Goal: Task Accomplishment & Management: Manage account settings

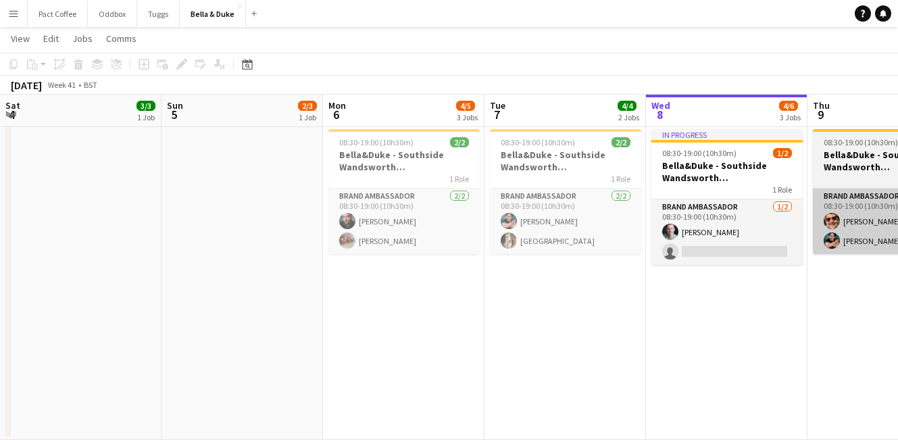
scroll to position [0, 526]
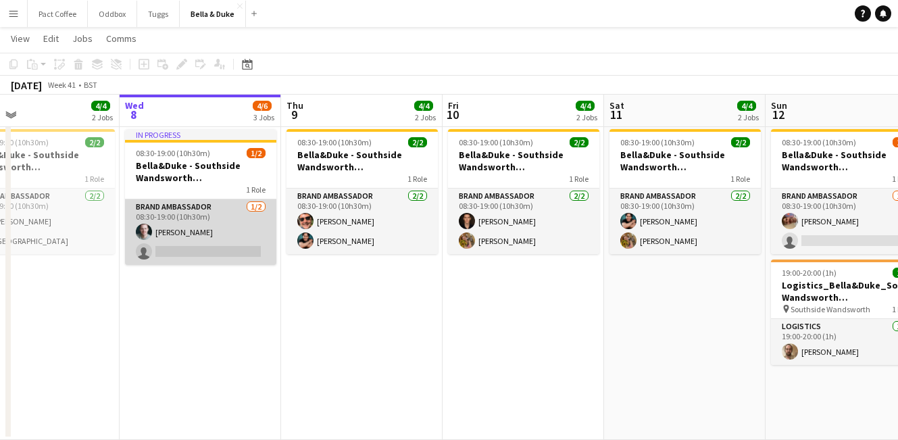
click at [219, 230] on app-card-role "Brand Ambassador [DATE] 08:30-19:00 (10h30m) [PERSON_NAME] single-neutral-actio…" at bounding box center [200, 232] width 151 height 66
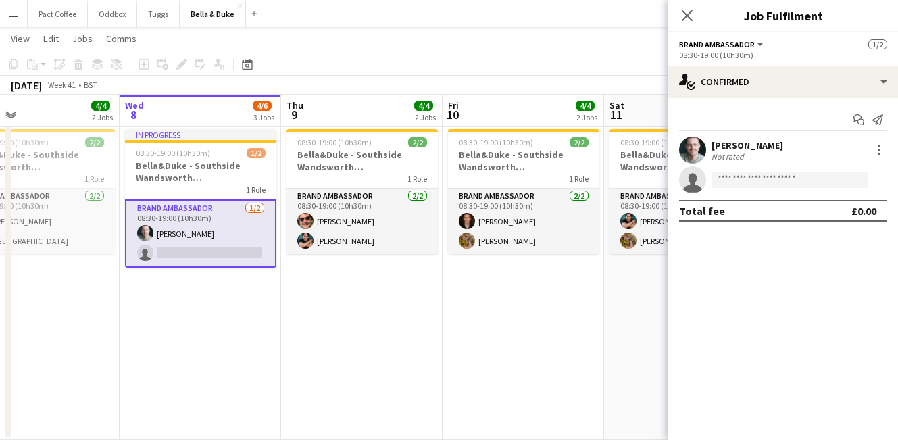
click at [725, 145] on div "[PERSON_NAME]" at bounding box center [747, 145] width 72 height 12
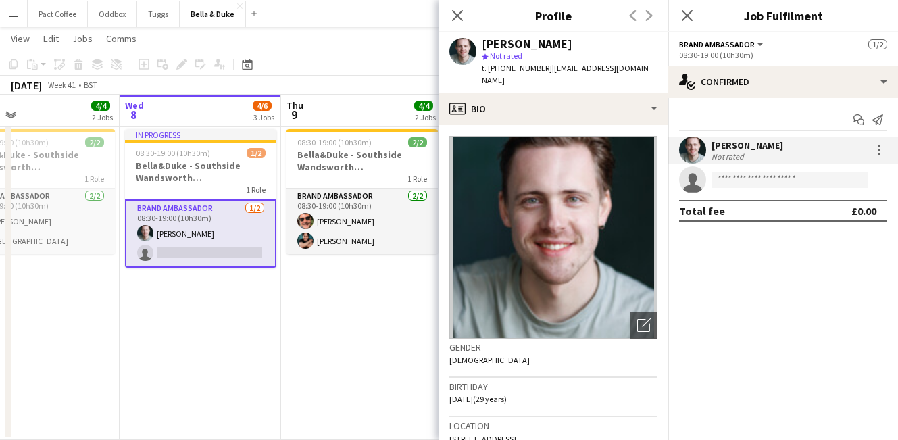
click at [511, 434] on span "[STREET_ADDRESS]" at bounding box center [482, 439] width 67 height 10
copy span "[STREET_ADDRESS]"
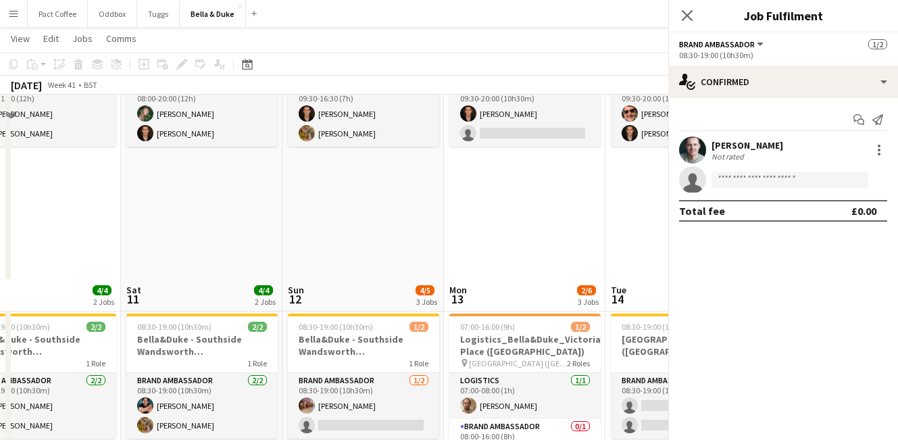
scroll to position [0, 526]
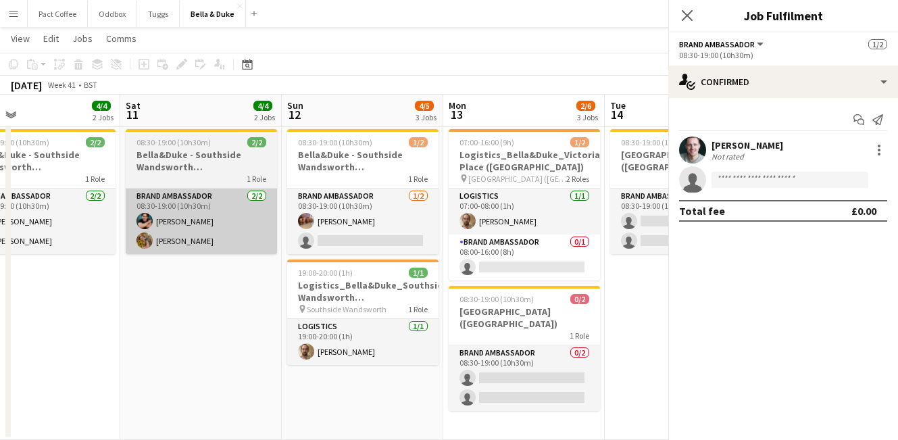
click at [220, 234] on app-card-role "Brand Ambassador [DATE] 08:30-19:00 (10h30m) [PERSON_NAME] [PERSON_NAME]" at bounding box center [201, 221] width 151 height 66
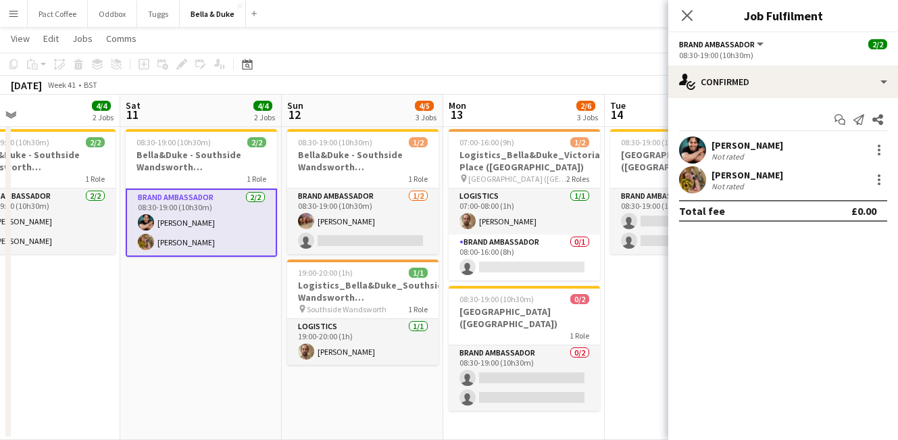
click at [755, 172] on div "[PERSON_NAME]" at bounding box center [747, 175] width 72 height 12
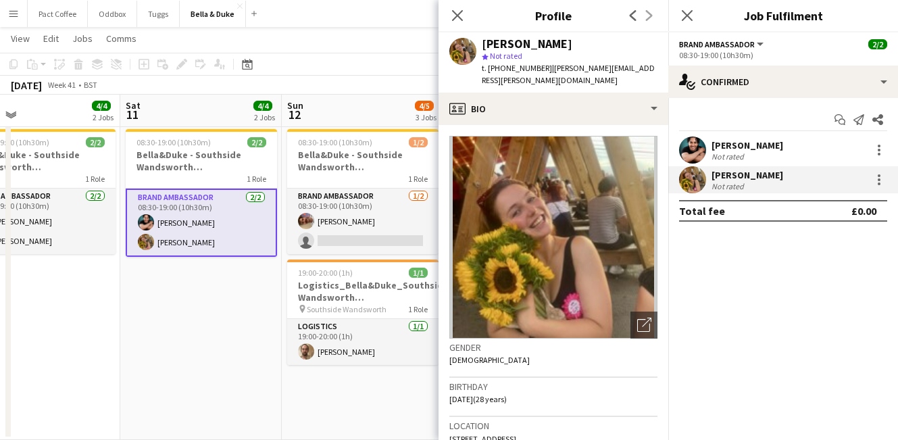
scroll to position [31, 0]
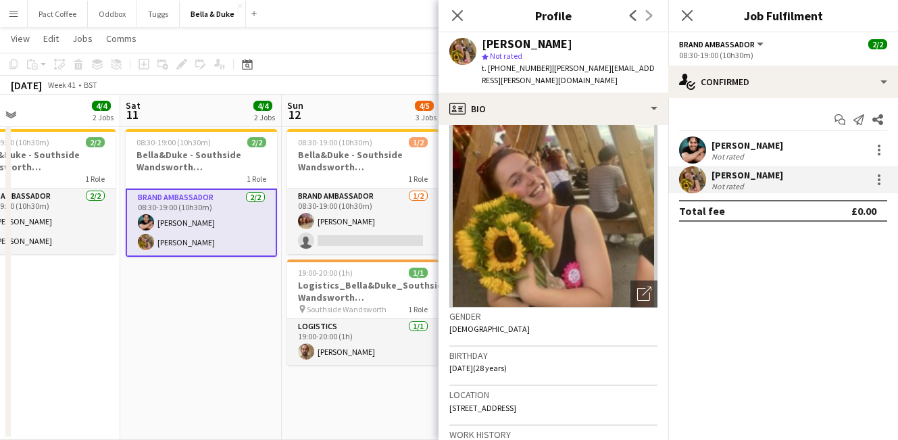
click at [501, 405] on span "[STREET_ADDRESS]" at bounding box center [482, 408] width 67 height 10
copy span "[STREET_ADDRESS]"
click at [683, 18] on icon "Close pop-in" at bounding box center [686, 15] width 13 height 13
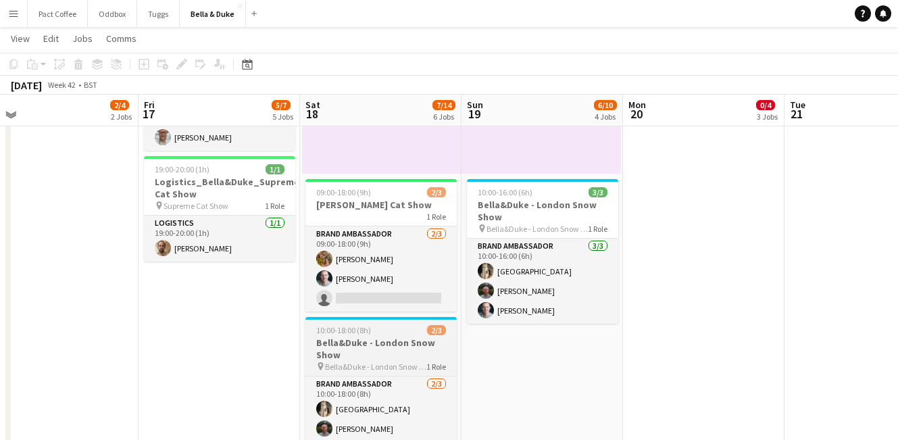
scroll to position [284, 0]
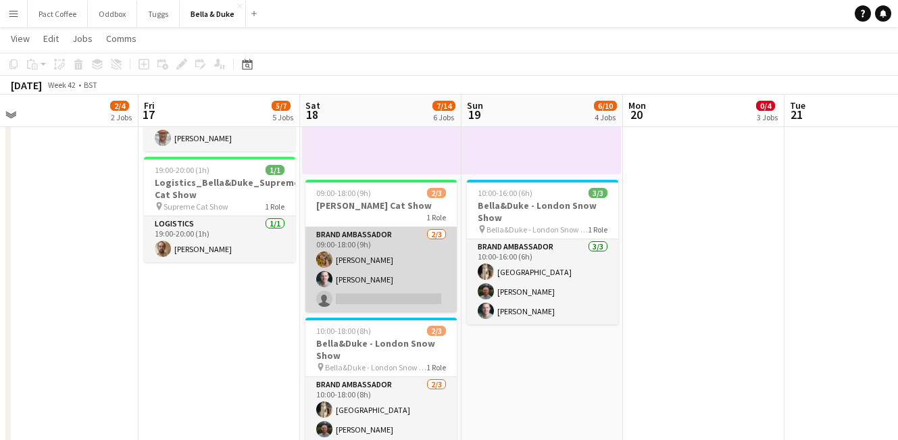
click at [371, 281] on app-card-role "Brand Ambassador [DATE] 09:00-18:00 (9h) [PERSON_NAME] [PERSON_NAME] single-neu…" at bounding box center [380, 269] width 151 height 85
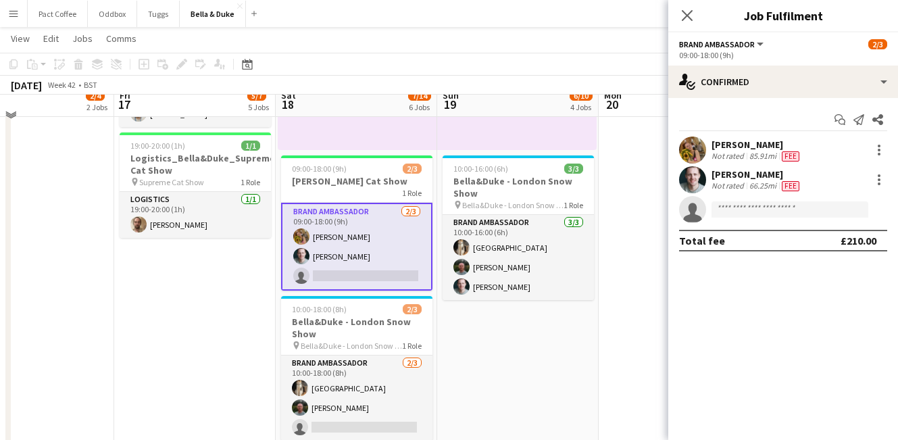
scroll to position [309, 0]
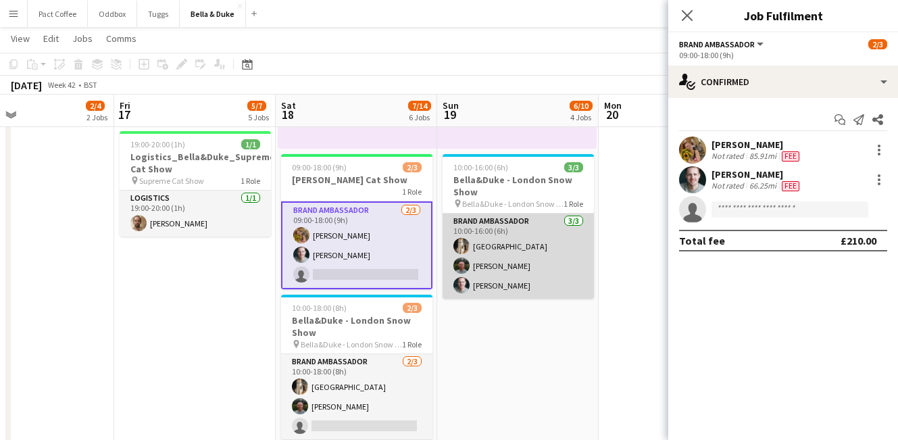
click at [501, 241] on app-card-role "Brand Ambassador [DATE] 10:00-16:00 (6h) Mat Castle [PERSON_NAME] [PERSON_NAME]" at bounding box center [518, 255] width 151 height 85
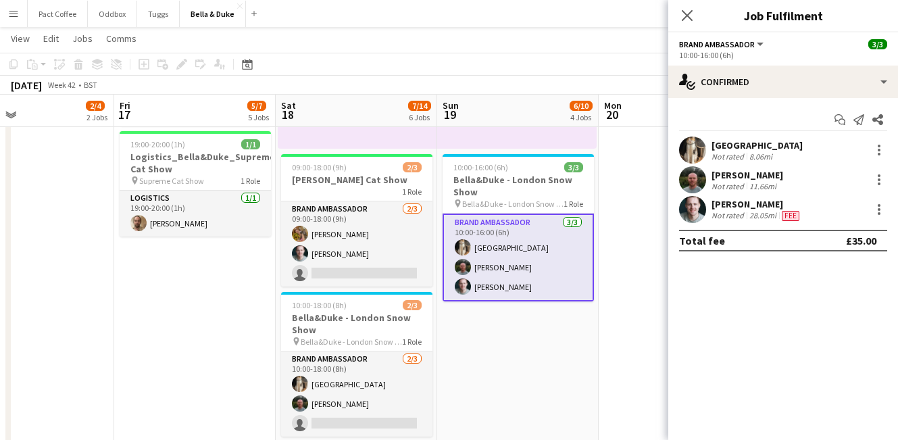
click at [755, 208] on div "[PERSON_NAME]" at bounding box center [756, 204] width 91 height 12
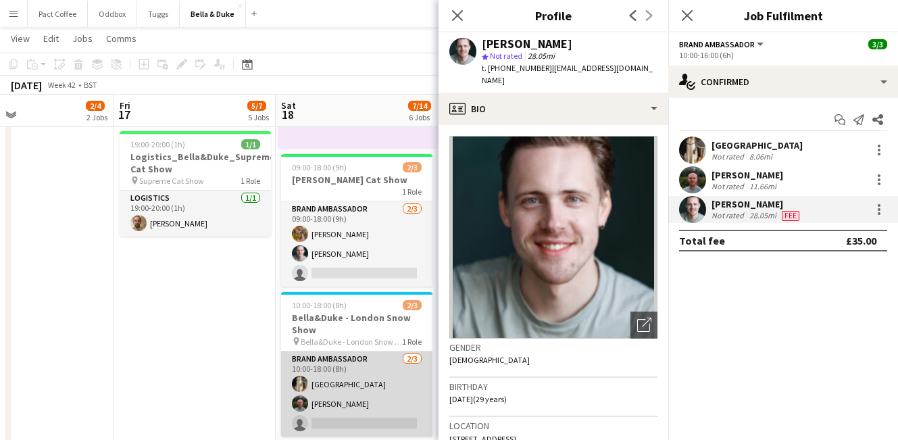
click at [361, 409] on app-card-role "Brand Ambassador [DATE] 10:00-18:00 (8h) Mat Castle [PERSON_NAME] single-neutra…" at bounding box center [356, 393] width 151 height 85
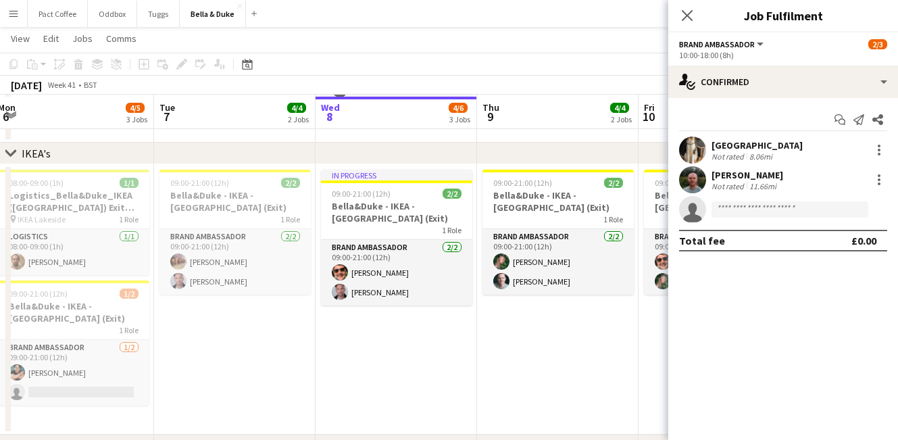
scroll to position [949, 0]
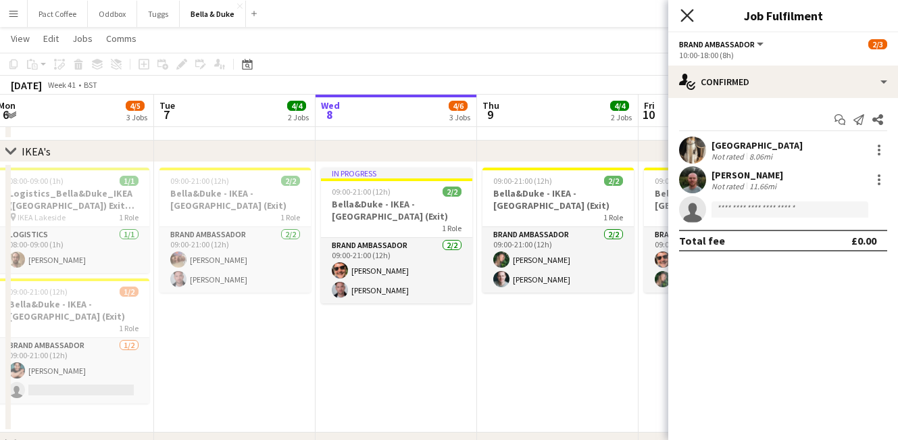
click at [688, 17] on icon at bounding box center [686, 15] width 13 height 13
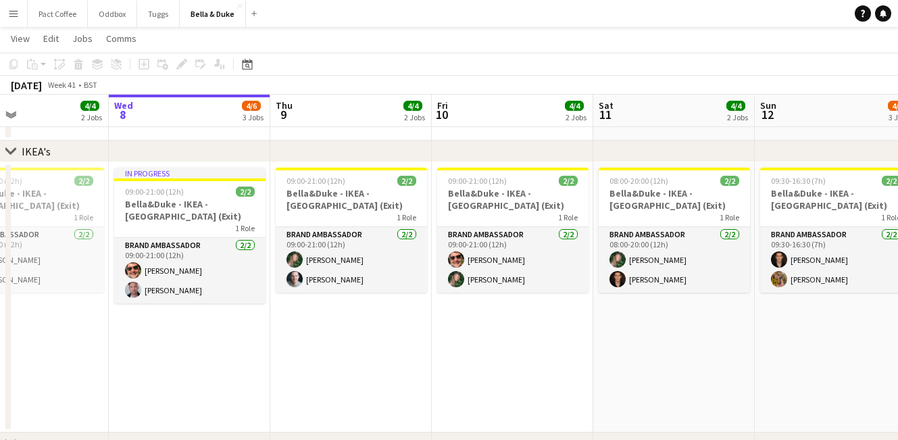
scroll to position [0, 540]
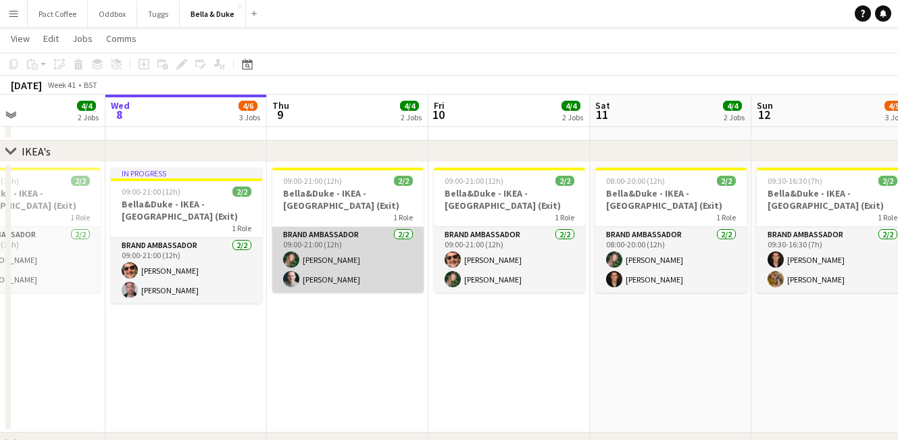
click at [318, 266] on app-card-role "Brand Ambassador [DATE] 09:00-21:00 (12h) [PERSON_NAME] [PERSON_NAME]" at bounding box center [347, 260] width 151 height 66
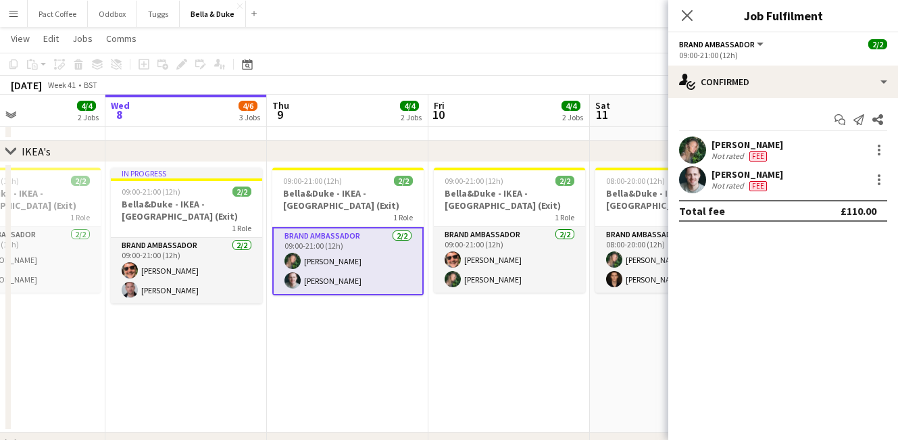
click at [728, 149] on div "[PERSON_NAME]" at bounding box center [747, 145] width 72 height 12
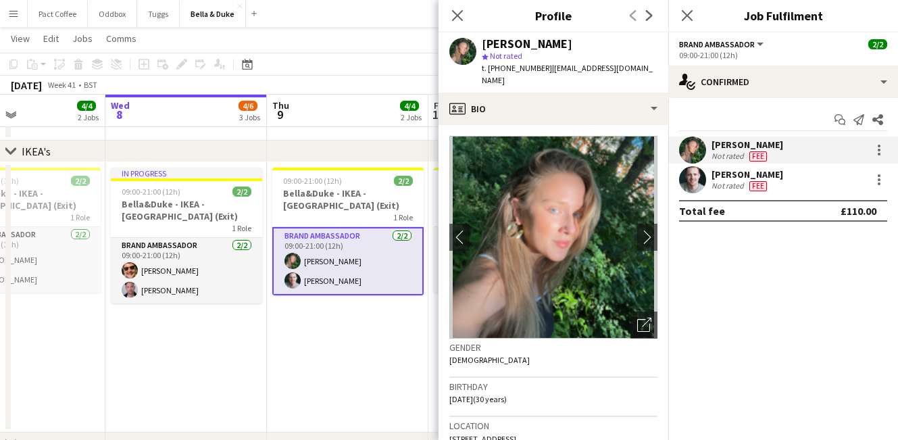
click at [505, 434] on span "[STREET_ADDRESS]" at bounding box center [482, 439] width 67 height 10
drag, startPoint x: 547, startPoint y: 69, endPoint x: 636, endPoint y: 69, distance: 89.9
click at [636, 69] on app-profile-header "[PERSON_NAME] star Not rated t. [PHONE_NUMBER] | [EMAIL_ADDRESS][DOMAIN_NAME]" at bounding box center [553, 62] width 230 height 60
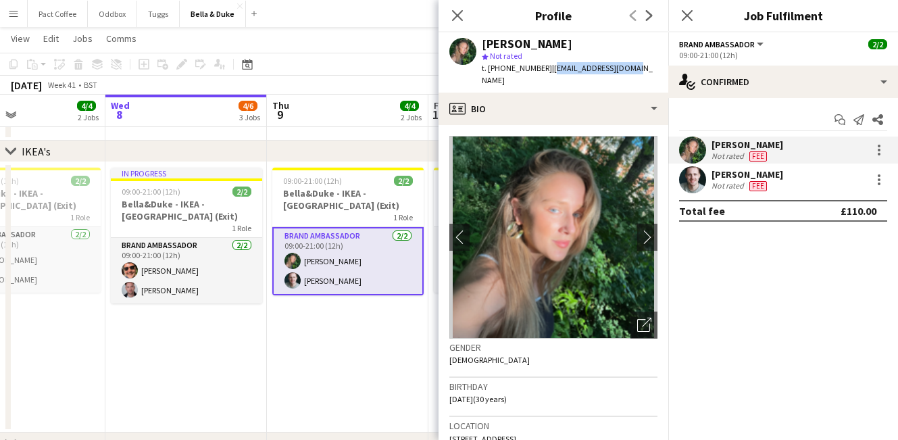
copy span "[EMAIL_ADDRESS][DOMAIN_NAME]"
click at [749, 186] on span "Fee" at bounding box center [758, 186] width 18 height 10
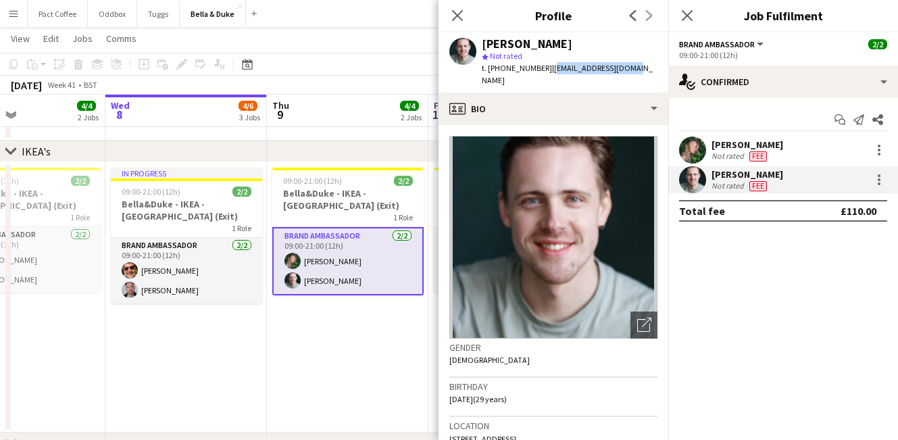
drag, startPoint x: 653, startPoint y: 68, endPoint x: 551, endPoint y: 69, distance: 102.0
click at [551, 69] on app-profile-header "[PERSON_NAME] star Not rated t. [PHONE_NUMBER] | [EMAIL_ADDRESS][DOMAIN_NAME]" at bounding box center [553, 62] width 230 height 60
copy span "[EMAIL_ADDRESS][DOMAIN_NAME]"
click at [625, 247] on img at bounding box center [553, 237] width 208 height 203
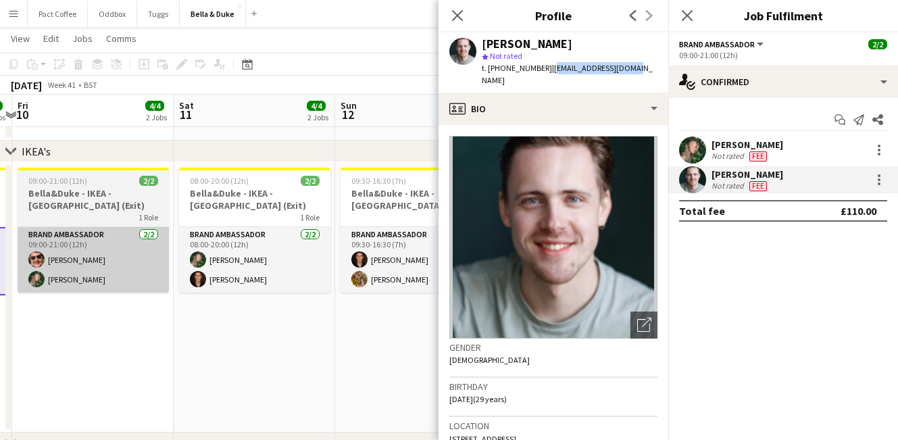
scroll to position [0, 475]
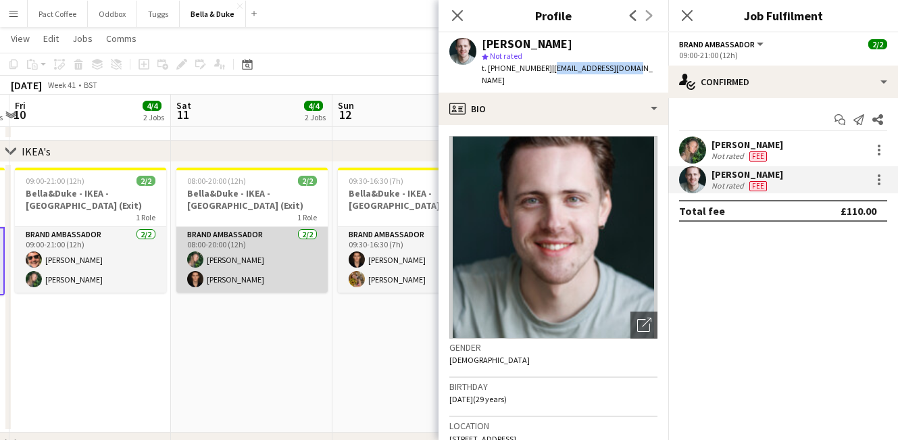
click at [233, 270] on app-card-role "Brand Ambassador [DATE] 08:00-20:00 (12h) [PERSON_NAME] [PERSON_NAME]" at bounding box center [251, 260] width 151 height 66
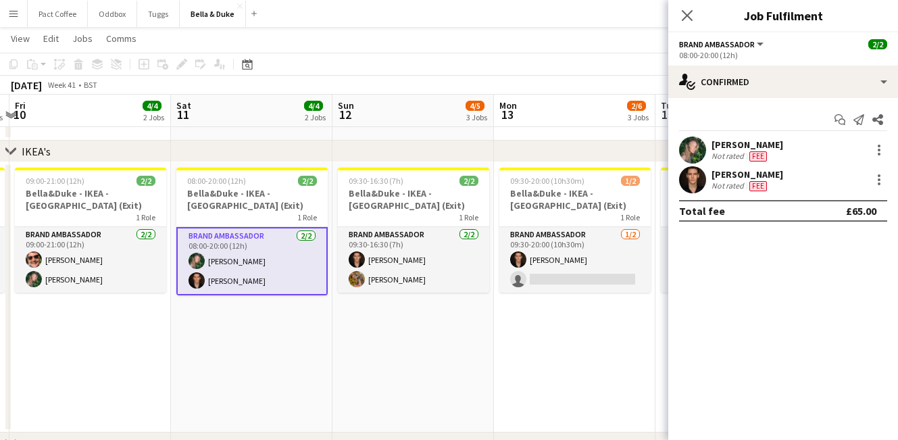
click at [802, 184] on div "[PERSON_NAME] Not rated Fee" at bounding box center [783, 179] width 230 height 27
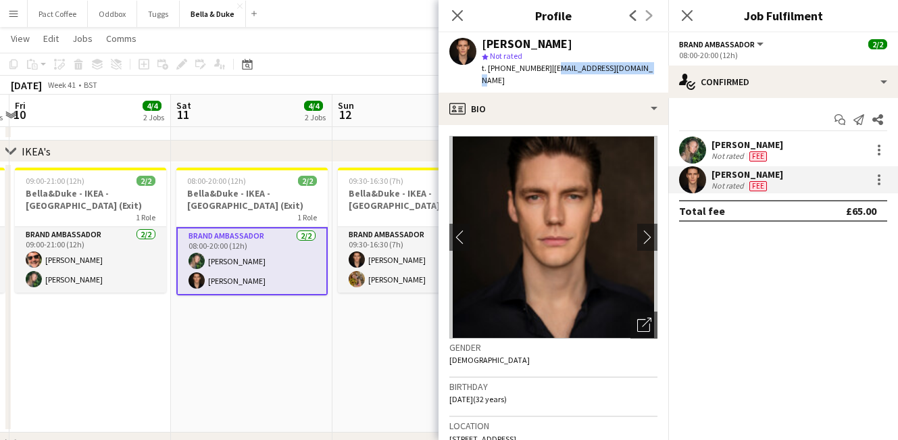
drag, startPoint x: 636, startPoint y: 68, endPoint x: 547, endPoint y: 68, distance: 89.9
click at [547, 68] on div "[PERSON_NAME] star Not rated t. [PHONE_NUMBER] | [EMAIL_ADDRESS][DOMAIN_NAME]" at bounding box center [553, 62] width 230 height 60
copy span "[EMAIL_ADDRESS][DOMAIN_NAME]"
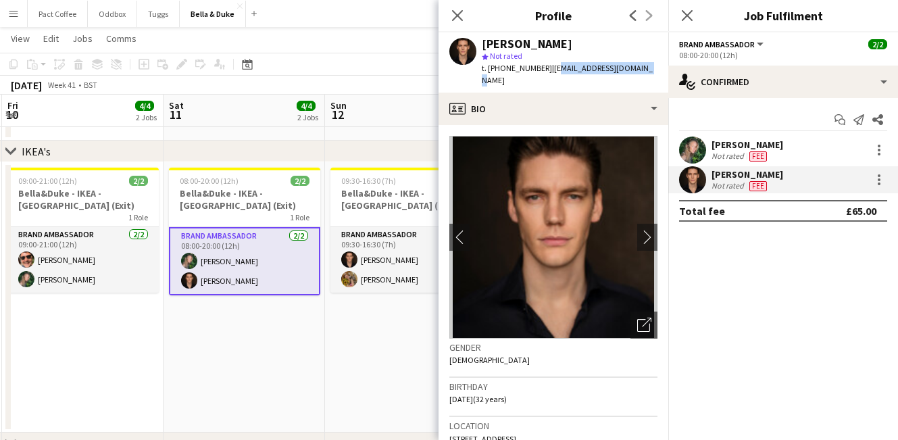
scroll to position [0, 505]
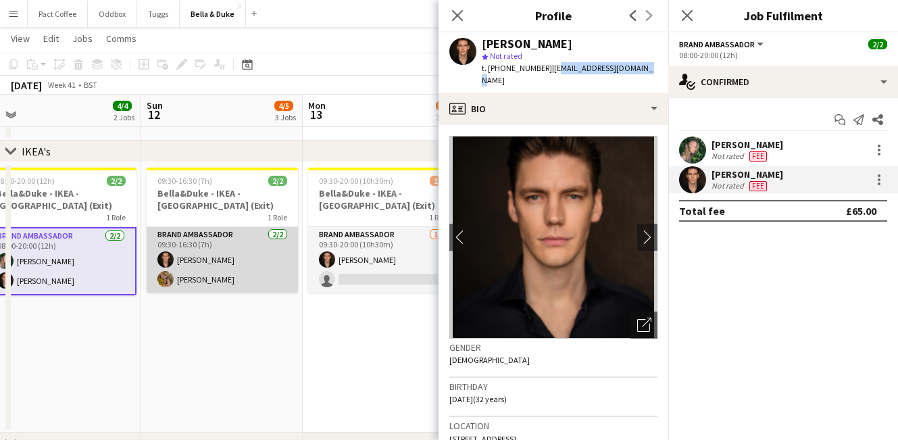
click at [230, 278] on app-card-role "Brand Ambassador [DATE] 09:30-16:30 (7h) [PERSON_NAME] [PERSON_NAME]" at bounding box center [222, 260] width 151 height 66
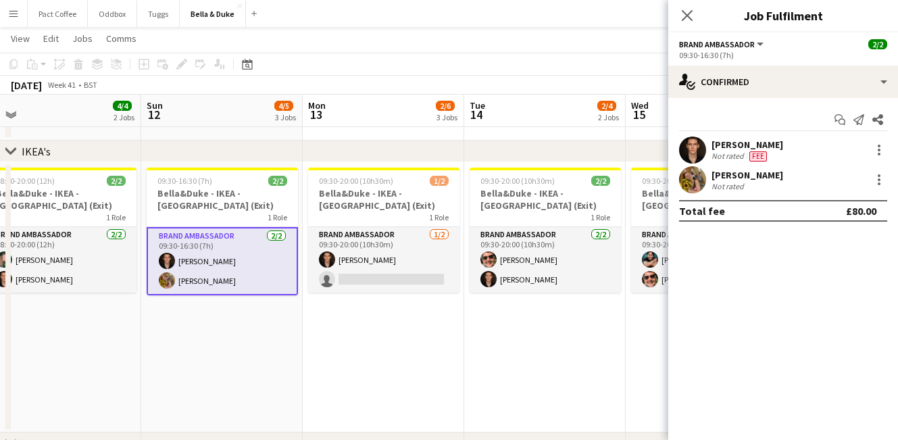
click at [826, 178] on div "[PERSON_NAME] Not rated" at bounding box center [783, 179] width 230 height 27
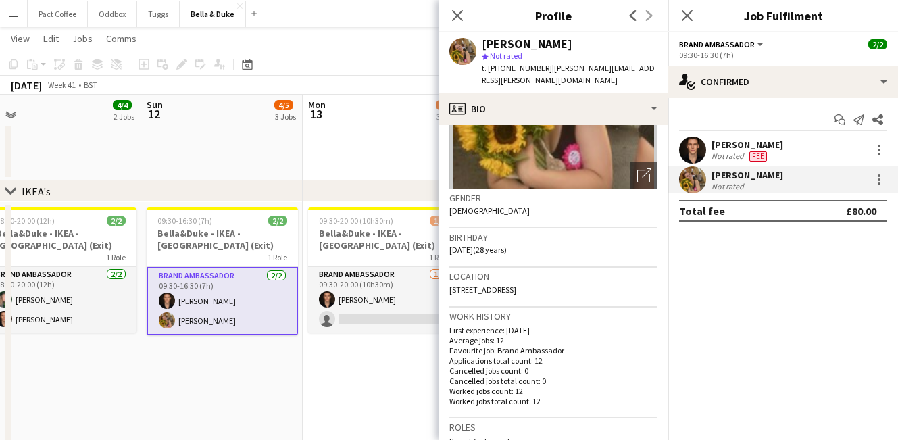
scroll to position [909, 0]
drag, startPoint x: 546, startPoint y: 68, endPoint x: 659, endPoint y: 80, distance: 114.1
click at [659, 80] on div "[PERSON_NAME] star Not rated t. [PHONE_NUMBER] | [PERSON_NAME][EMAIL_ADDRESS][P…" at bounding box center [553, 62] width 230 height 60
copy span "[PERSON_NAME][EMAIL_ADDRESS][PERSON_NAME][DOMAIN_NAME]"
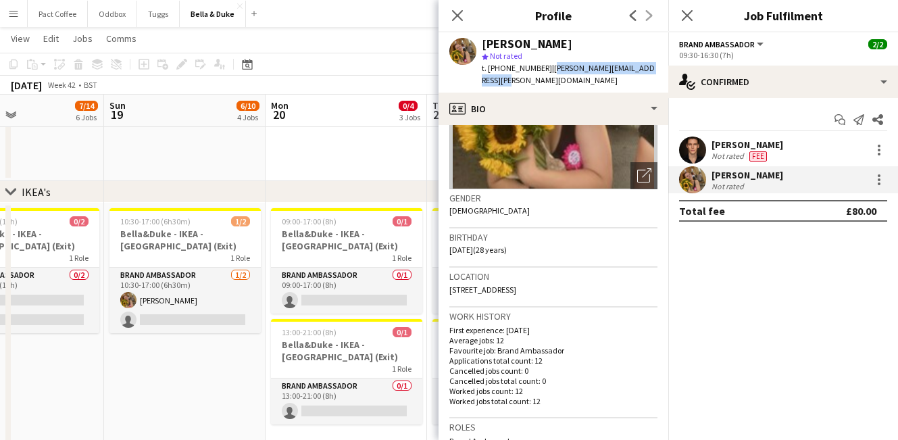
scroll to position [0, 544]
click at [690, 24] on app-icon "Close pop-in" at bounding box center [688, 16] width 20 height 20
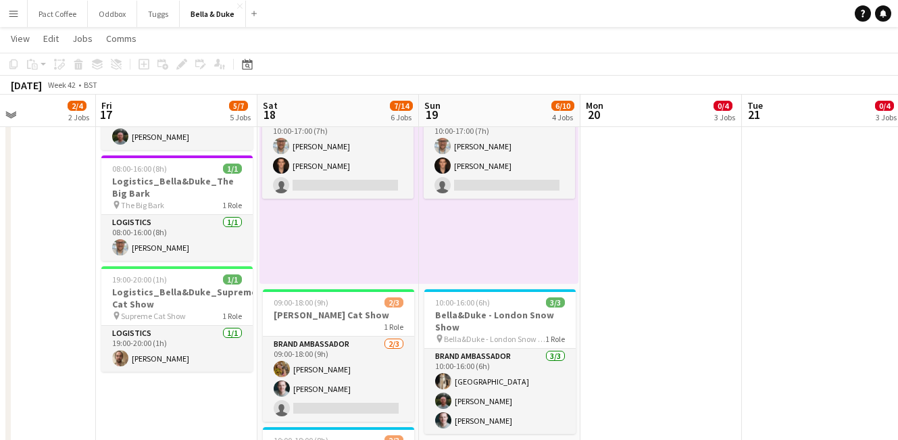
scroll to position [0, 363]
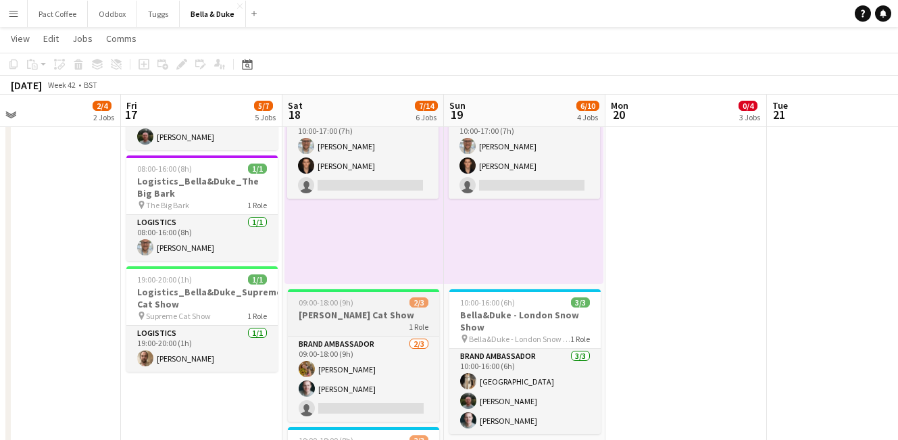
click at [361, 321] on h3 "[PERSON_NAME] Cat Show" at bounding box center [363, 315] width 151 height 12
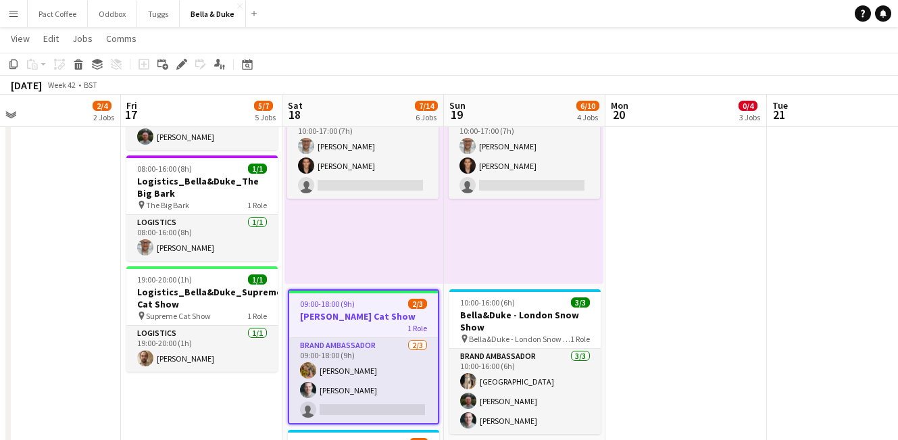
click at [177, 62] on icon "Edit" at bounding box center [181, 64] width 11 height 11
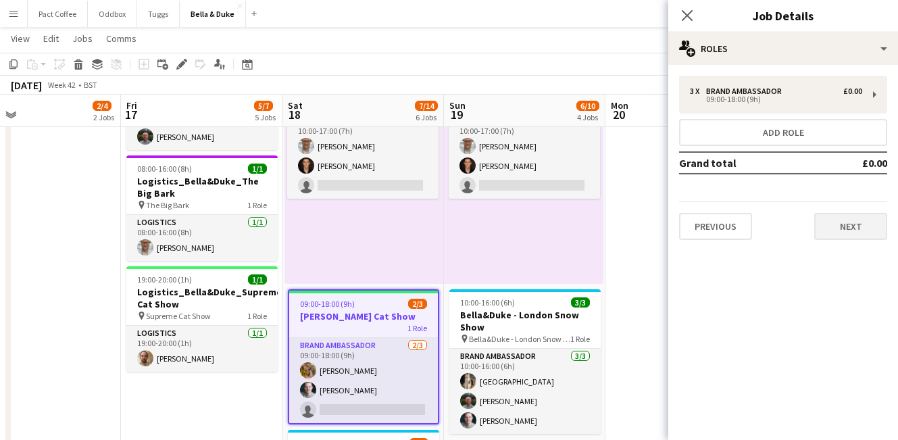
click at [847, 214] on div "Previous Next" at bounding box center [783, 220] width 208 height 39
click at [846, 224] on button "Next" at bounding box center [850, 226] width 73 height 27
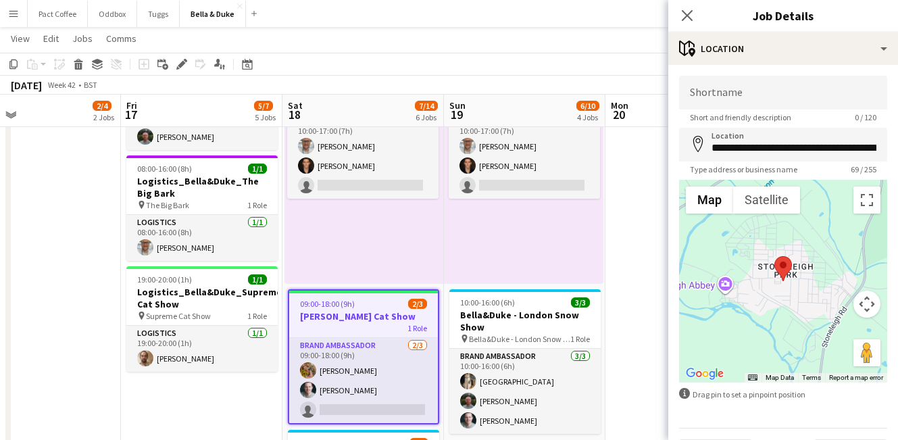
scroll to position [37, 0]
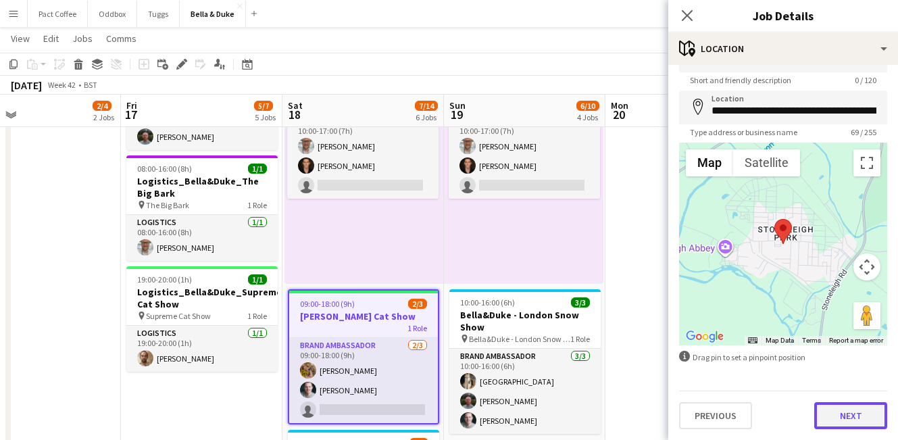
click at [847, 406] on button "Next" at bounding box center [850, 415] width 73 height 27
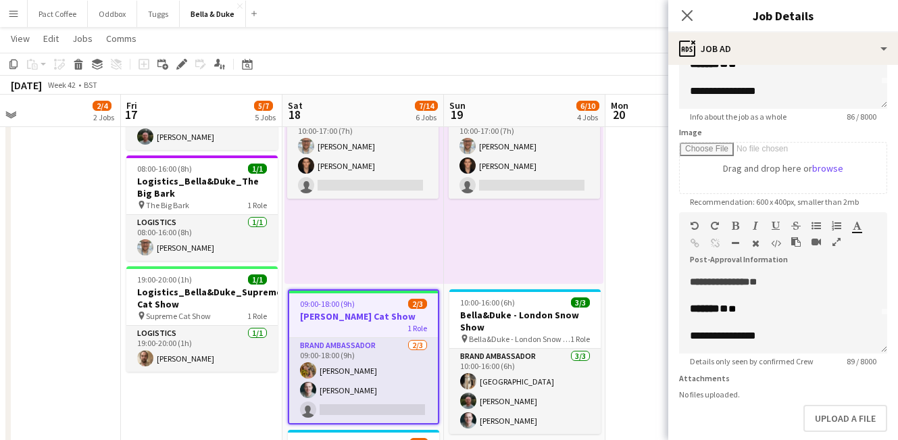
scroll to position [0, 0]
click at [679, 18] on app-icon "Close pop-in" at bounding box center [688, 16] width 20 height 20
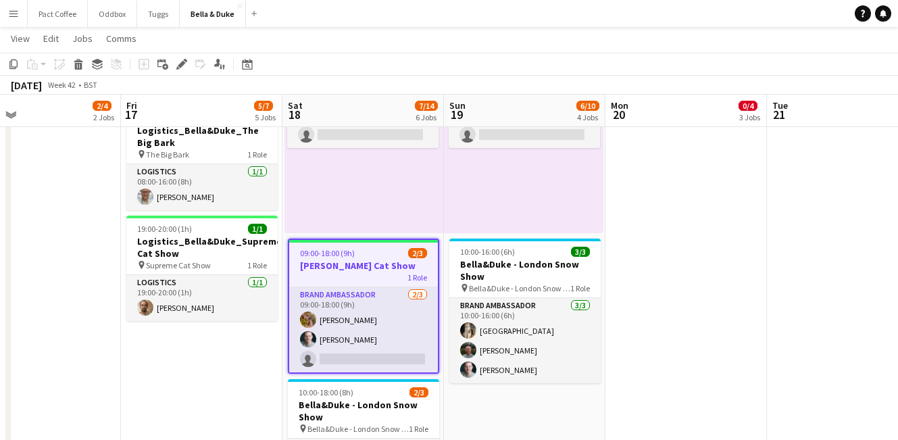
click at [207, 356] on app-date-cell "08:00-16:00 (8h) 1/1 Logistics_Bella&Duke_London Snow Show pin London Snow Show…" at bounding box center [201, 332] width 161 height 686
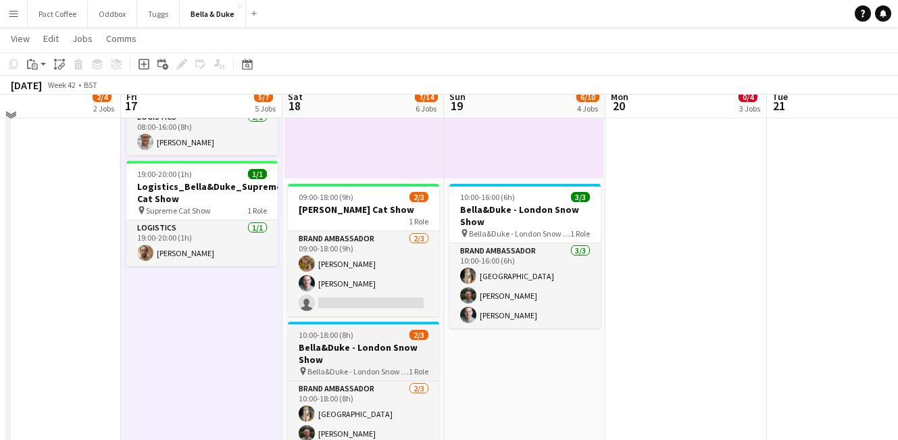
scroll to position [271, 0]
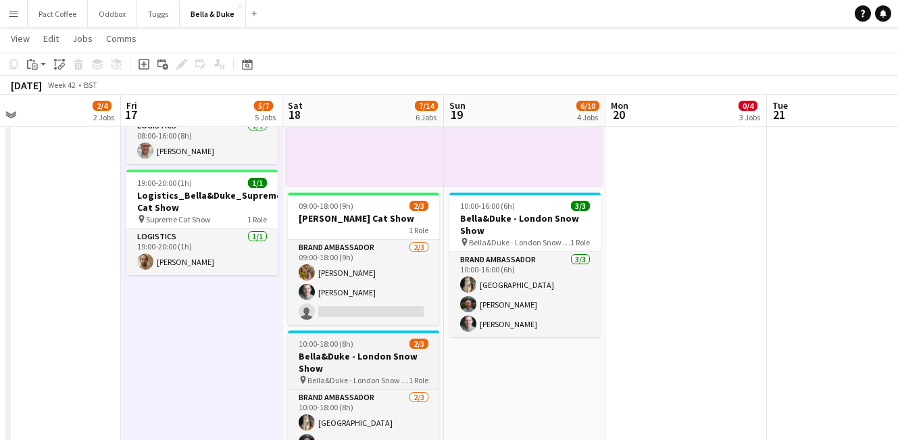
click at [372, 363] on h3 "Bella&Duke - London Snow Show" at bounding box center [363, 362] width 151 height 24
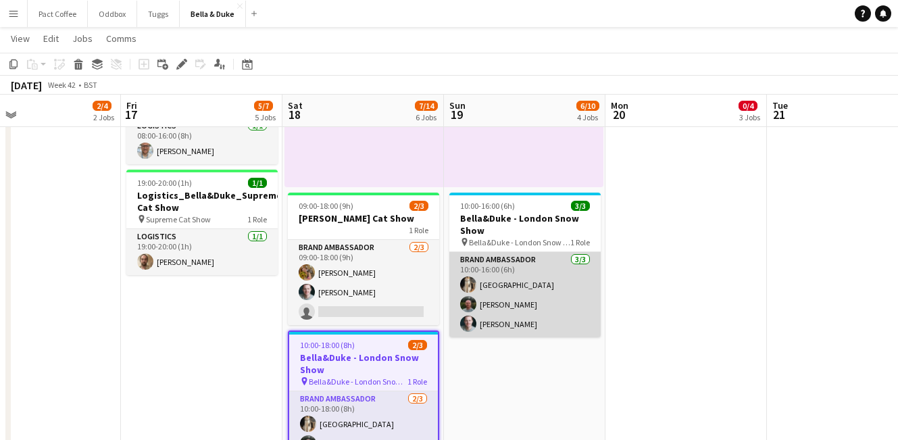
click at [475, 265] on app-card-role "Brand Ambassador [DATE] 10:00-16:00 (6h) Mat Castle [PERSON_NAME] [PERSON_NAME]" at bounding box center [524, 294] width 151 height 85
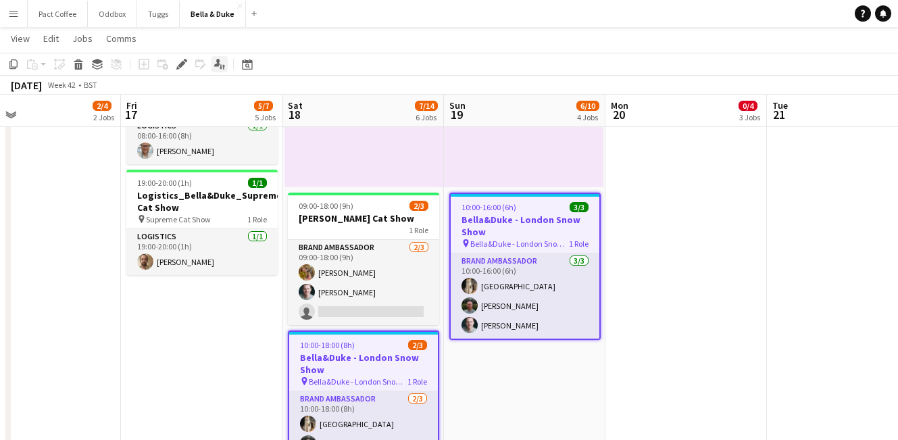
click at [181, 63] on icon at bounding box center [181, 64] width 7 height 7
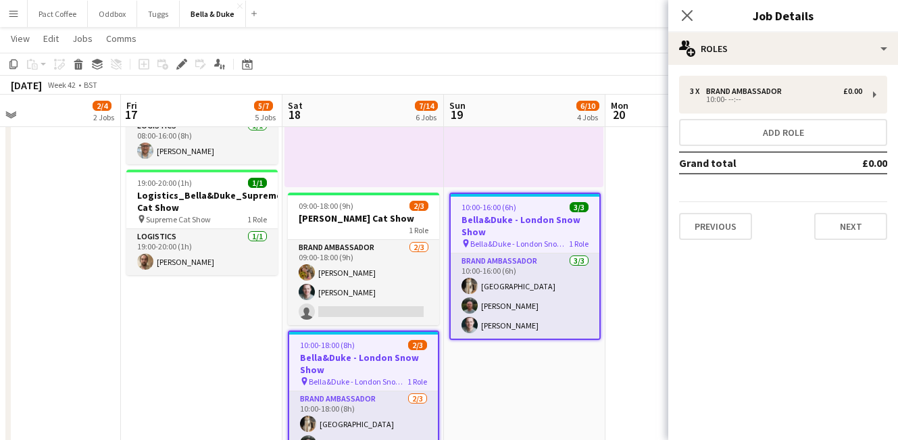
click at [826, 212] on div "Previous Next" at bounding box center [783, 220] width 208 height 39
click at [840, 239] on button "Next" at bounding box center [850, 226] width 73 height 27
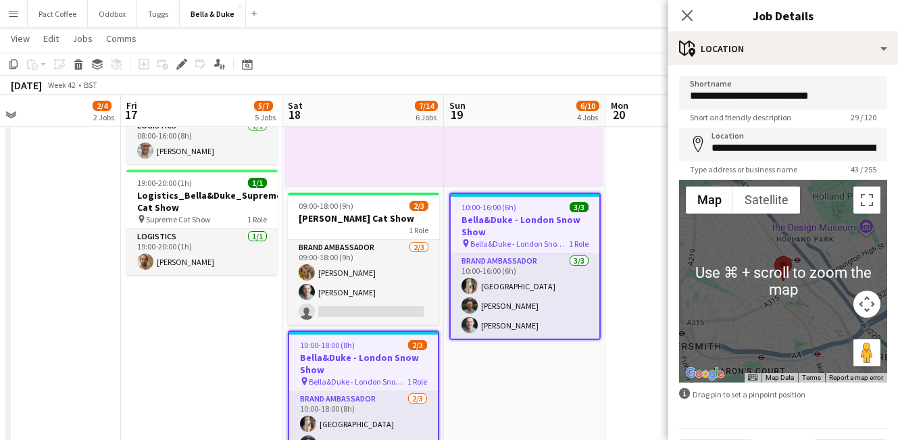
scroll to position [37, 0]
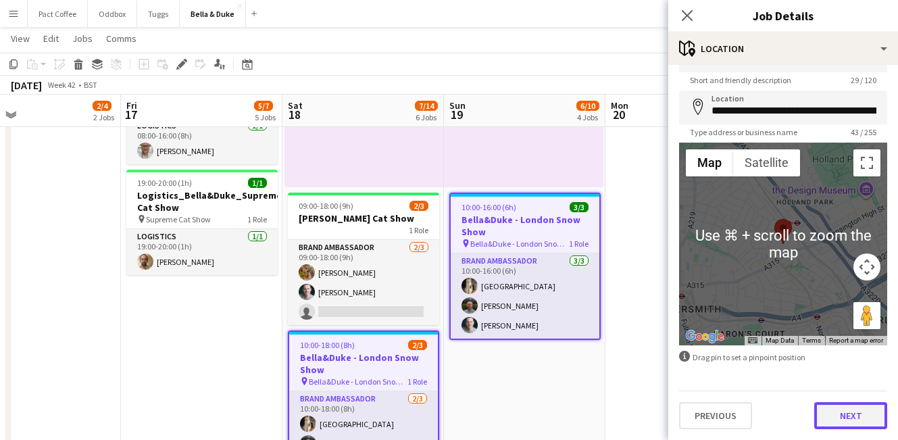
click at [847, 416] on button "Next" at bounding box center [850, 415] width 73 height 27
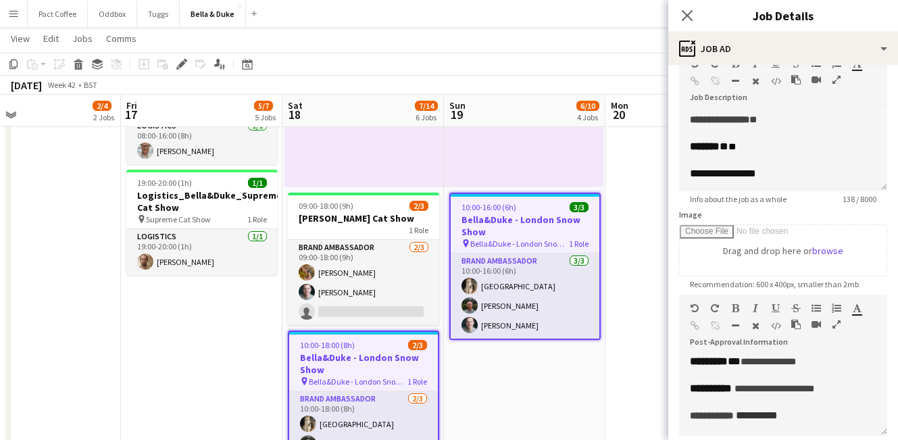
scroll to position [91, 0]
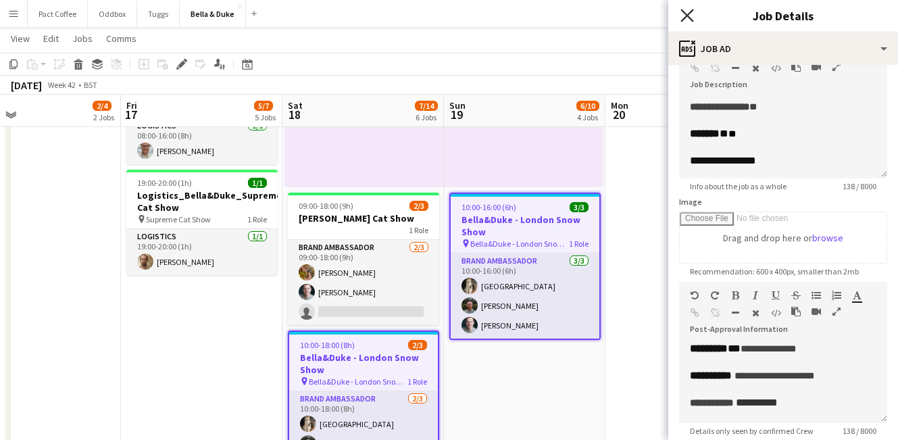
click at [684, 18] on icon at bounding box center [686, 15] width 13 height 13
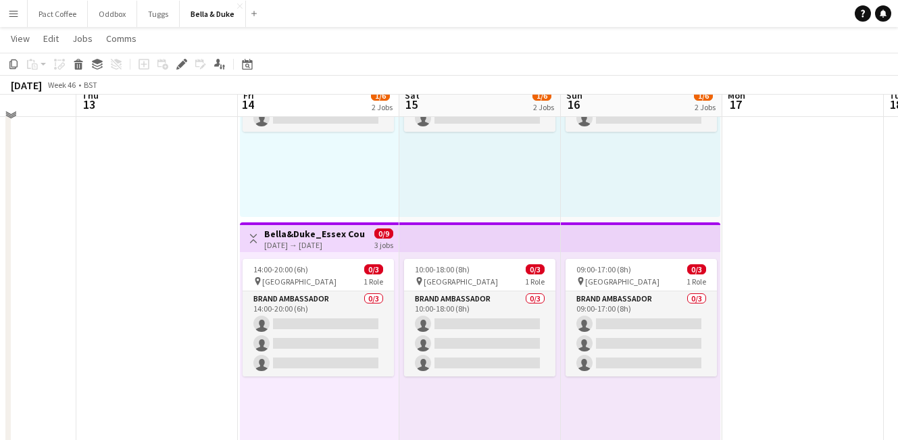
scroll to position [231, 0]
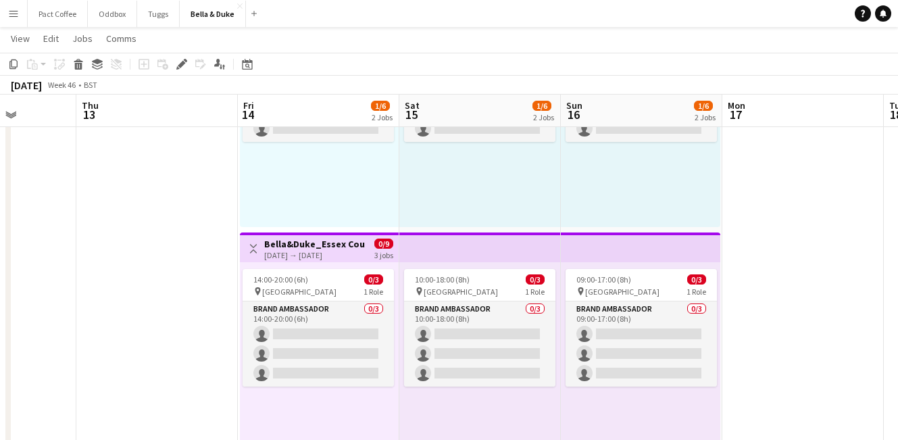
click at [319, 250] on div "[DATE] → [DATE]" at bounding box center [314, 255] width 101 height 10
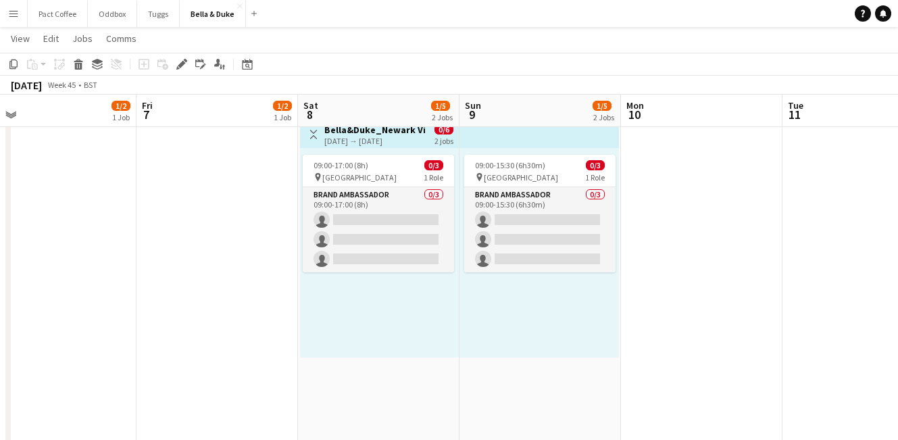
scroll to position [0, 478]
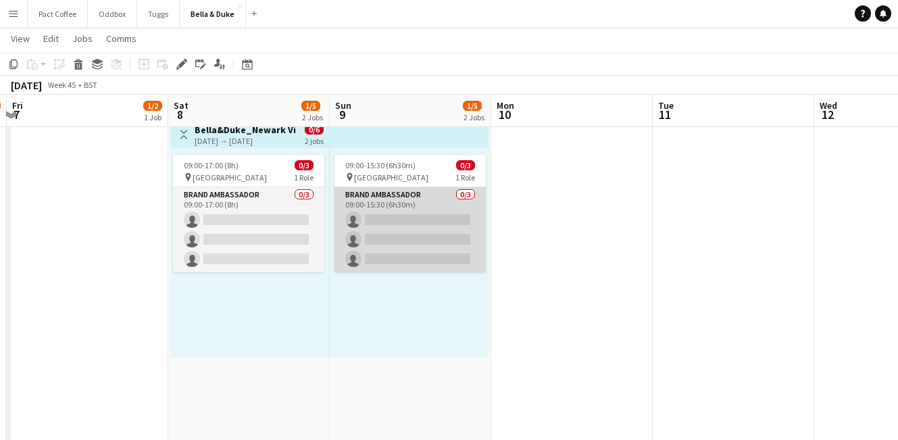
click at [467, 271] on app-card-role "Brand Ambassador 0/3 09:00-15:30 (6h30m) single-neutral-actions single-neutral-…" at bounding box center [409, 229] width 151 height 85
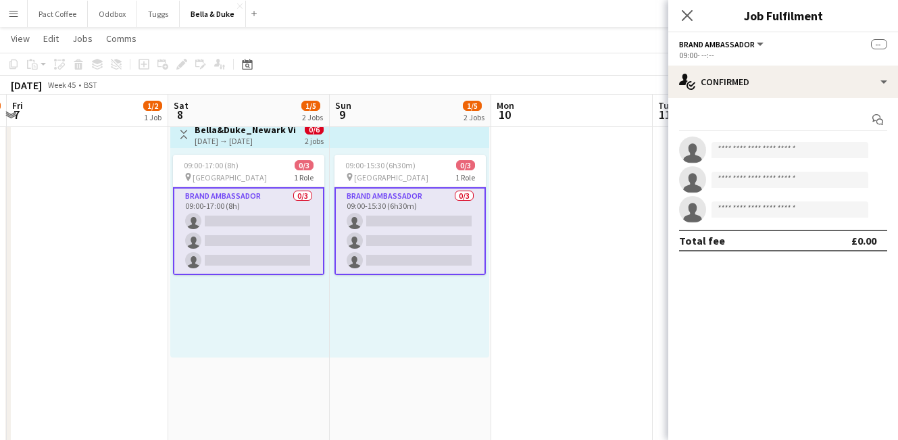
click at [422, 145] on app-top-bar at bounding box center [409, 133] width 159 height 30
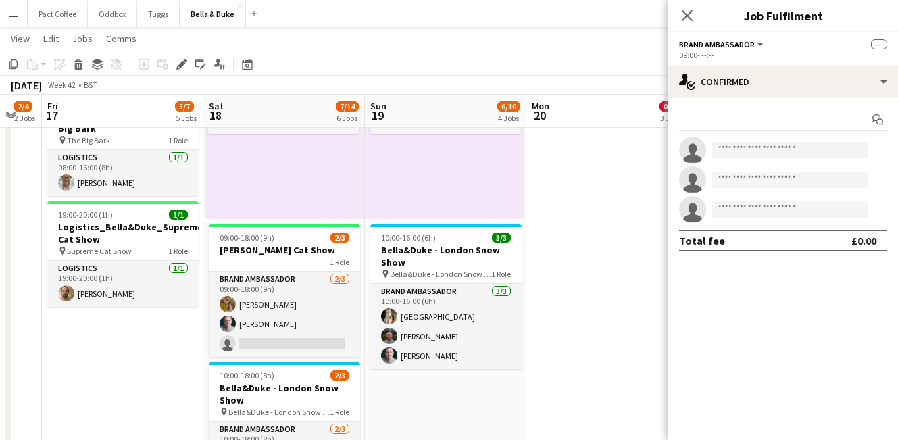
scroll to position [240, 0]
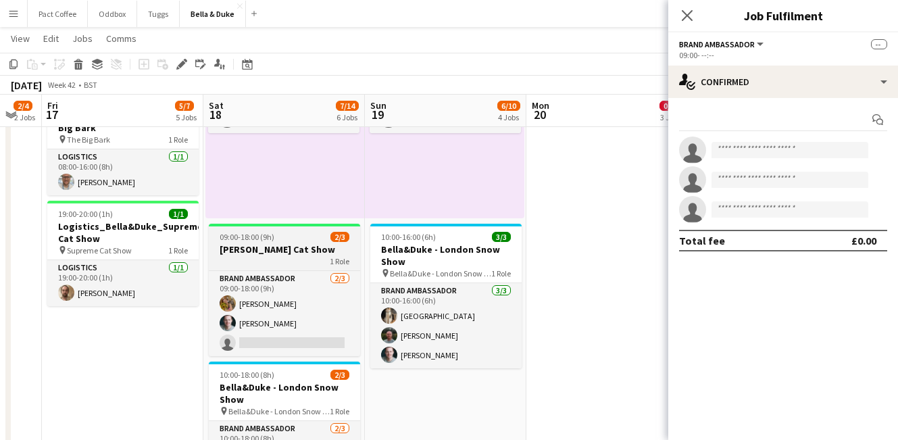
click at [307, 266] on div "1 Role" at bounding box center [284, 260] width 151 height 11
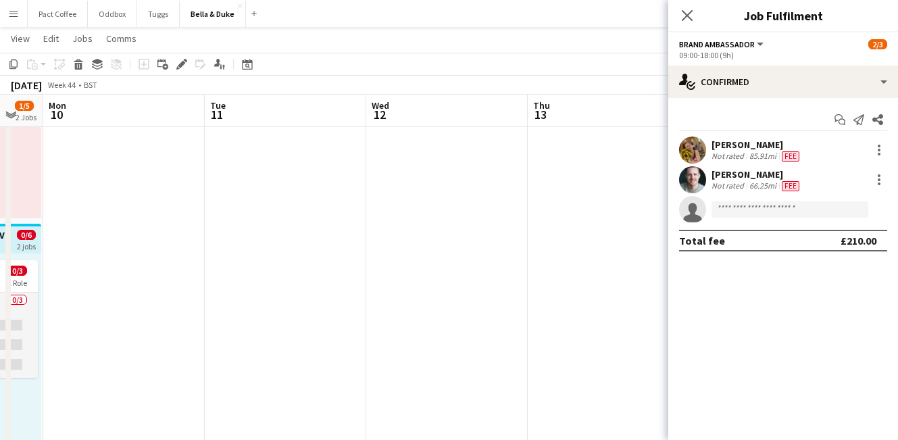
scroll to position [0, 451]
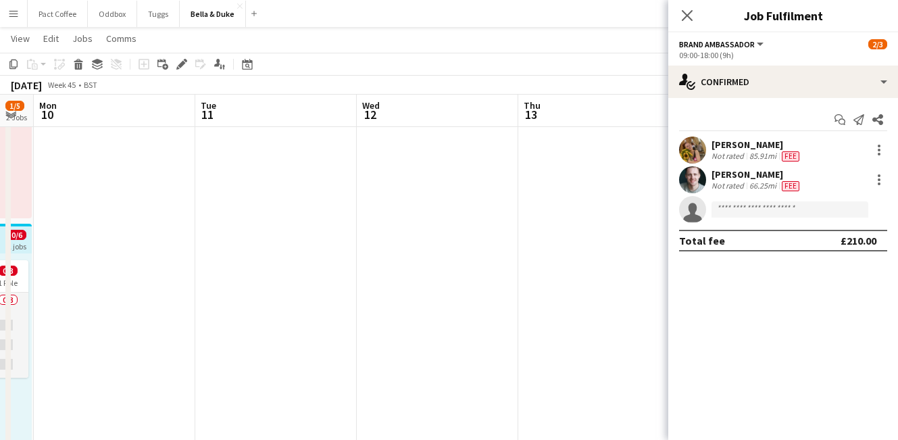
click at [307, 274] on app-date-cell at bounding box center [275, 317] width 161 height 686
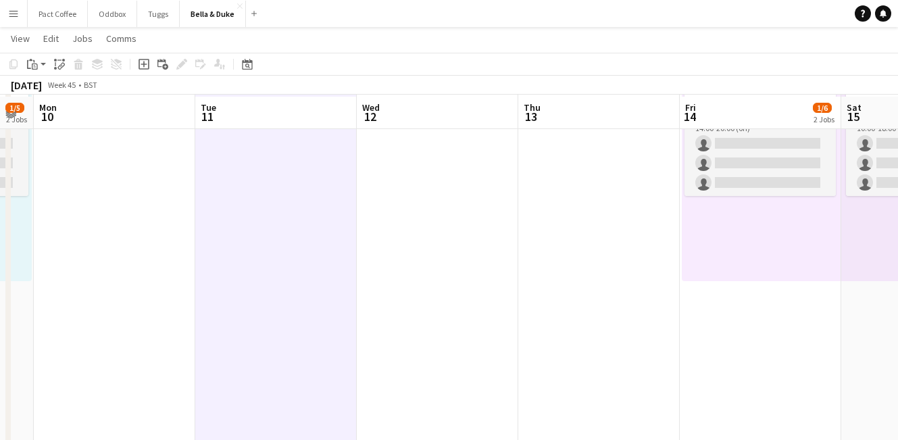
scroll to position [428, 0]
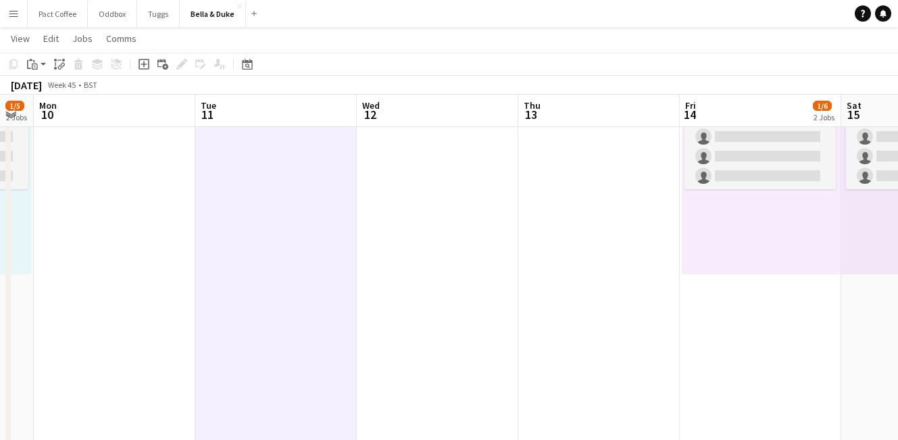
click at [576, 326] on app-date-cell at bounding box center [598, 128] width 161 height 686
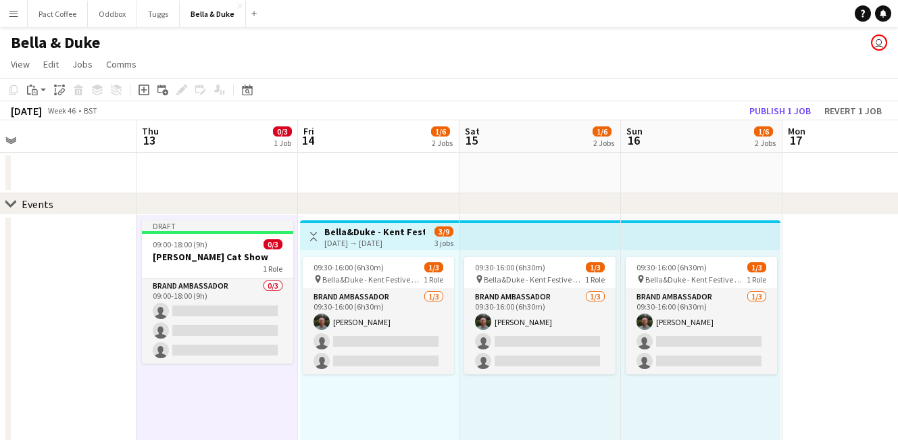
scroll to position [0, 511]
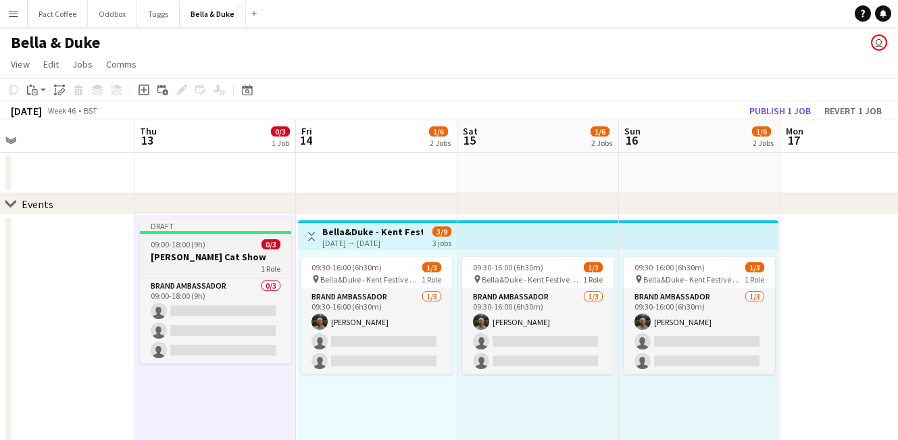
click at [207, 252] on h3 "[PERSON_NAME] Cat Show" at bounding box center [215, 257] width 151 height 12
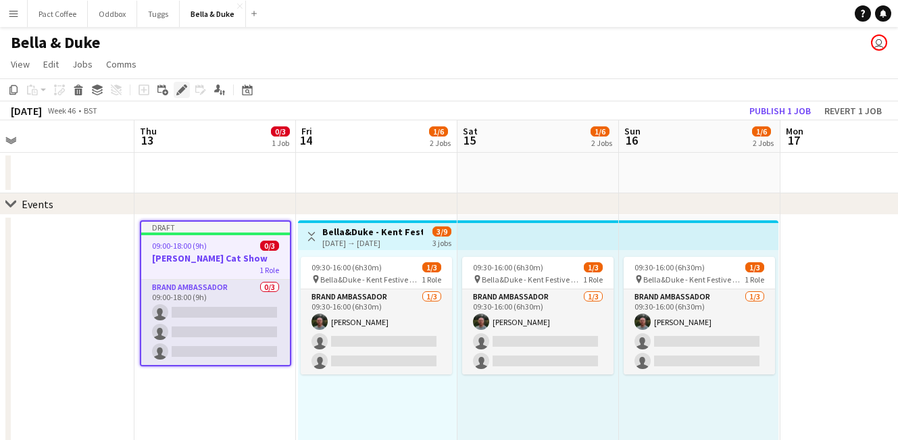
click at [188, 97] on div "Edit" at bounding box center [182, 90] width 16 height 16
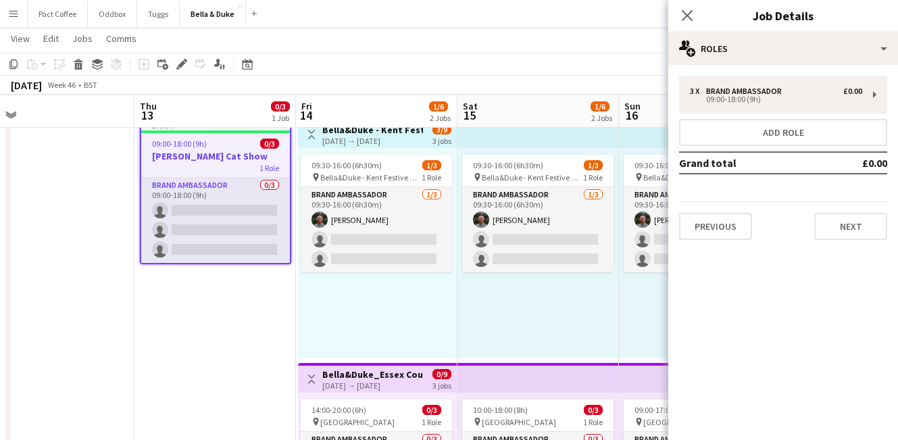
scroll to position [101, 0]
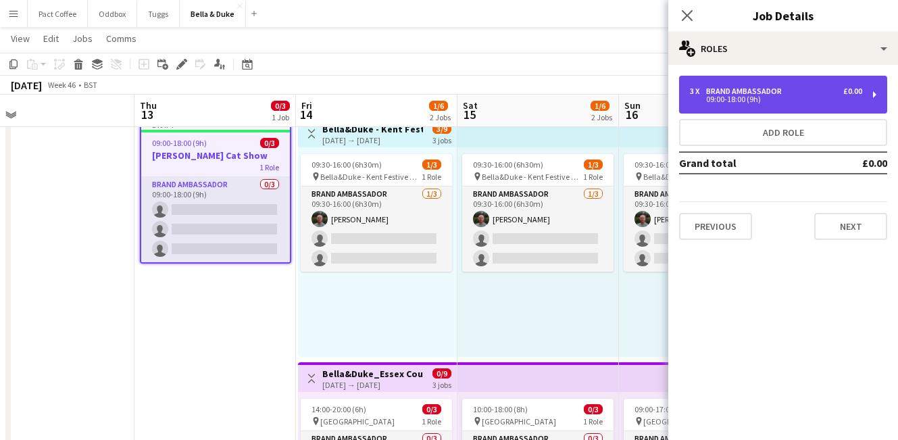
click at [750, 98] on div "09:00-18:00 (9h)" at bounding box center [776, 99] width 172 height 7
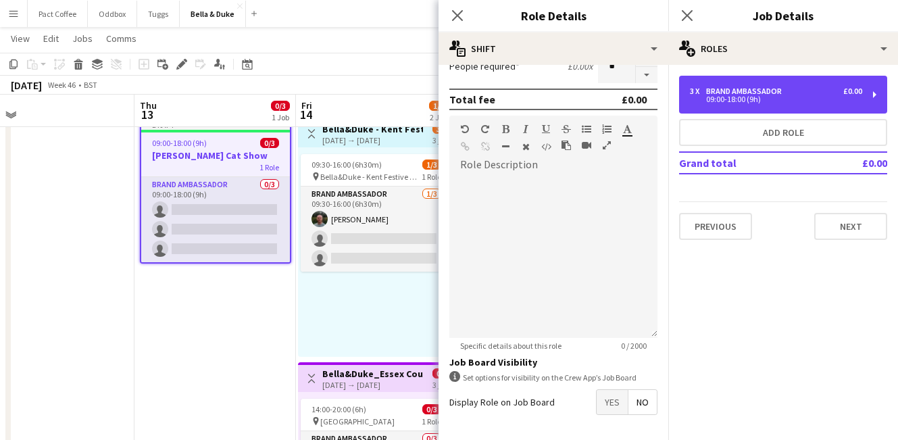
scroll to position [225, 0]
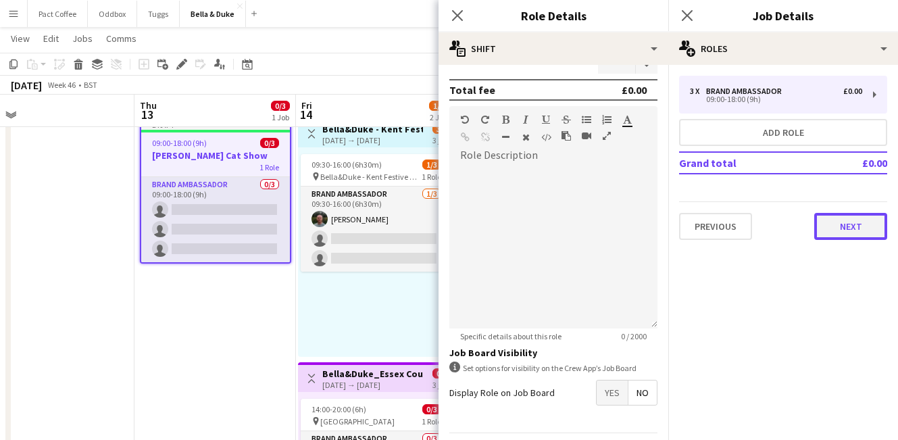
click at [866, 225] on button "Next" at bounding box center [850, 226] width 73 height 27
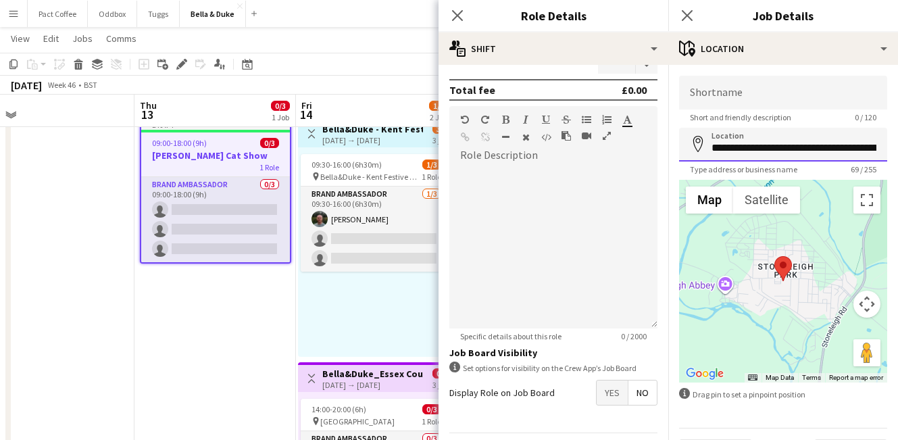
click at [784, 149] on input "**********" at bounding box center [783, 145] width 208 height 34
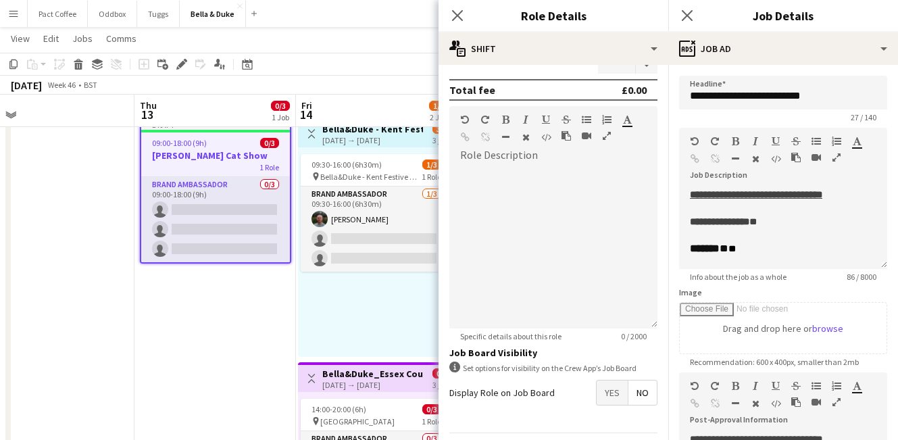
type input "**********"
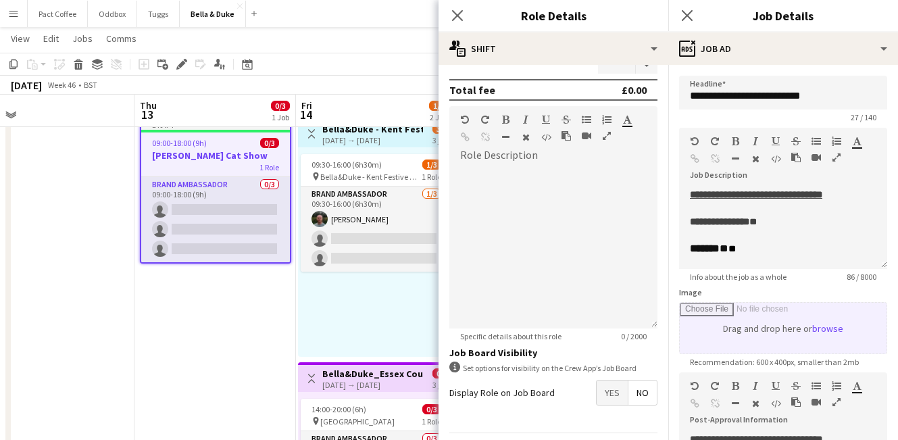
scroll to position [228, 0]
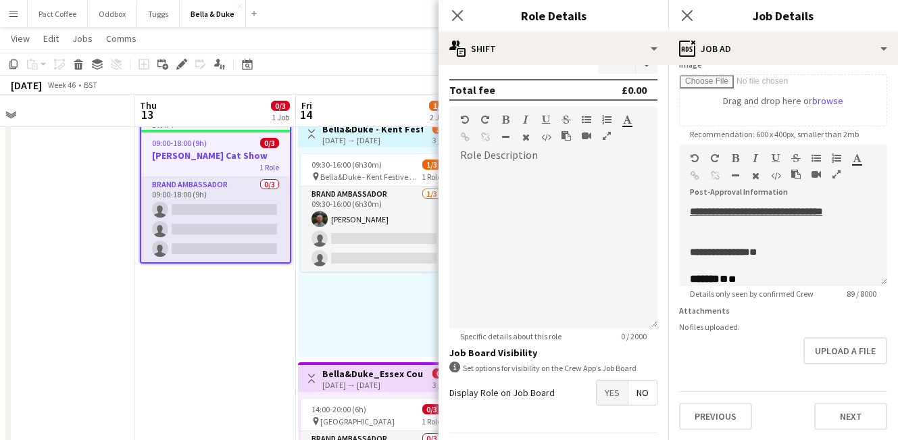
click at [731, 432] on div "**********" at bounding box center [783, 138] width 230 height 603
click at [731, 422] on button "Previous" at bounding box center [715, 416] width 73 height 27
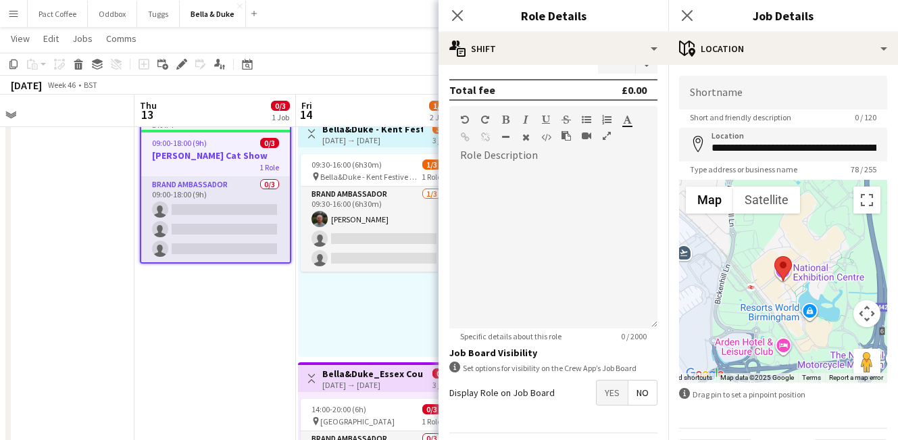
scroll to position [0, 0]
click at [755, 97] on input "Shortname" at bounding box center [783, 93] width 208 height 34
paste input "**********"
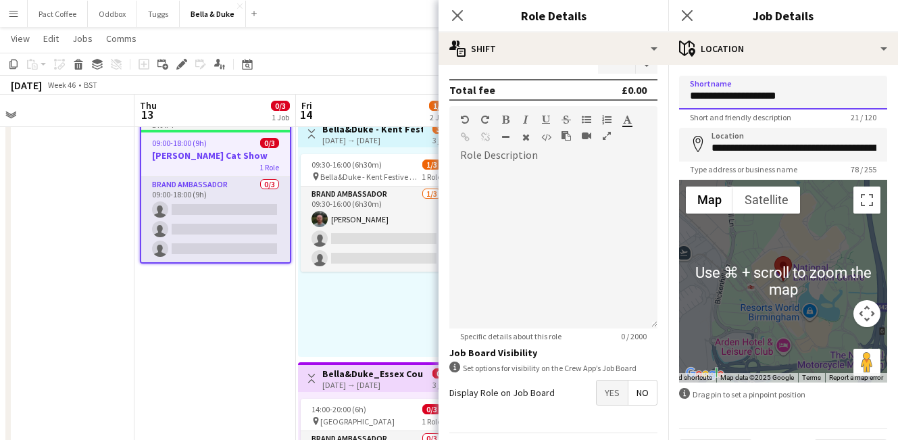
scroll to position [37, 0]
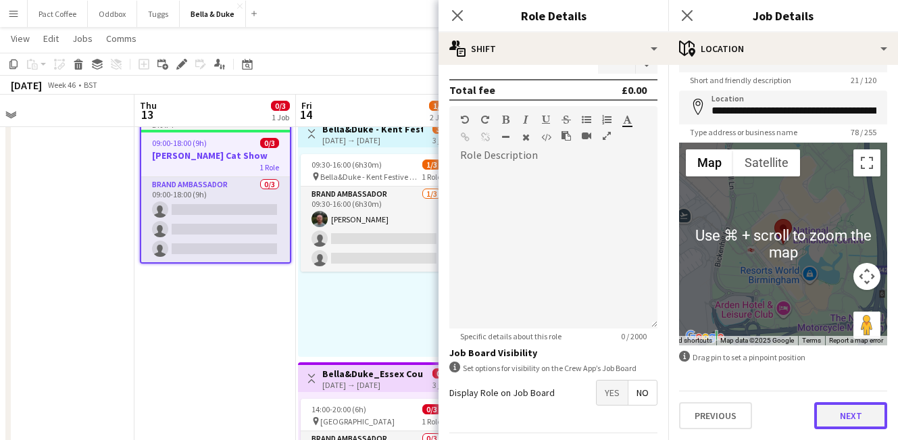
click at [840, 424] on button "Next" at bounding box center [850, 415] width 73 height 27
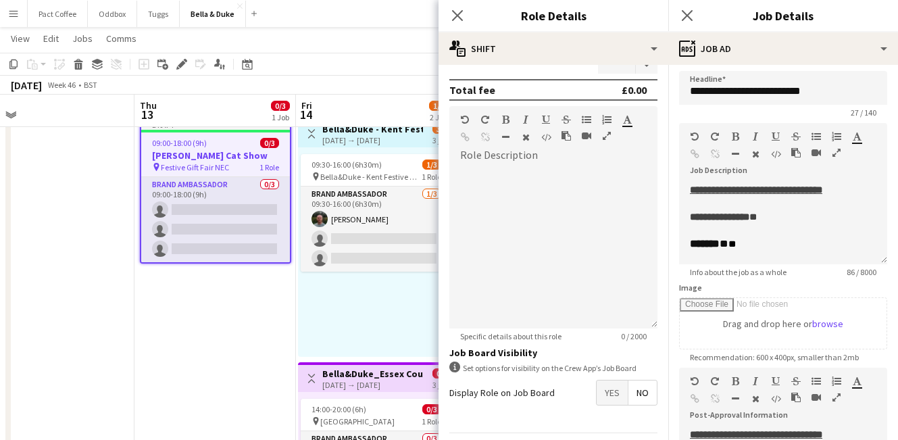
scroll to position [228, 0]
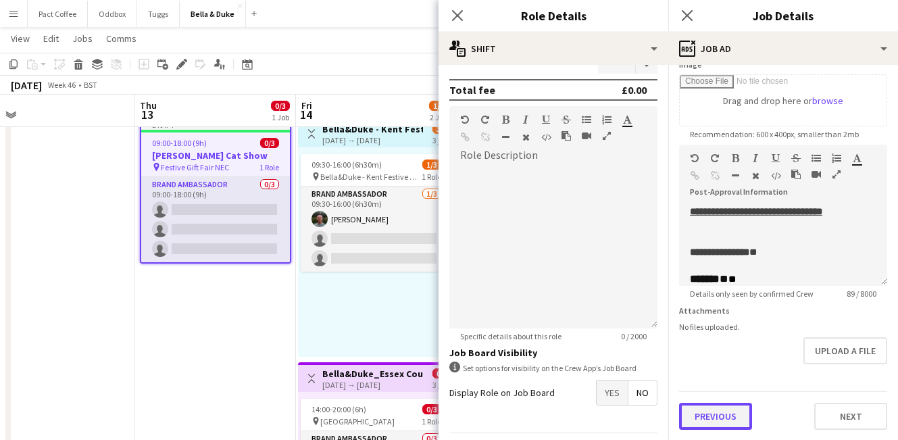
click at [738, 420] on button "Previous" at bounding box center [715, 416] width 73 height 27
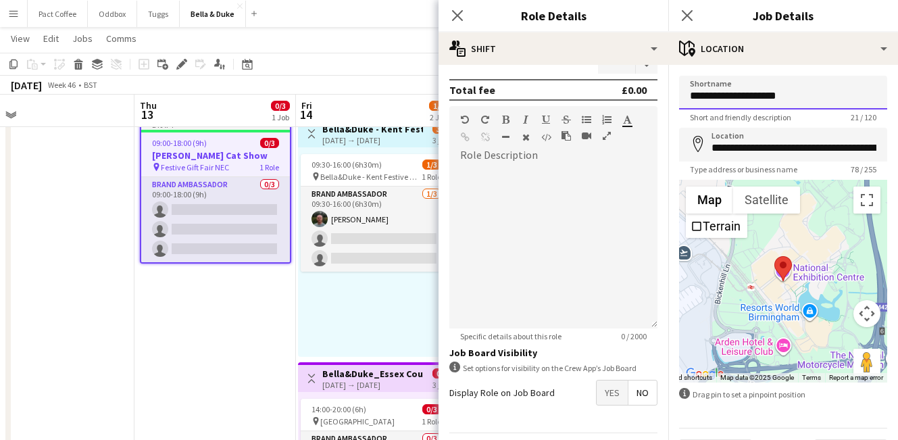
click at [755, 105] on input "**********" at bounding box center [783, 93] width 208 height 34
type input "*"
click at [747, 427] on form "**********" at bounding box center [783, 271] width 230 height 391
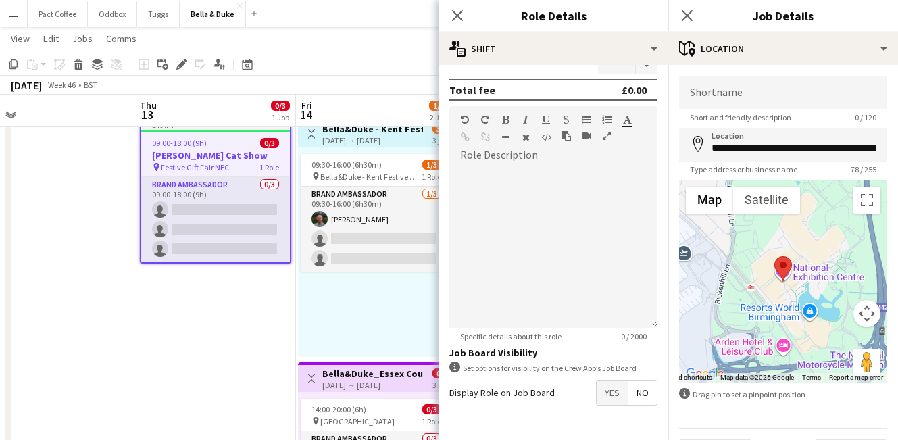
scroll to position [37, 0]
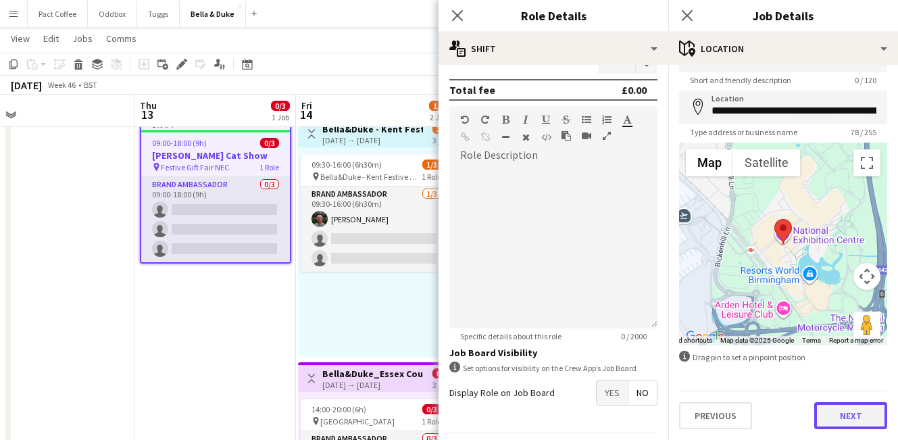
click at [826, 422] on button "Next" at bounding box center [850, 415] width 73 height 27
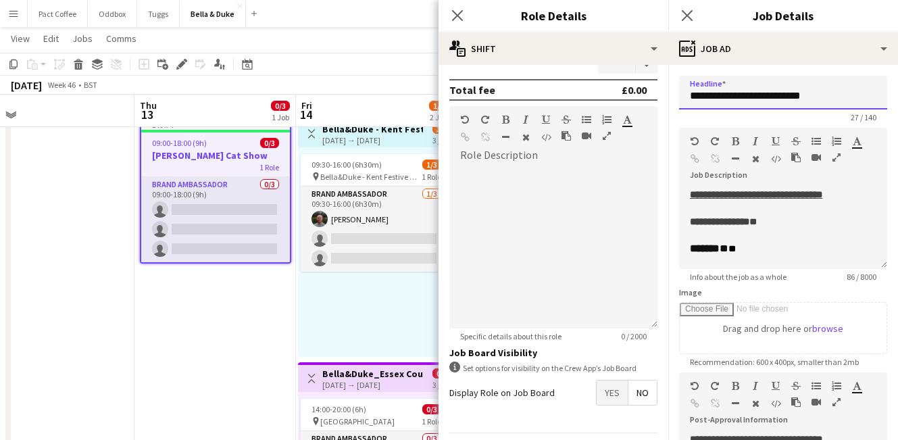
drag, startPoint x: 749, startPoint y: 97, endPoint x: 935, endPoint y: 97, distance: 186.5
paste input "*****"
type input "**********"
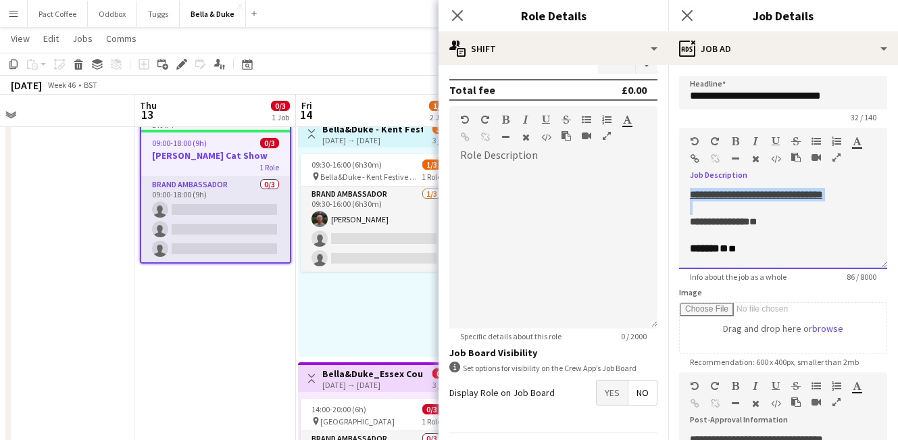
drag, startPoint x: 693, startPoint y: 224, endPoint x: 671, endPoint y: 193, distance: 37.9
click at [671, 193] on form "**********" at bounding box center [783, 367] width 230 height 582
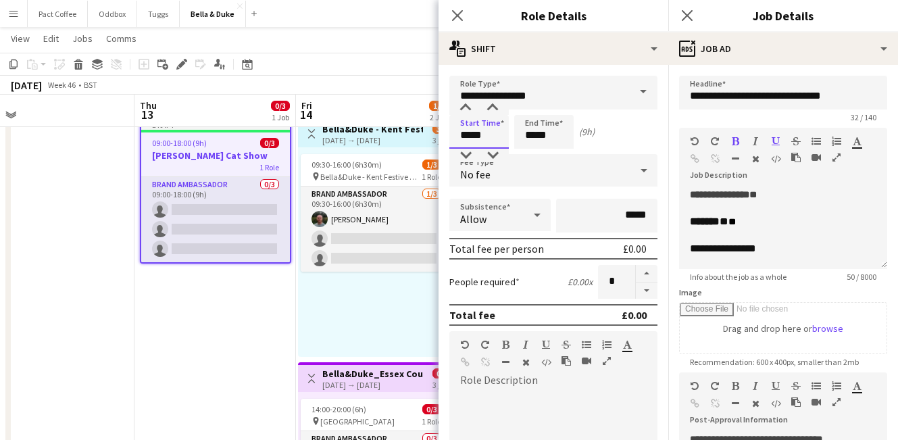
click at [493, 139] on input "*****" at bounding box center [478, 132] width 59 height 34
type input "*****"
click at [568, 134] on input "*****" at bounding box center [543, 132] width 59 height 34
type input "*****"
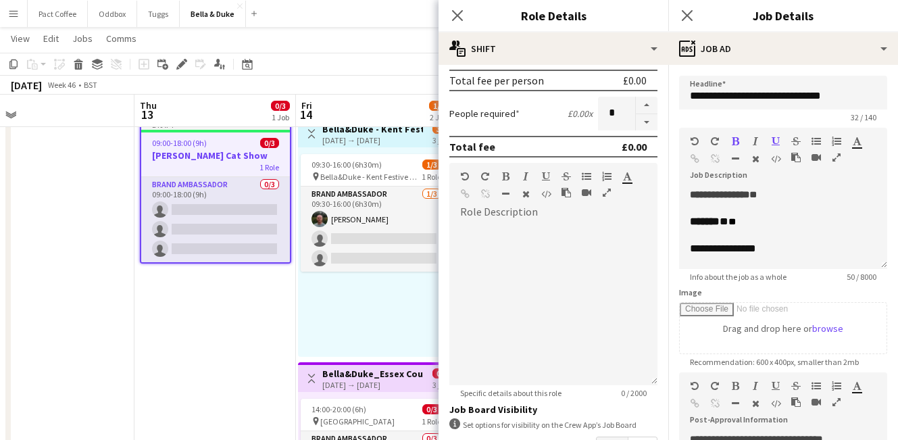
scroll to position [267, 0]
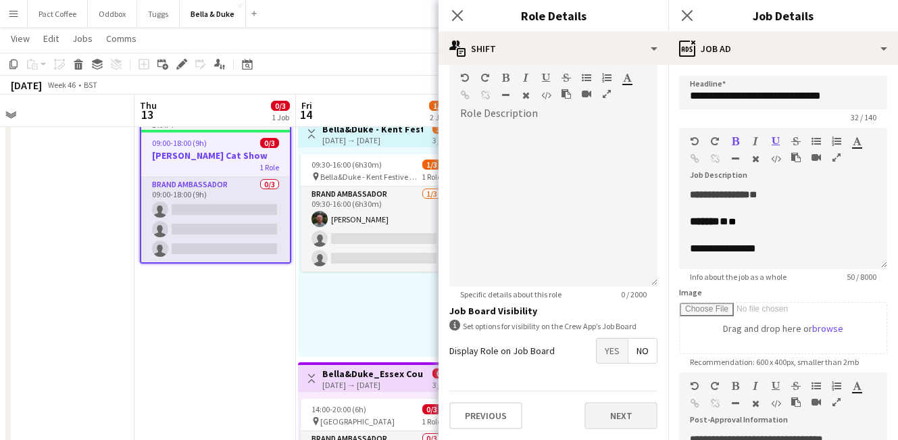
type input "*****"
click at [630, 420] on button "Next" at bounding box center [620, 415] width 73 height 27
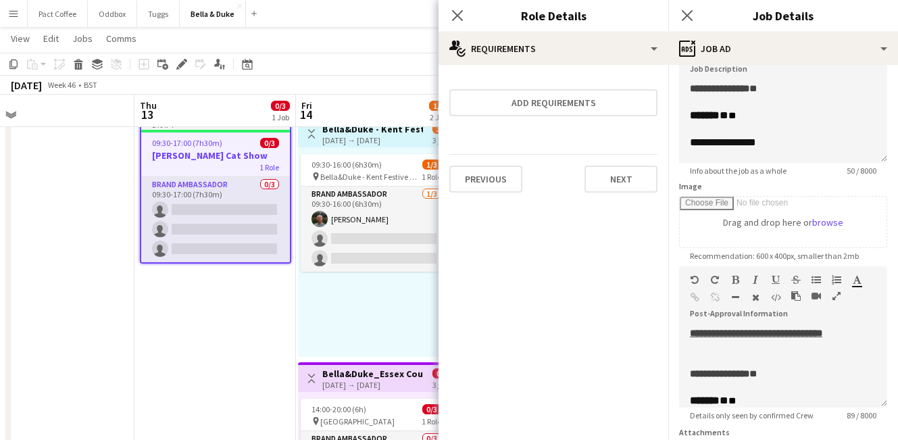
scroll to position [179, 0]
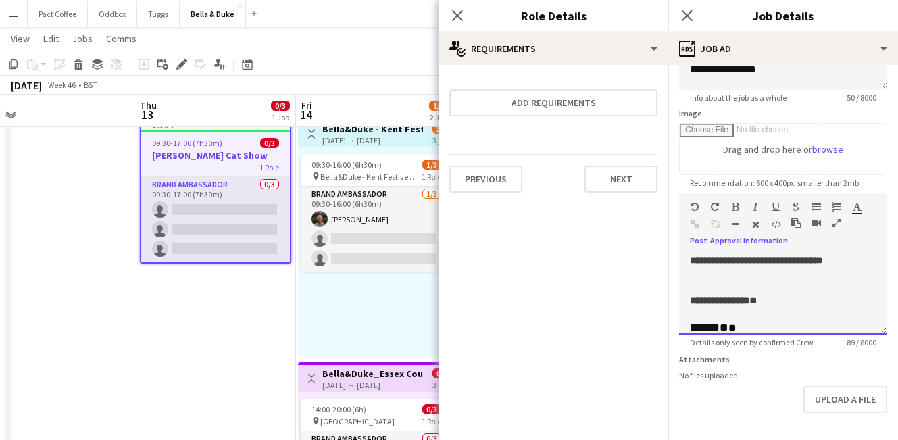
drag, startPoint x: 752, startPoint y: 289, endPoint x: 726, endPoint y: 294, distance: 26.8
click at [748, 289] on div at bounding box center [783, 287] width 186 height 14
drag, startPoint x: 695, startPoint y: 301, endPoint x: 678, endPoint y: 220, distance: 82.3
click at [678, 220] on form "**********" at bounding box center [783, 188] width 230 height 582
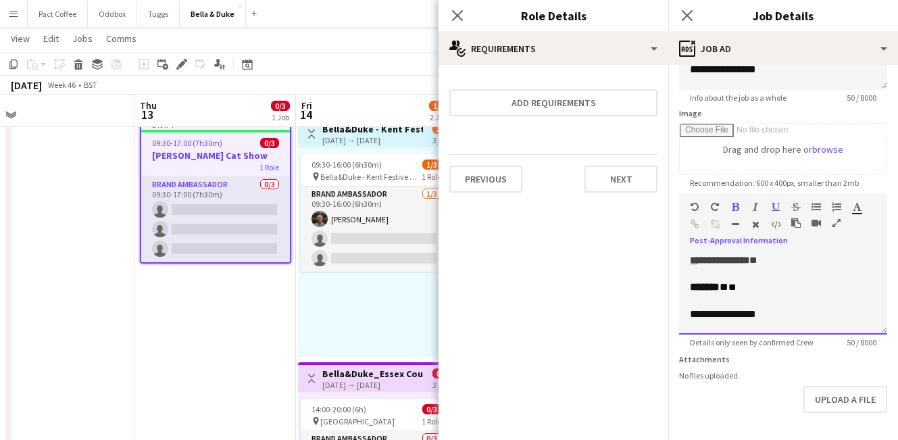
scroll to position [228, 0]
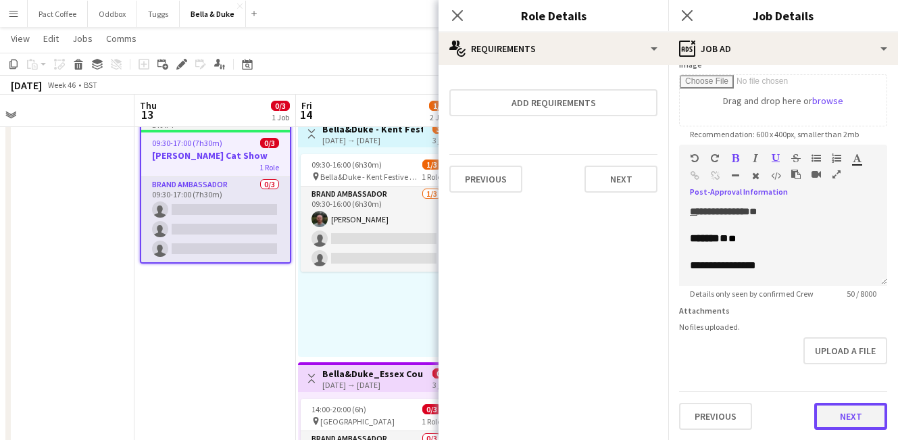
click at [850, 427] on button "Next" at bounding box center [850, 416] width 73 height 27
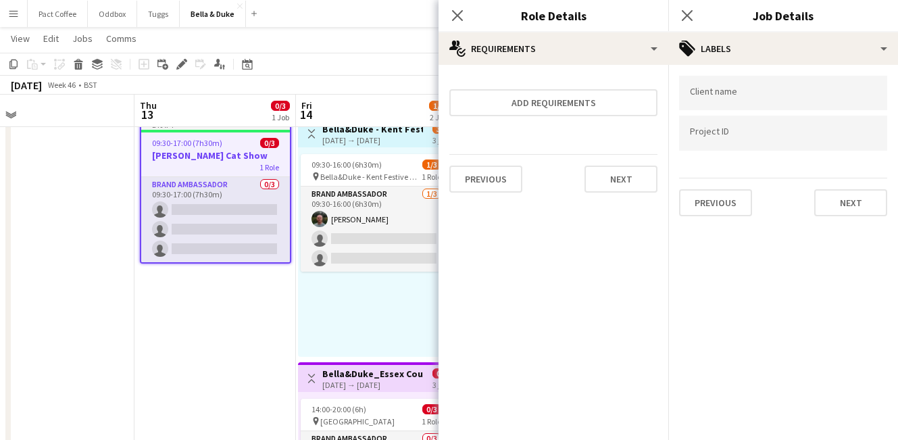
scroll to position [0, 0]
click at [848, 193] on button "Next" at bounding box center [850, 202] width 73 height 27
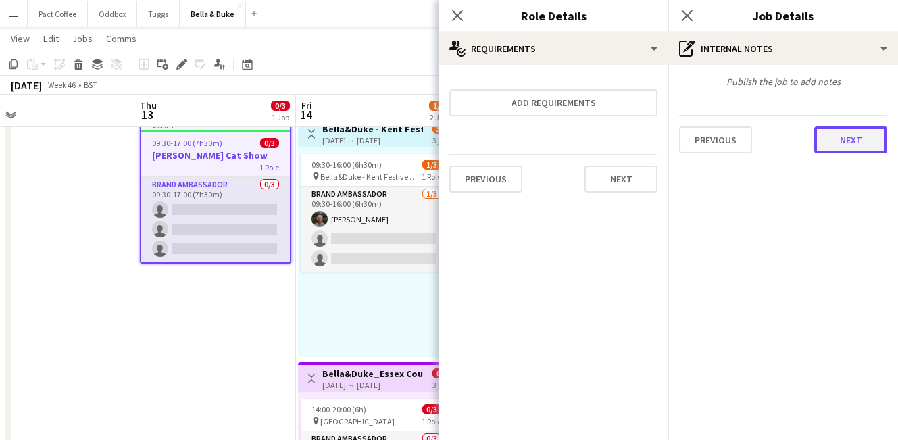
click at [863, 138] on button "Next" at bounding box center [850, 139] width 73 height 27
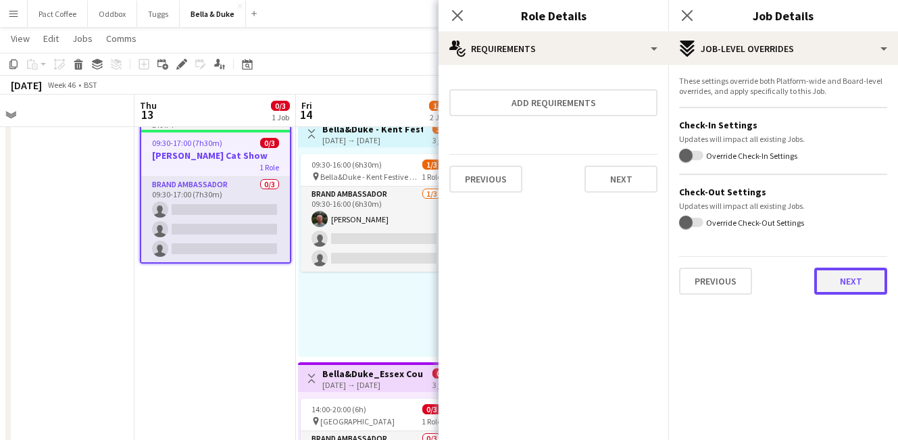
click at [828, 284] on button "Next" at bounding box center [850, 281] width 73 height 27
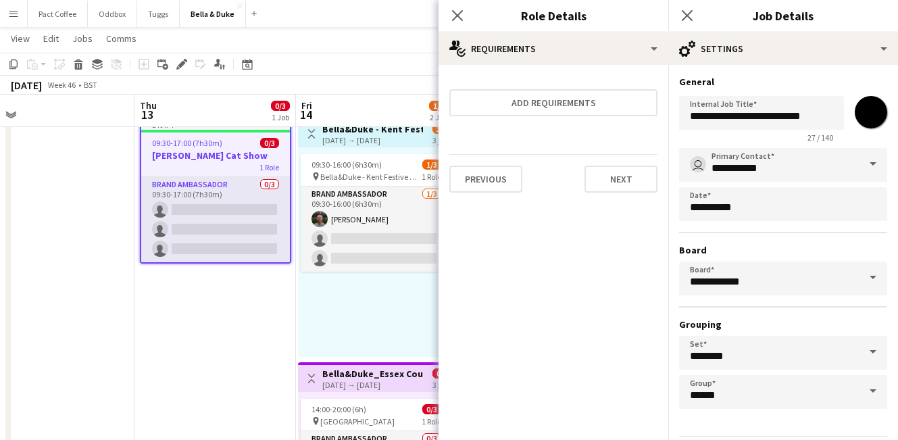
click at [876, 115] on input "*******" at bounding box center [871, 112] width 49 height 49
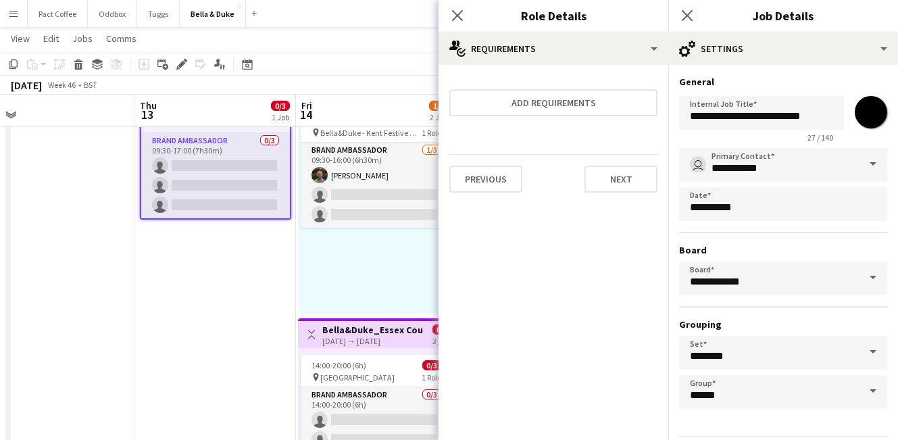
scroll to position [45, 0]
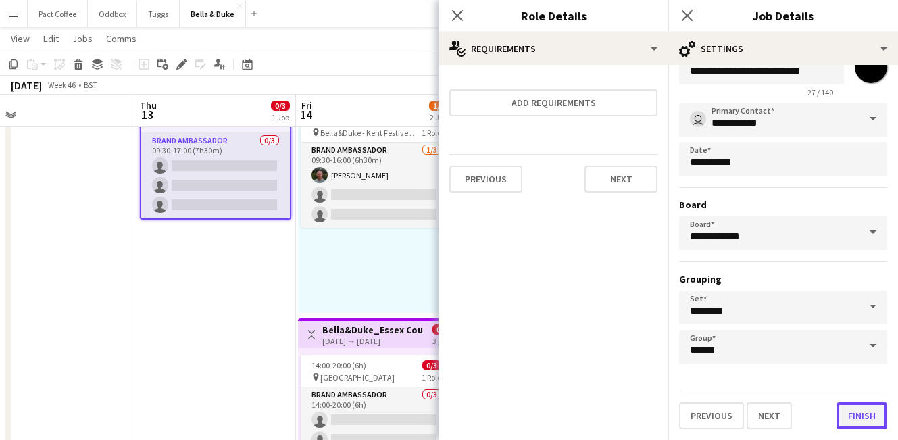
click at [847, 419] on button "Finish" at bounding box center [861, 415] width 51 height 27
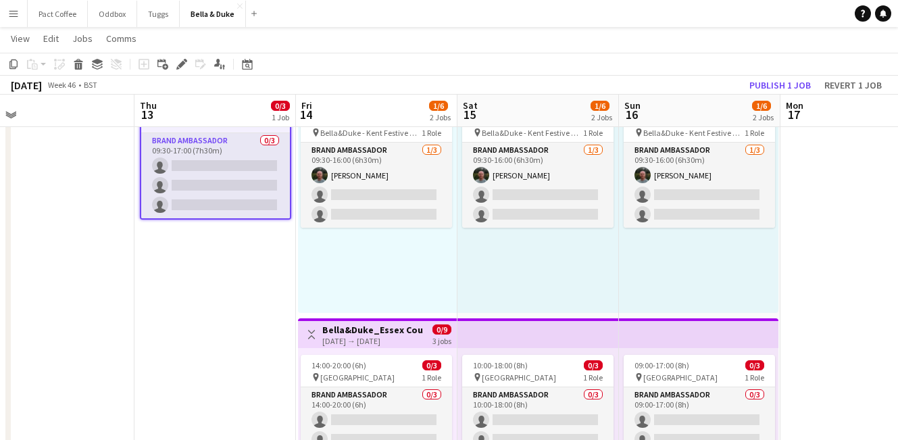
click at [254, 293] on app-date-cell "Draft 09:30-17:00 (7h30m) 0/3 [PERSON_NAME] Cat Show 1 Role Brand Ambassador 0/…" at bounding box center [214, 411] width 161 height 686
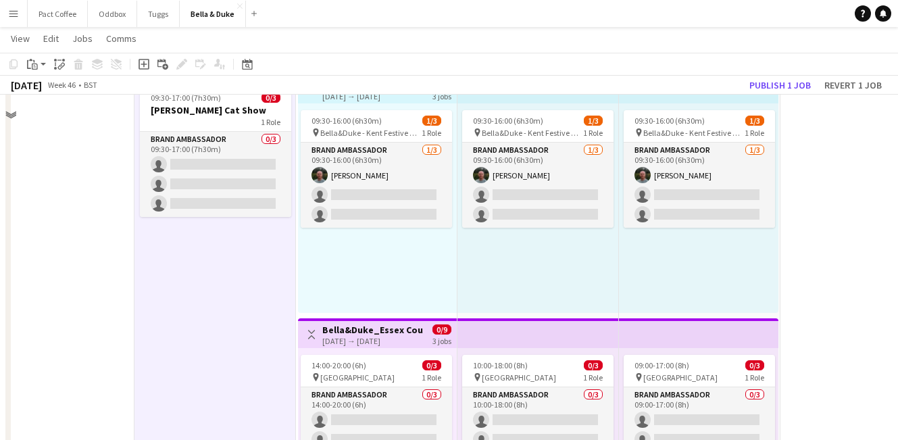
scroll to position [0, 0]
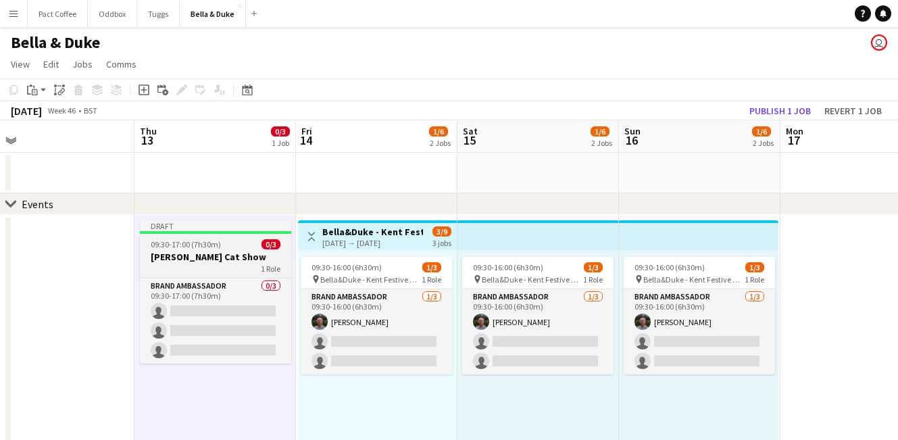
click at [228, 263] on h3 "[PERSON_NAME] Cat Show" at bounding box center [215, 257] width 151 height 12
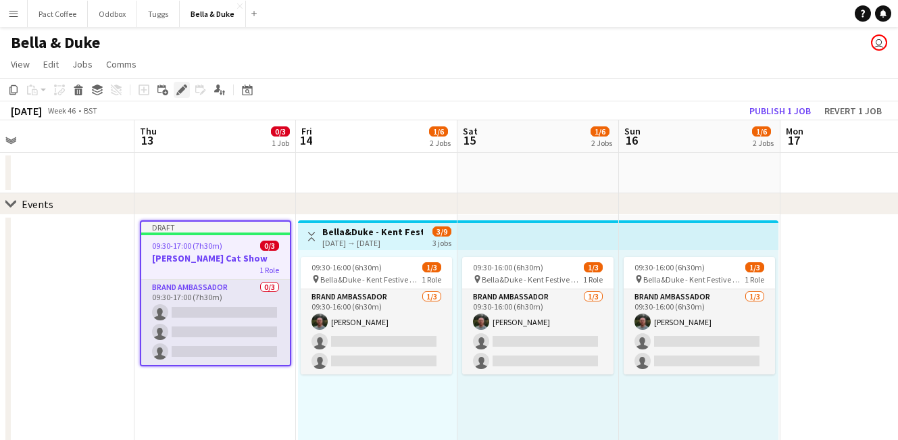
click at [178, 92] on icon "Edit" at bounding box center [181, 89] width 11 height 11
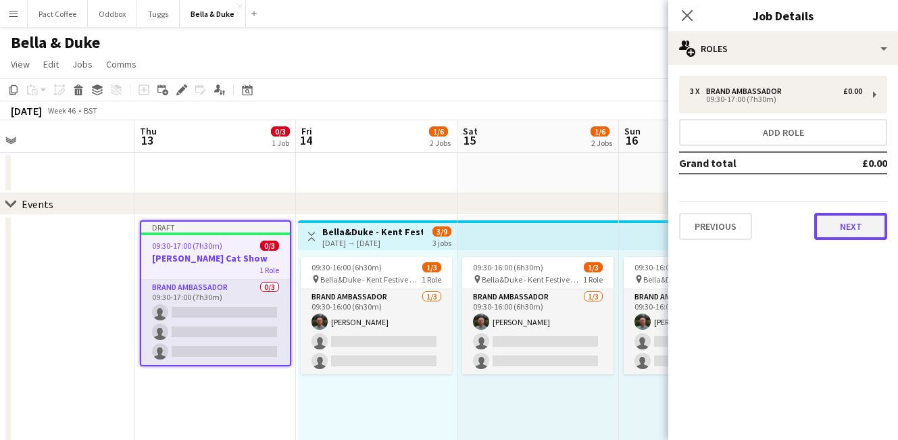
click at [847, 225] on button "Next" at bounding box center [850, 226] width 73 height 27
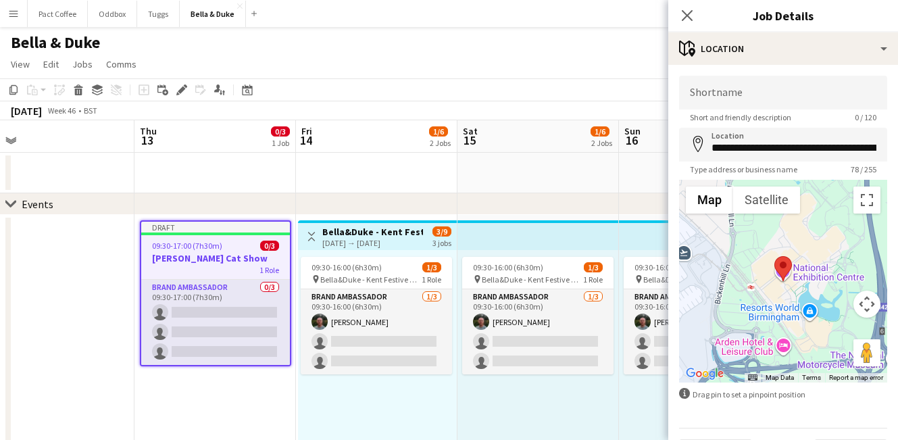
scroll to position [37, 0]
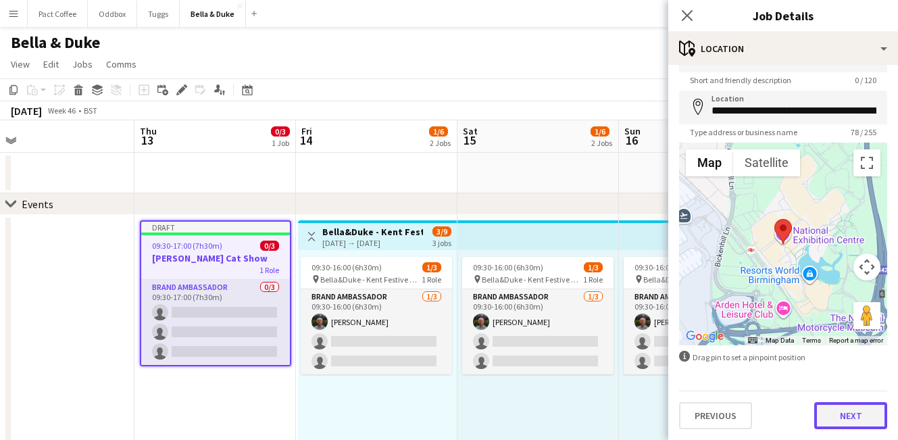
click at [834, 422] on button "Next" at bounding box center [850, 415] width 73 height 27
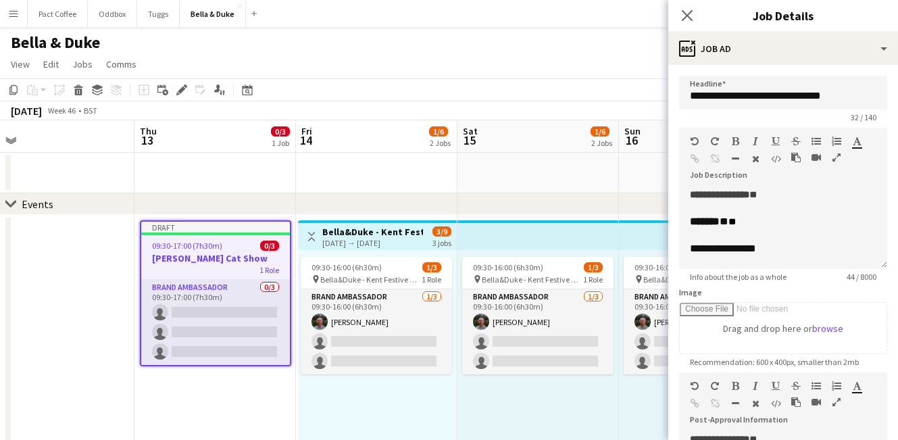
scroll to position [0, 0]
drag, startPoint x: 838, startPoint y: 93, endPoint x: 750, endPoint y: 101, distance: 88.9
click at [750, 101] on input "**********" at bounding box center [783, 93] width 208 height 34
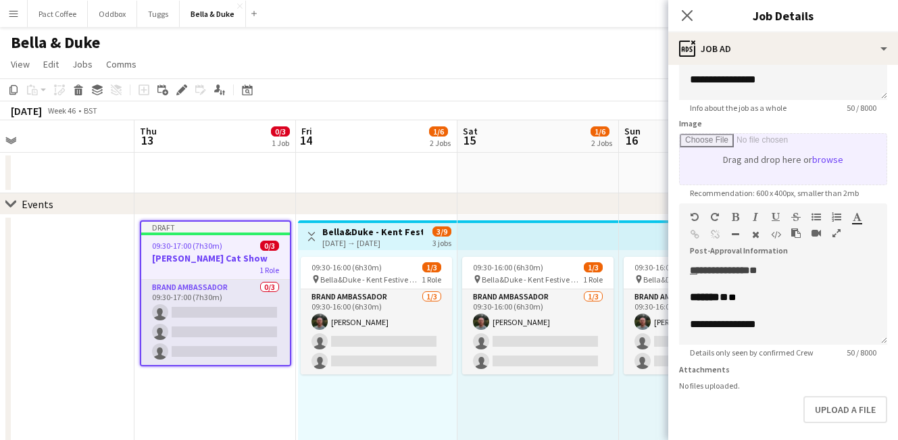
scroll to position [228, 0]
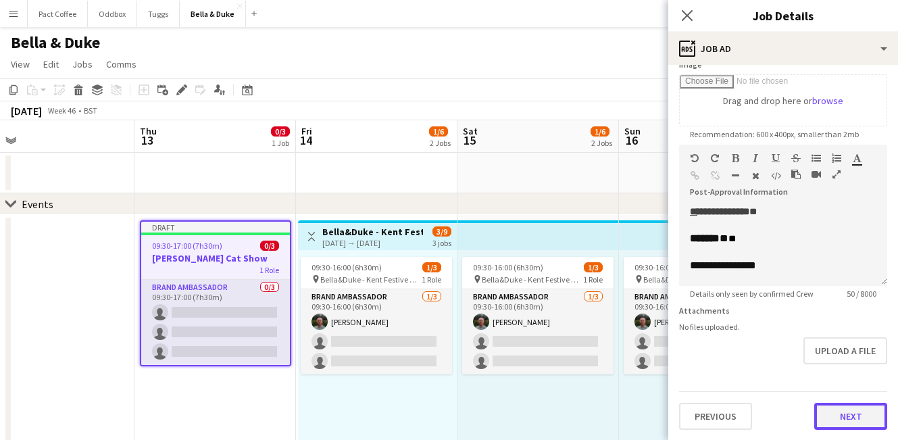
click at [846, 418] on button "Next" at bounding box center [850, 416] width 73 height 27
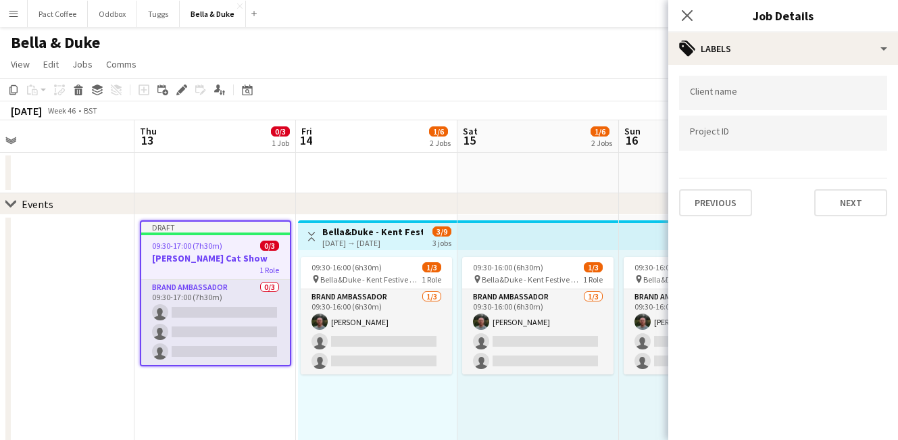
scroll to position [0, 0]
click at [718, 204] on button "Previous" at bounding box center [715, 202] width 73 height 27
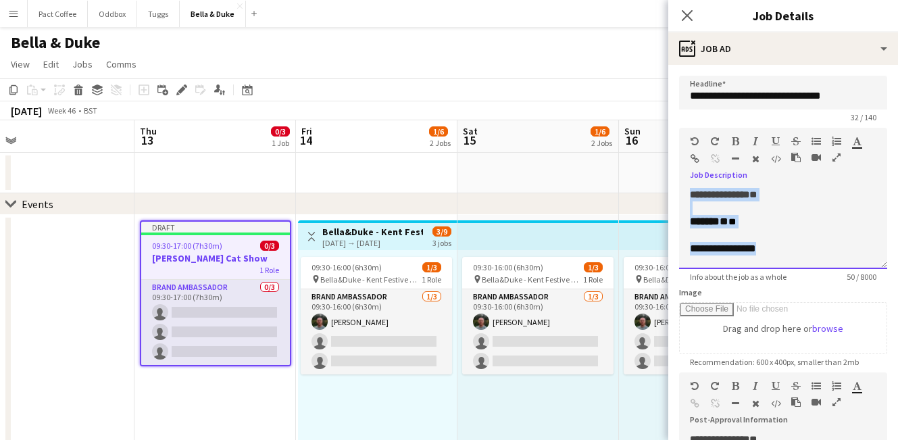
drag, startPoint x: 786, startPoint y: 257, endPoint x: 670, endPoint y: 128, distance: 174.1
click at [670, 128] on form "**********" at bounding box center [783, 367] width 230 height 582
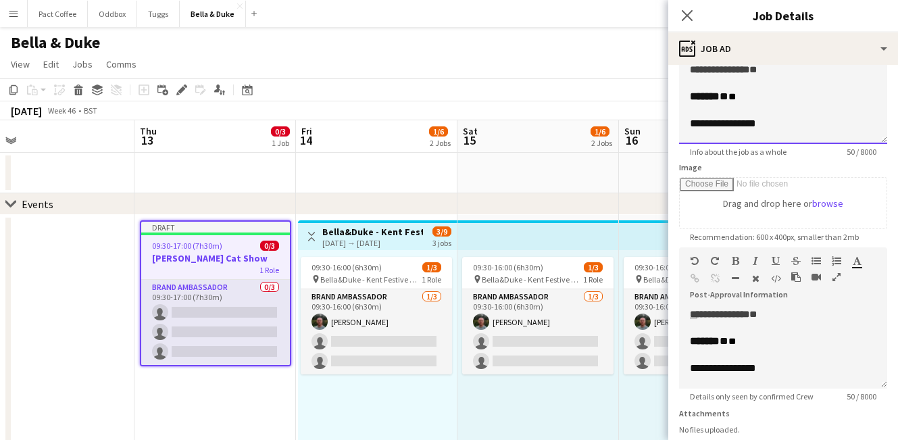
scroll to position [154, 0]
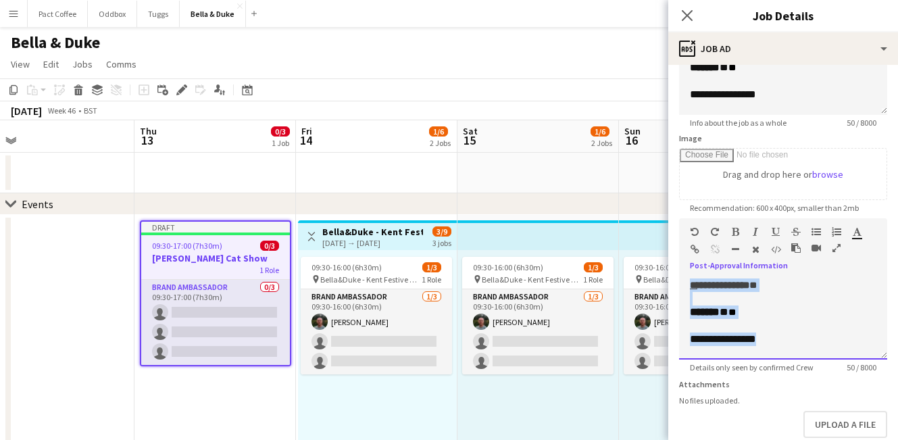
drag, startPoint x: 796, startPoint y: 345, endPoint x: 676, endPoint y: 245, distance: 156.0
click at [676, 245] on form "**********" at bounding box center [783, 213] width 230 height 582
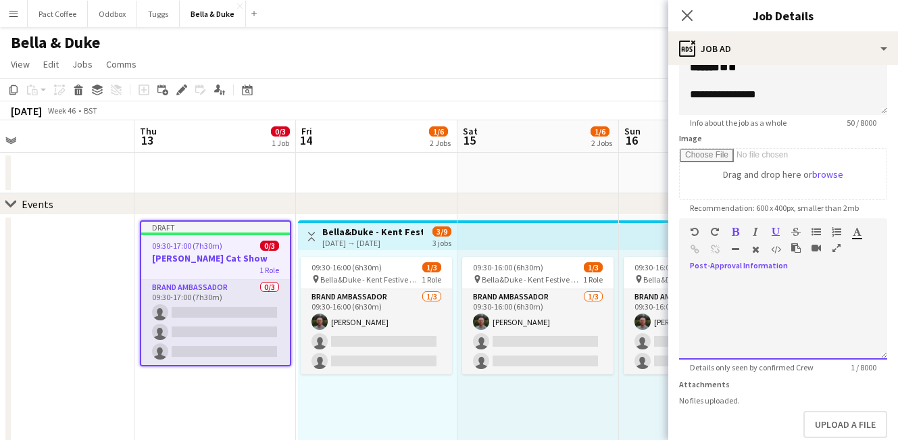
scroll to position [228, 0]
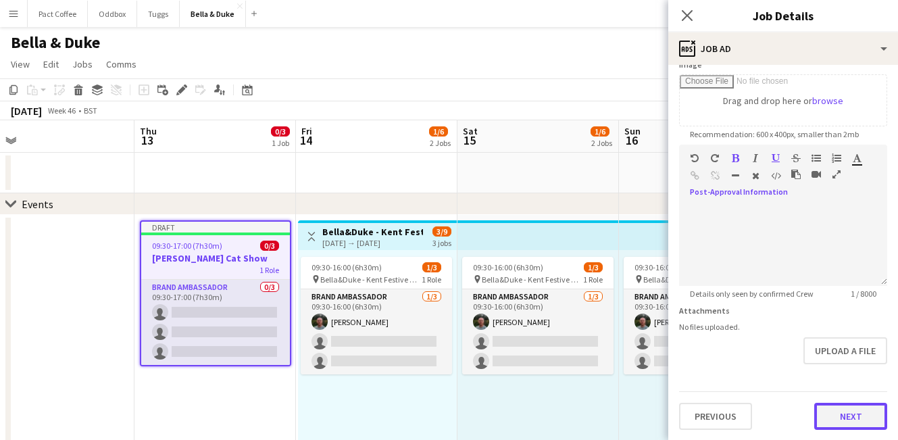
click at [836, 410] on button "Next" at bounding box center [850, 416] width 73 height 27
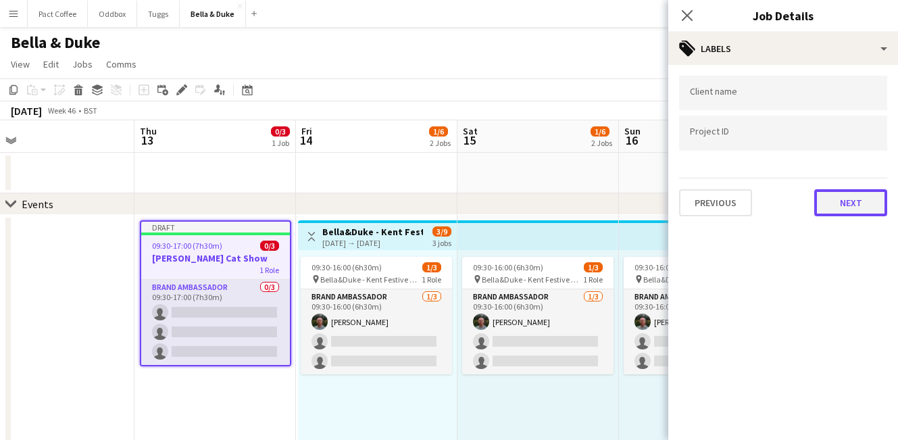
click at [835, 211] on button "Next" at bounding box center [850, 202] width 73 height 27
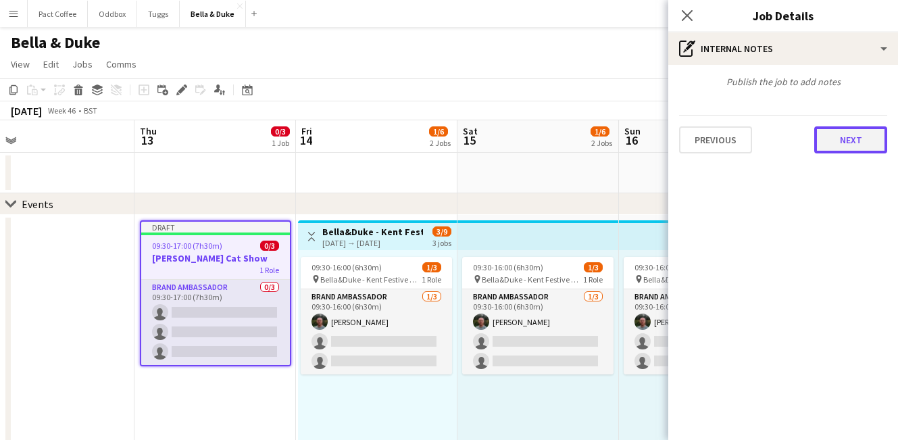
click at [845, 149] on button "Next" at bounding box center [850, 139] width 73 height 27
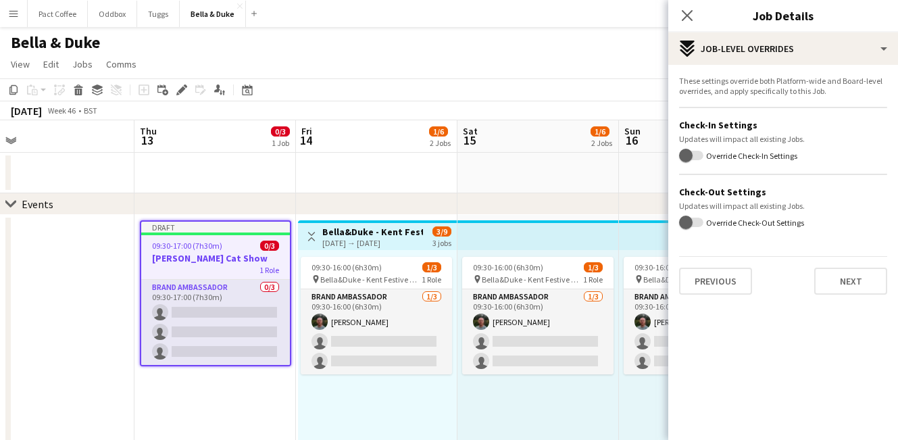
click at [865, 305] on mat-expansion-panel "pencil3 Settings These settings override both Platform-wide and Board-level ove…" at bounding box center [783, 252] width 230 height 375
click at [863, 288] on button "Next" at bounding box center [850, 281] width 73 height 27
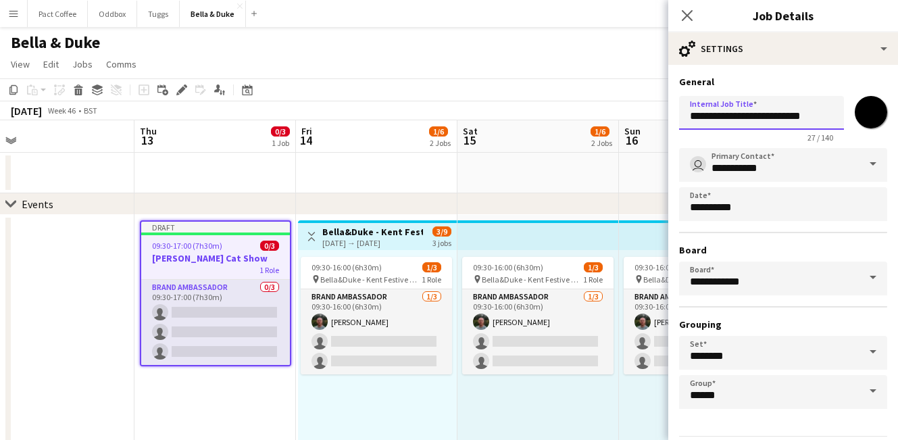
drag, startPoint x: 750, startPoint y: 116, endPoint x: 857, endPoint y: 120, distance: 107.5
click at [857, 120] on div "**********" at bounding box center [783, 117] width 208 height 52
drag, startPoint x: 834, startPoint y: 115, endPoint x: 748, endPoint y: 116, distance: 86.5
click at [748, 116] on input "**********" at bounding box center [761, 113] width 165 height 34
paste input "*****"
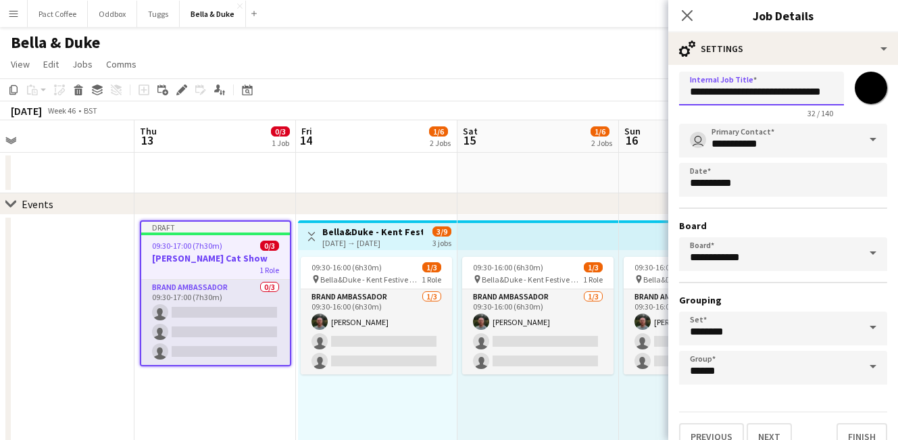
scroll to position [45, 0]
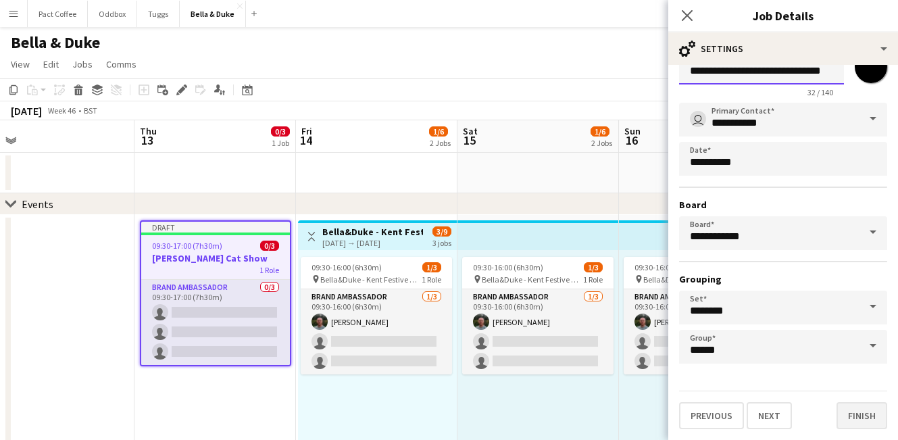
type input "**********"
click at [850, 411] on button "Finish" at bounding box center [861, 415] width 51 height 27
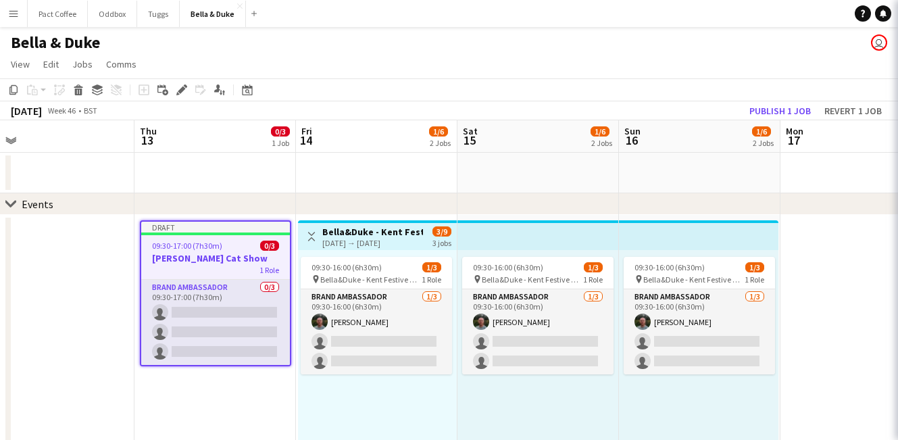
scroll to position [0, 0]
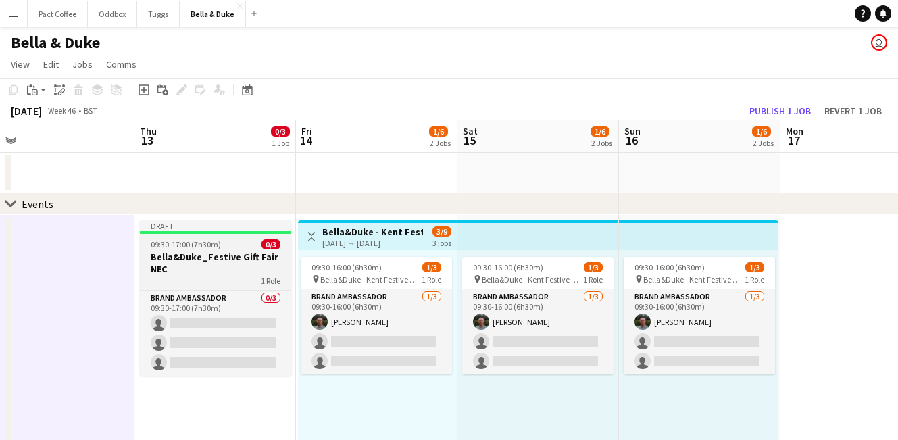
click at [227, 271] on h3 "Bella&Duke_Festive Gift Fair NEC" at bounding box center [215, 263] width 151 height 24
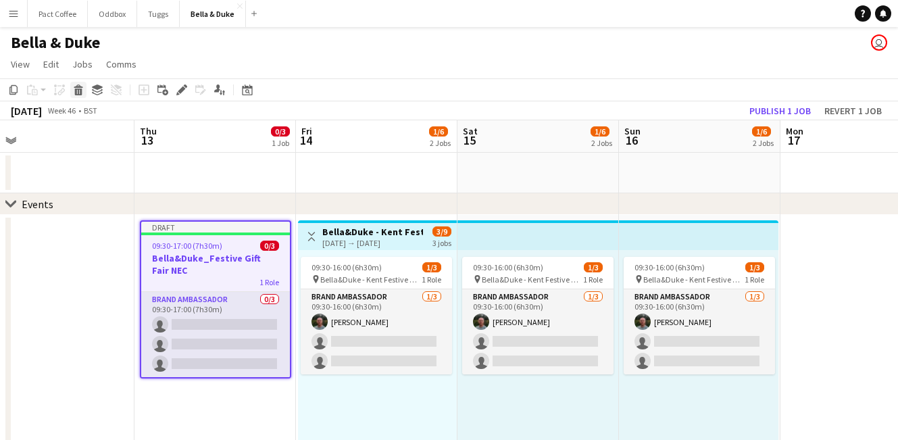
click at [82, 97] on div "Delete" at bounding box center [78, 90] width 16 height 16
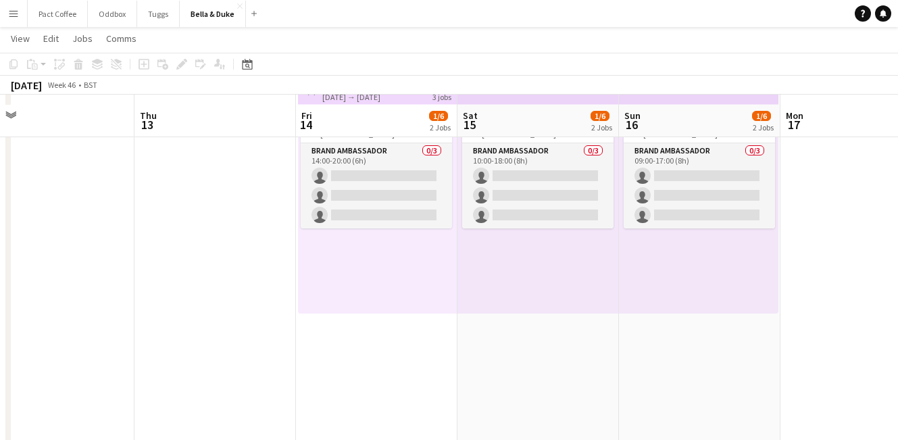
scroll to position [399, 0]
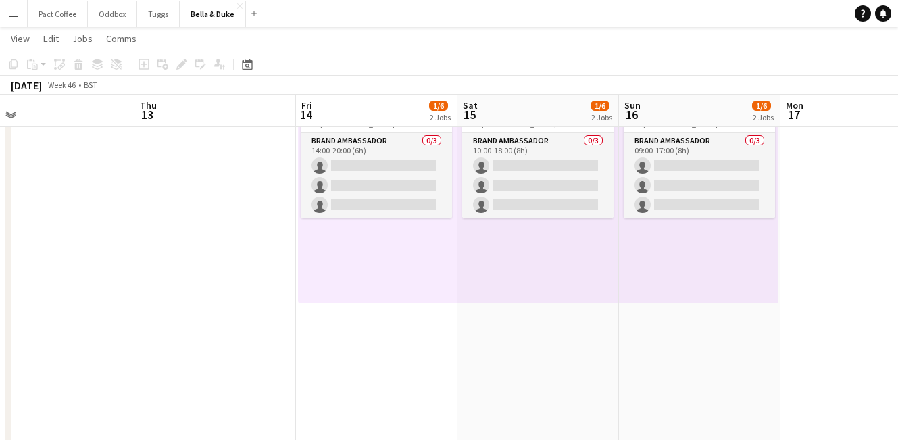
click at [257, 372] on app-date-cell at bounding box center [214, 157] width 161 height 686
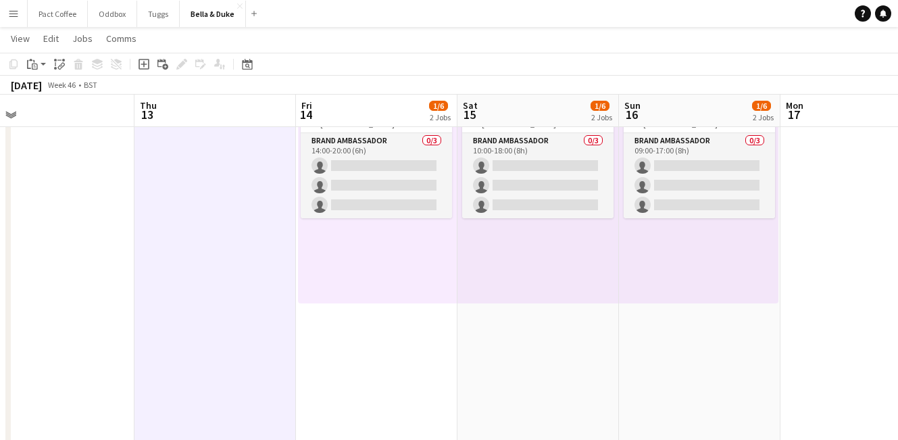
click at [359, 391] on app-date-cell "Toggle View [PERSON_NAME] - Kent Festive Gift Fair [DATE] → [DATE] 3/9 3 jobs 0…" at bounding box center [376, 157] width 161 height 686
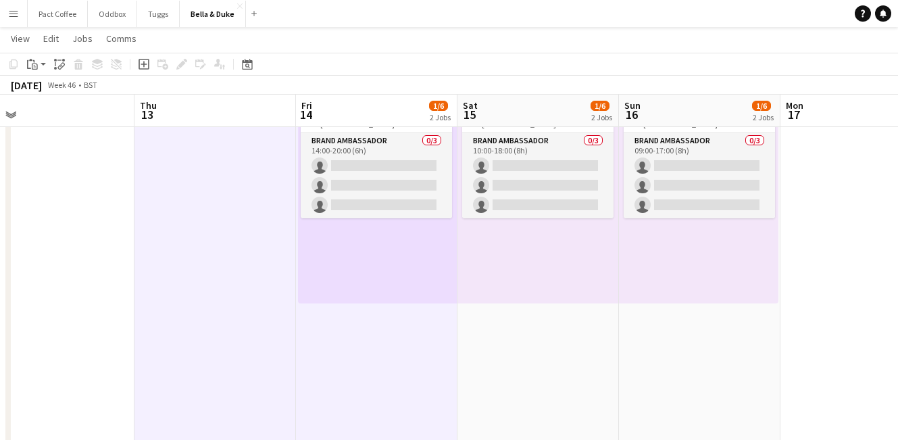
click at [530, 363] on app-date-cell "09:30-16:00 (6h30m) 1/3 pin [PERSON_NAME] - Kent Festive Gift Fair 1 Role Brand…" at bounding box center [537, 157] width 161 height 686
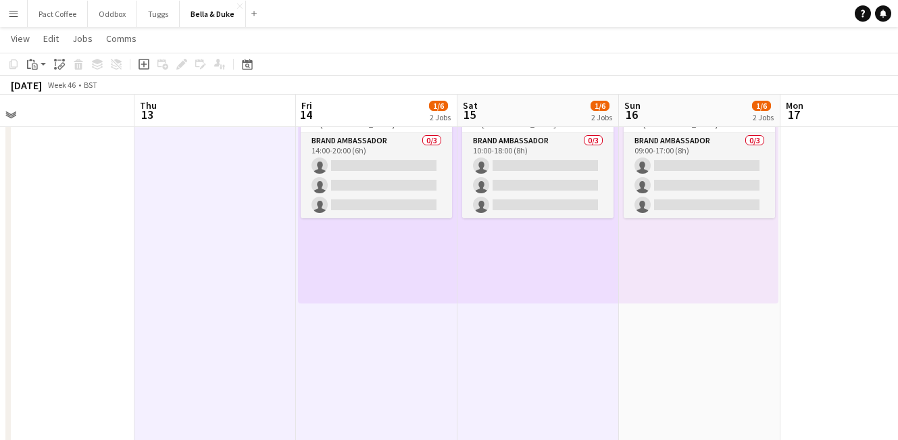
click at [668, 360] on app-date-cell "09:30-16:00 (6h30m) 1/3 pin [PERSON_NAME] - Kent Festive Gift Fair 1 Role Brand…" at bounding box center [699, 157] width 161 height 686
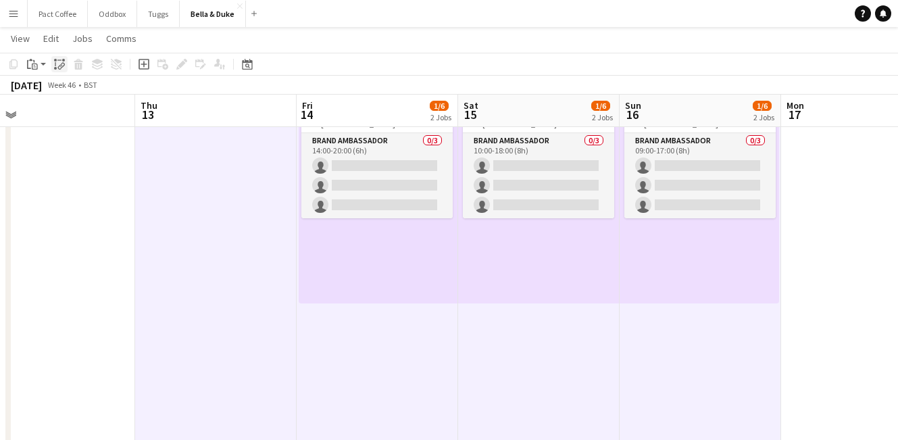
click at [66, 64] on div "Paste linked Job" at bounding box center [59, 64] width 16 height 16
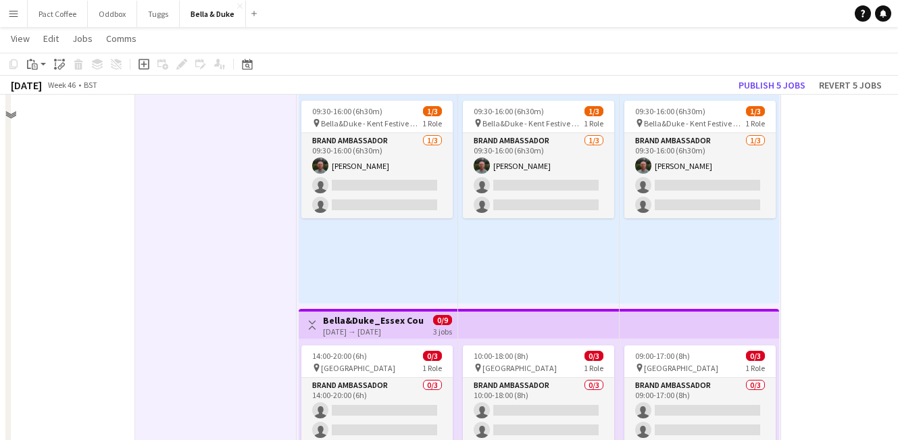
scroll to position [0, 0]
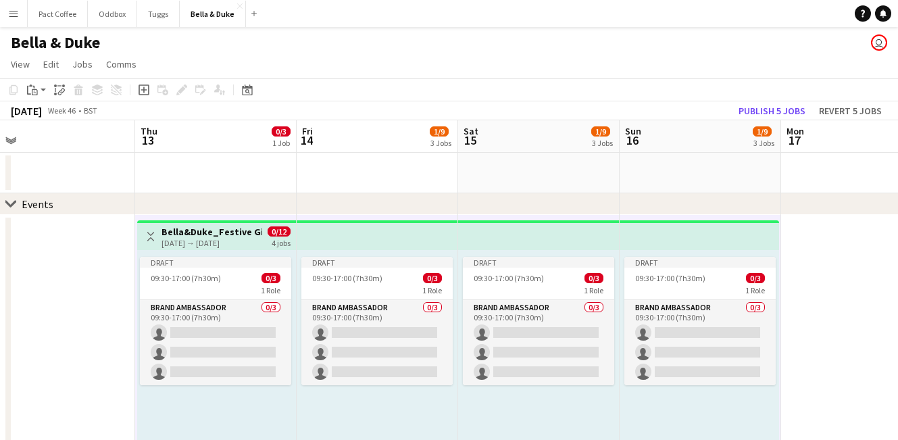
click at [241, 242] on div "[DATE] → [DATE]" at bounding box center [211, 243] width 101 height 10
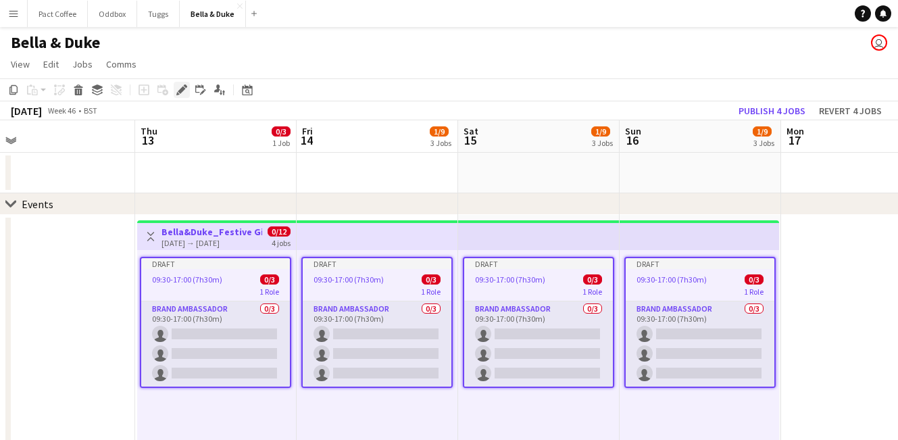
click at [182, 95] on div "Edit" at bounding box center [182, 90] width 16 height 16
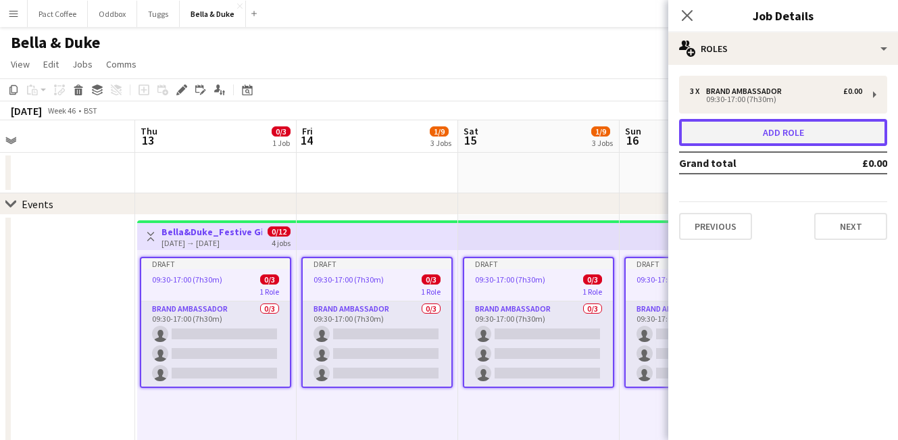
click at [782, 129] on button "Add role" at bounding box center [783, 132] width 208 height 27
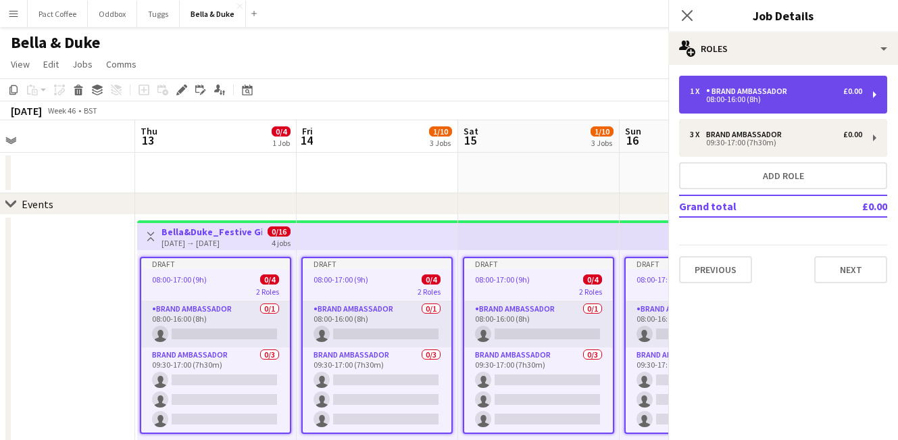
click at [785, 107] on div "1 x Brand Ambassador £0.00 08:00-16:00 (8h)" at bounding box center [783, 95] width 208 height 38
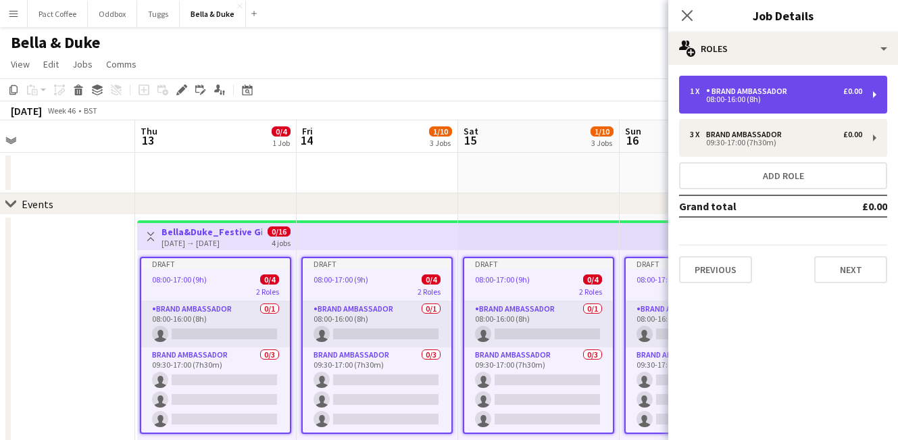
click at [780, 105] on div "1 x Brand Ambassador £0.00 08:00-16:00 (8h)" at bounding box center [783, 95] width 208 height 38
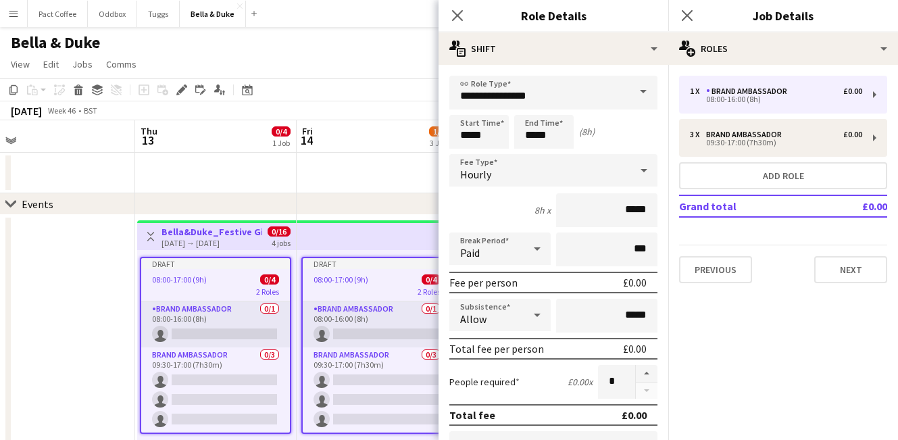
click at [655, 89] on span at bounding box center [643, 92] width 28 height 32
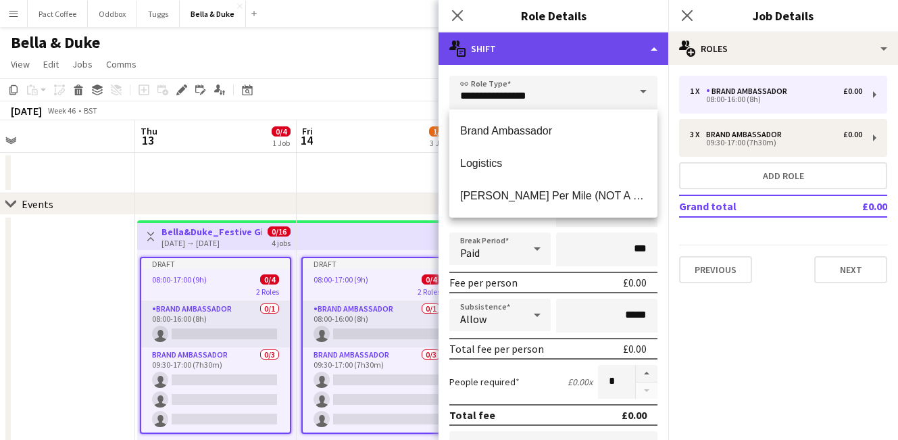
click at [619, 61] on div "multiple-actions-text Shift" at bounding box center [553, 48] width 230 height 32
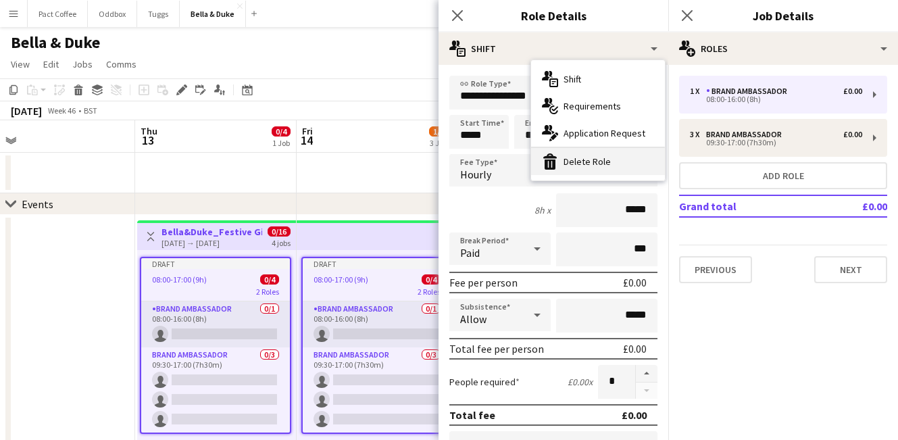
click at [597, 162] on div "bin-2 Delete Role" at bounding box center [598, 161] width 134 height 27
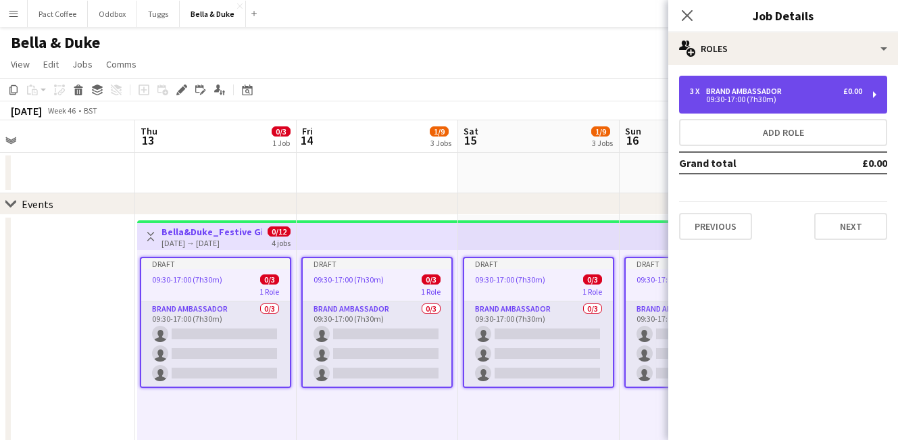
click at [740, 101] on div "09:30-17:00 (7h30m)" at bounding box center [776, 99] width 172 height 7
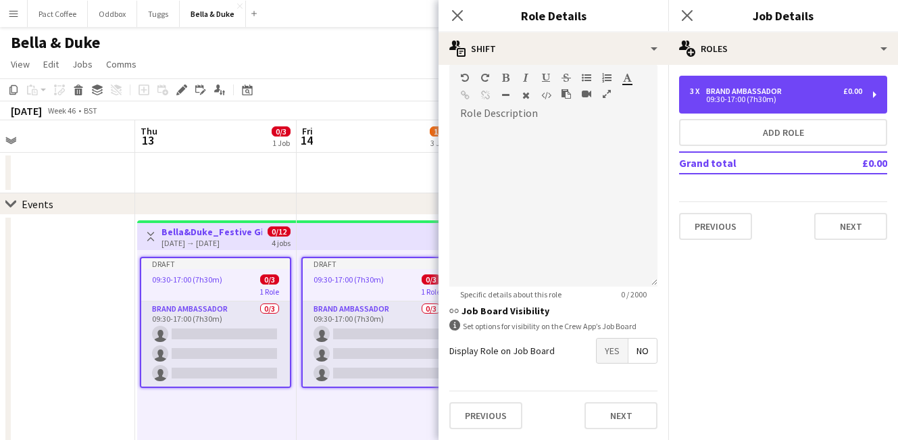
scroll to position [261, 0]
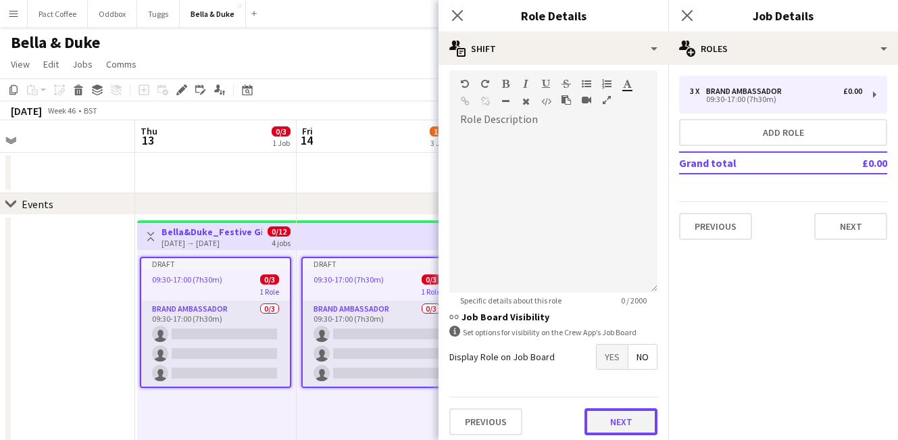
click at [597, 430] on button "Next" at bounding box center [620, 421] width 73 height 27
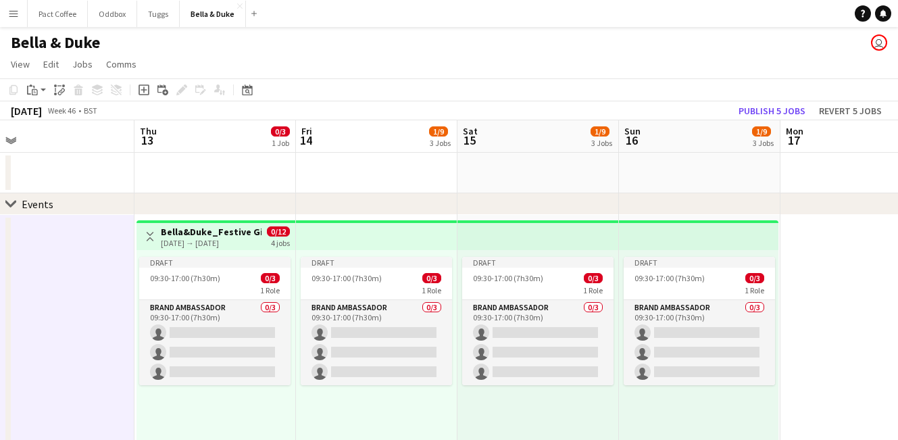
drag, startPoint x: 225, startPoint y: 234, endPoint x: 372, endPoint y: 201, distance: 150.4
click at [224, 234] on h3 "Bella&Duke_Festive Gift Fair NEC" at bounding box center [211, 232] width 101 height 12
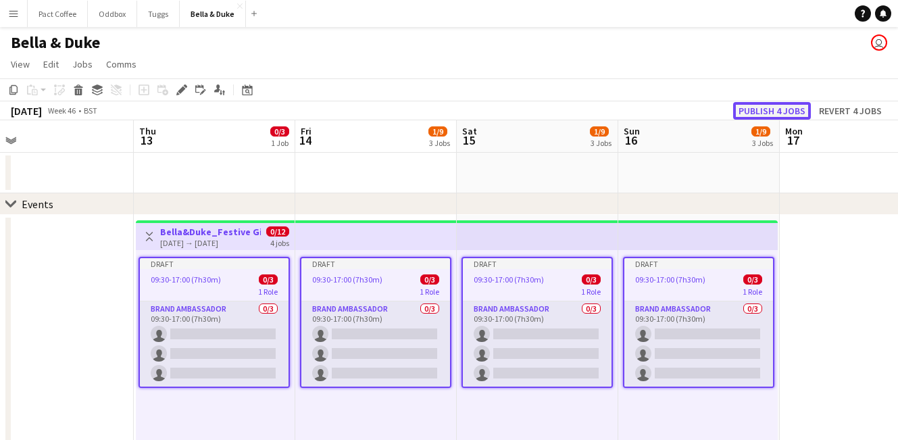
click at [765, 111] on button "Publish 4 jobs" at bounding box center [772, 111] width 78 height 18
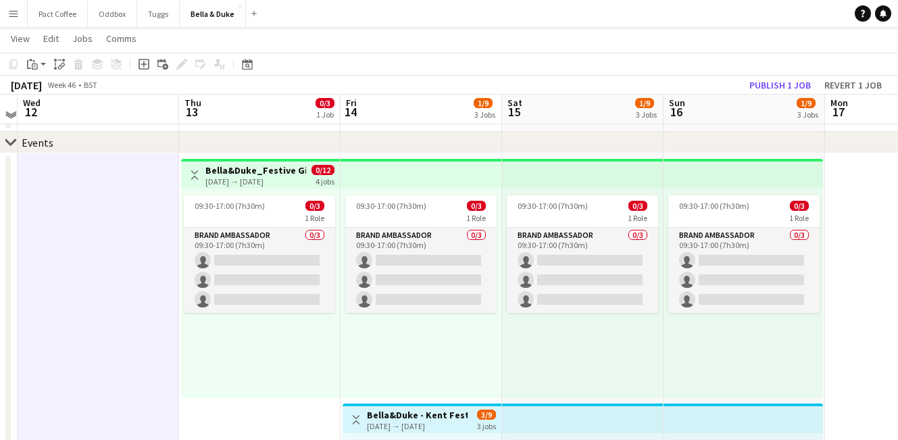
scroll to position [57, 0]
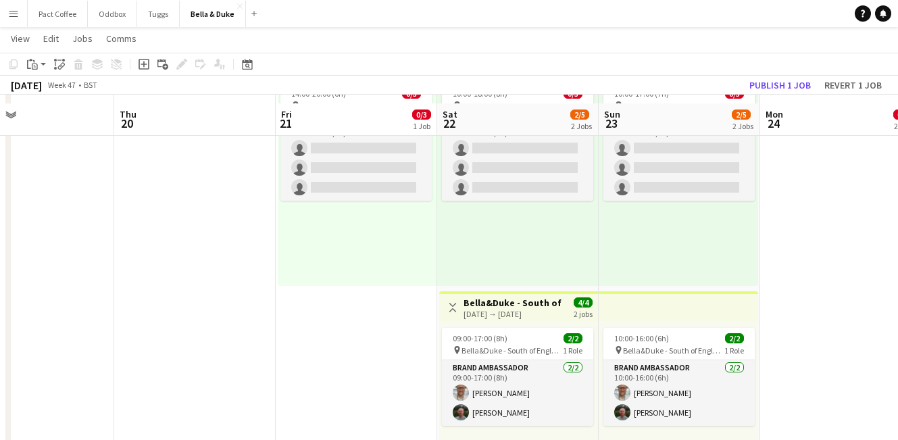
scroll to position [196, 0]
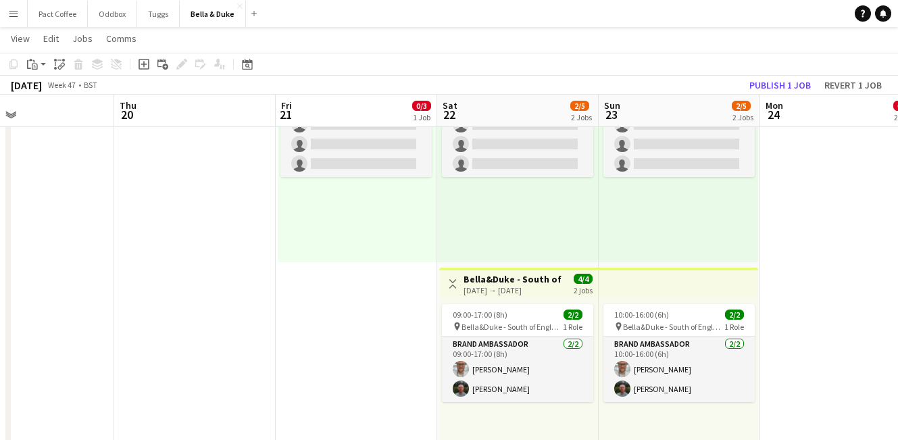
click at [512, 292] on div "[DATE] → [DATE]" at bounding box center [513, 290] width 101 height 10
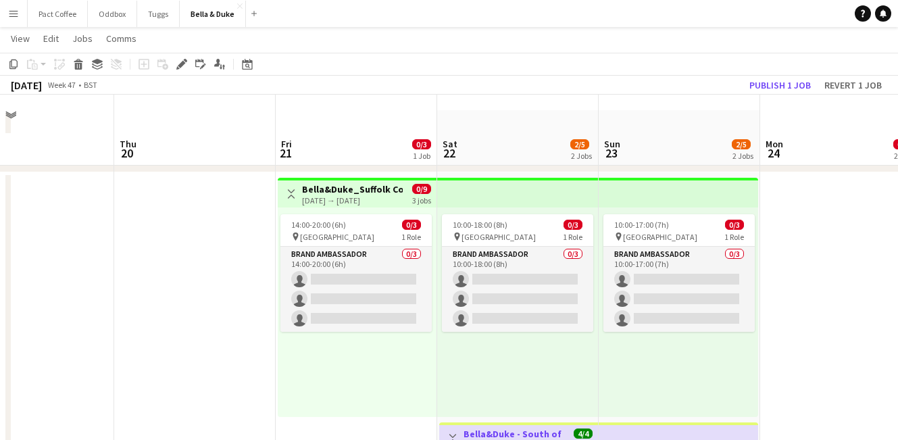
scroll to position [38, 0]
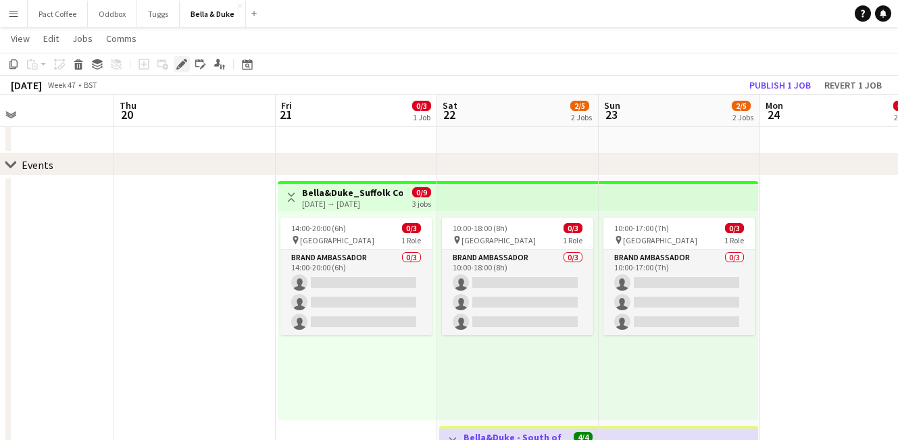
click at [185, 66] on icon "Edit" at bounding box center [181, 64] width 11 height 11
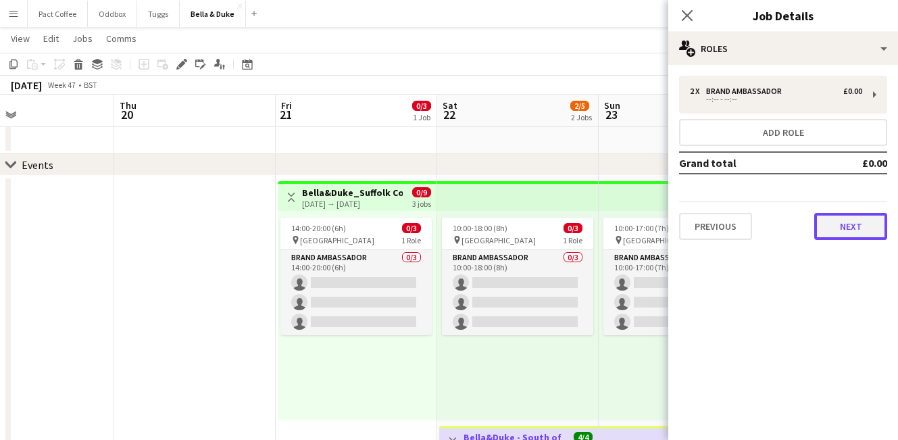
click at [850, 220] on button "Next" at bounding box center [850, 226] width 73 height 27
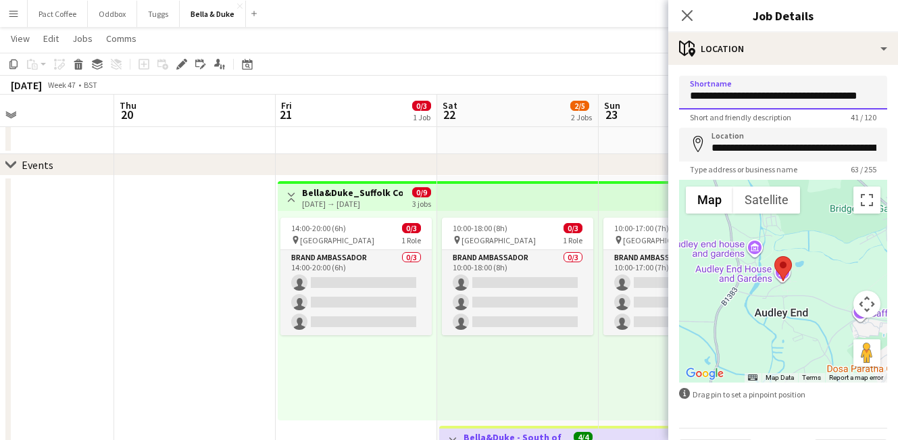
drag, startPoint x: 792, startPoint y: 100, endPoint x: 825, endPoint y: 100, distance: 33.1
click at [825, 100] on input "**********" at bounding box center [783, 93] width 208 height 34
drag, startPoint x: 751, startPoint y: 97, endPoint x: 888, endPoint y: 107, distance: 137.5
click at [888, 107] on form "**********" at bounding box center [783, 271] width 230 height 391
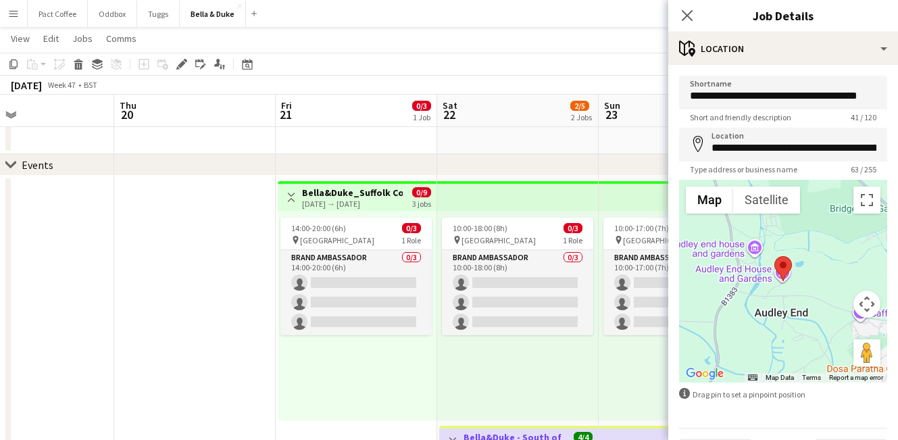
scroll to position [0, 0]
click at [690, 19] on icon at bounding box center [686, 15] width 13 height 13
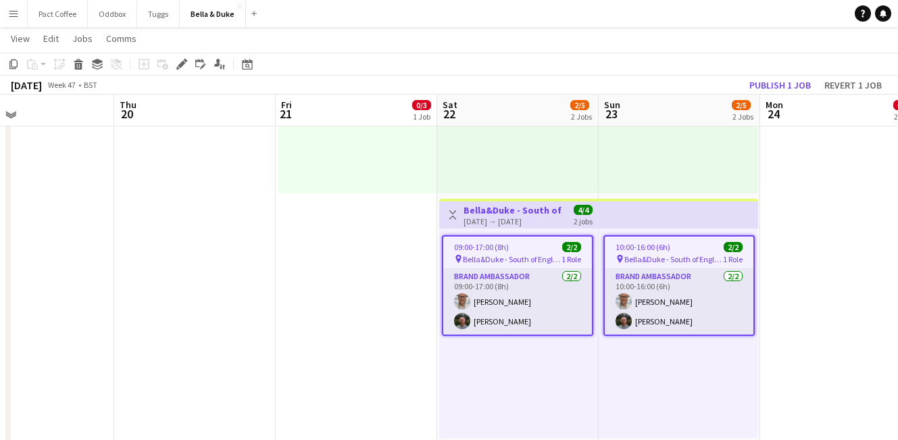
scroll to position [266, 0]
click at [411, 319] on app-date-cell "Toggle View Bella&Duke_Suffolk County Christmas Fair [DATE] → [DATE] 0/9 3 jobs…" at bounding box center [356, 317] width 161 height 739
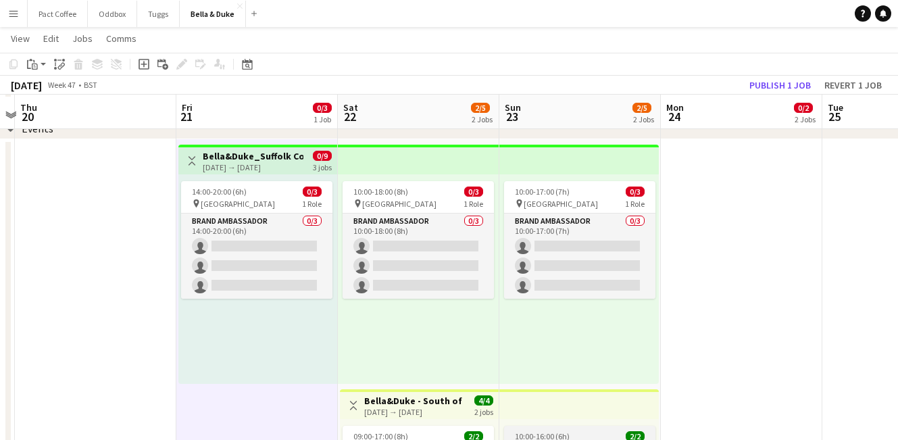
scroll to position [72, 0]
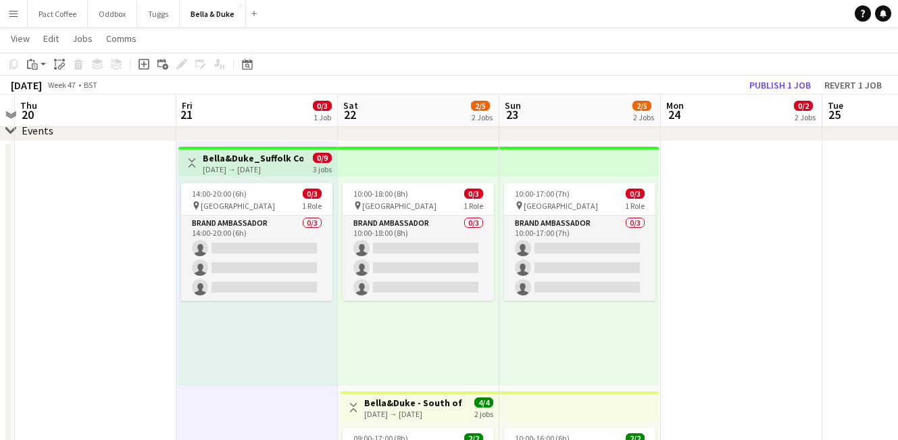
click at [282, 170] on div "[DATE] → [DATE]" at bounding box center [253, 169] width 101 height 10
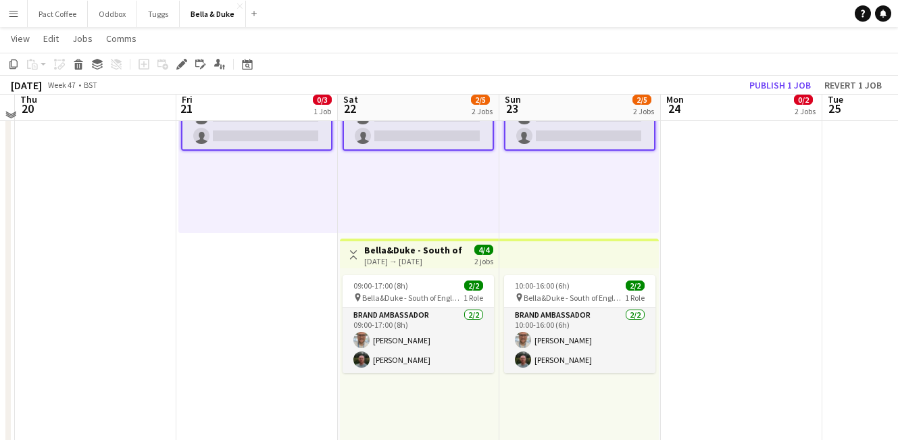
scroll to position [228, 0]
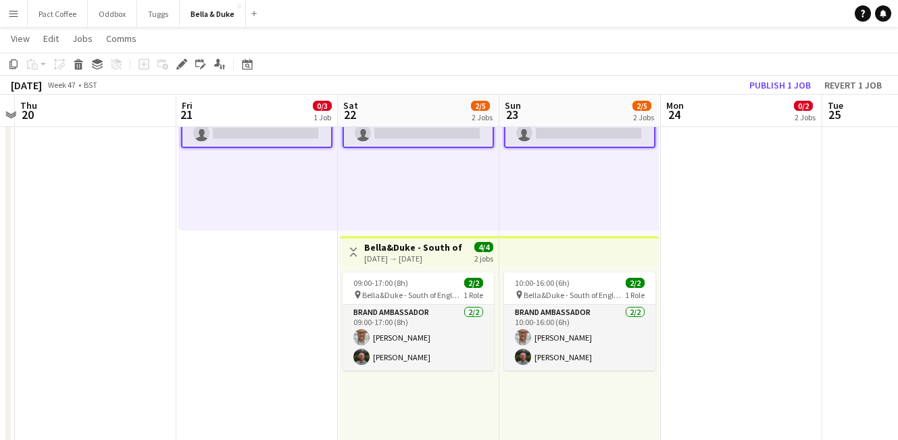
click at [274, 345] on app-date-cell "Toggle View Bella&Duke_Suffolk County Christmas Fair [DATE] → [DATE] 0/9 3 jobs…" at bounding box center [256, 355] width 161 height 739
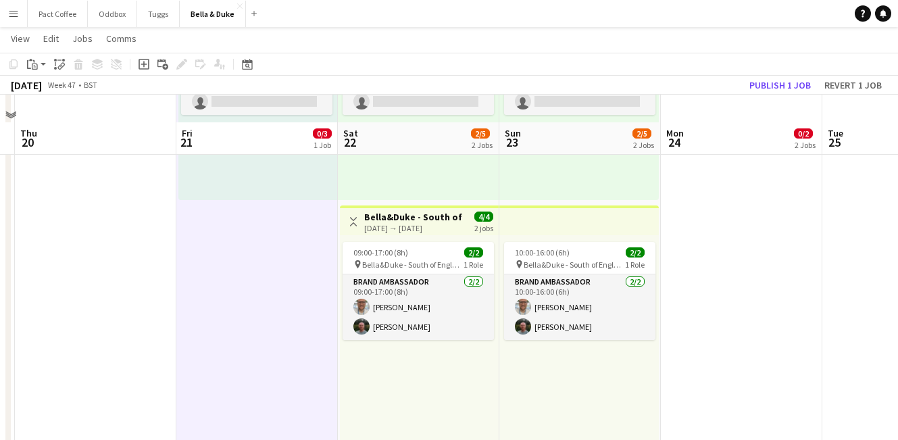
scroll to position [252, 0]
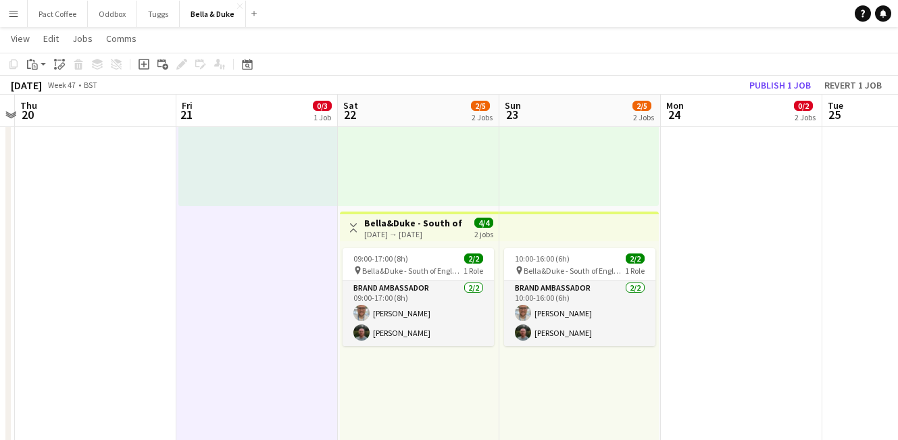
click at [429, 234] on div "[DATE] → [DATE]" at bounding box center [414, 234] width 101 height 10
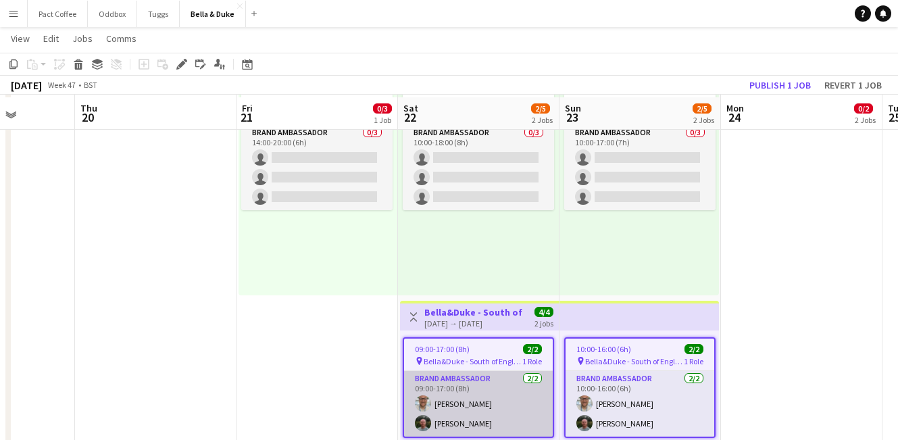
scroll to position [166, 0]
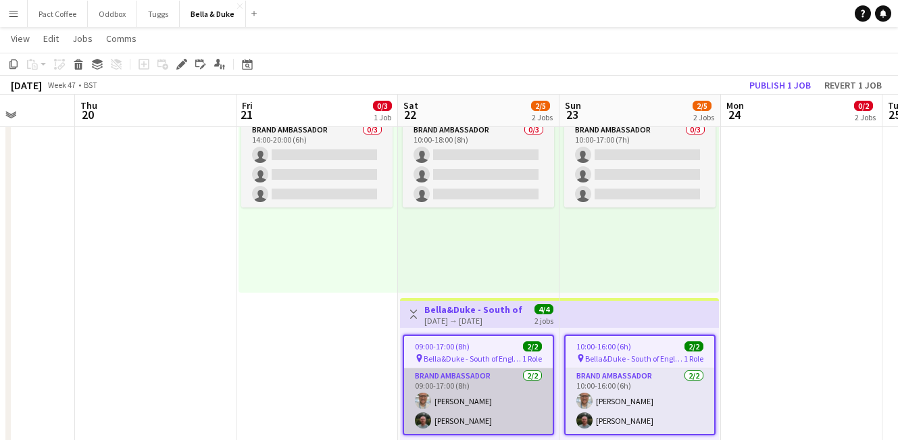
click at [472, 407] on app-card-role "Brand Ambassador [DATE] 09:00-17:00 (8h) [PERSON_NAME] [PERSON_NAME]" at bounding box center [478, 401] width 149 height 66
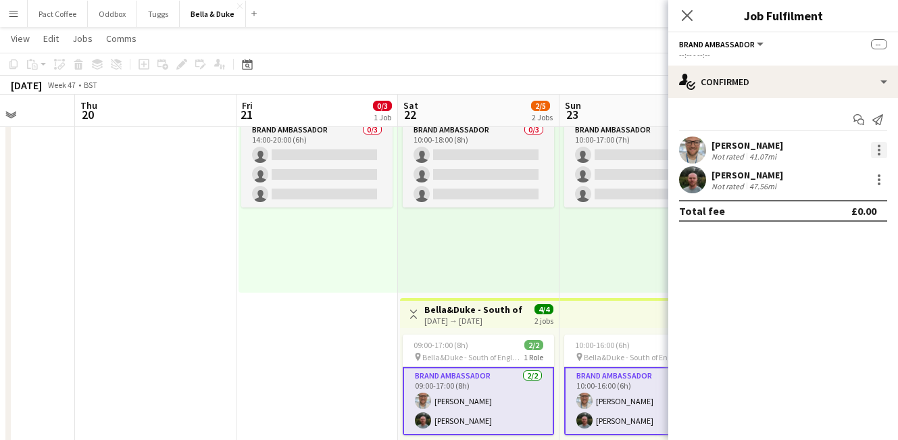
click at [878, 148] on div at bounding box center [879, 150] width 16 height 16
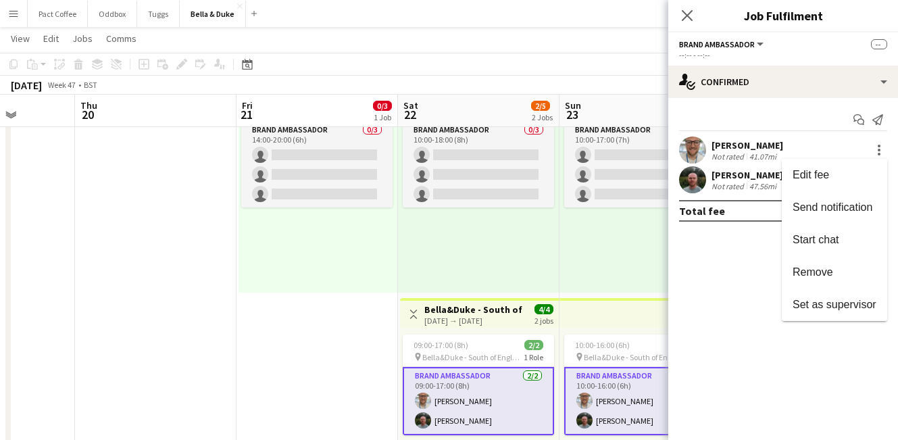
click at [316, 368] on div at bounding box center [449, 220] width 898 height 440
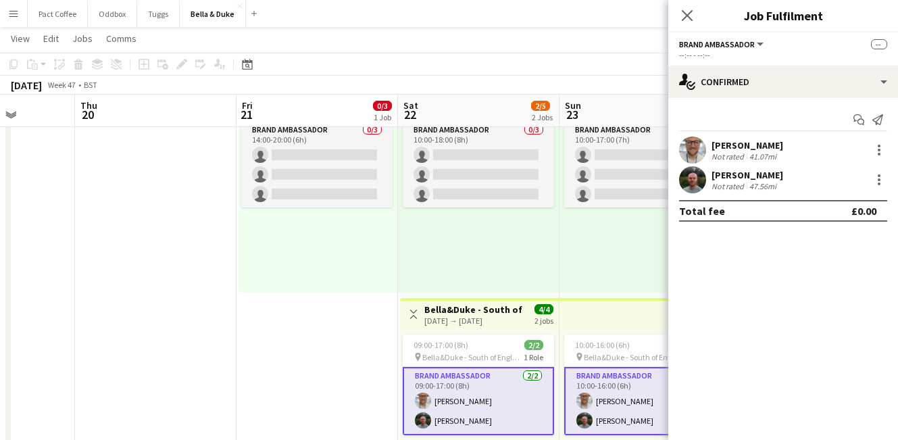
click at [355, 311] on app-date-cell "Toggle View Bella&Duke_Suffolk County Christmas Fair [DATE] → [DATE] 0/9 3 jobs…" at bounding box center [316, 417] width 161 height 739
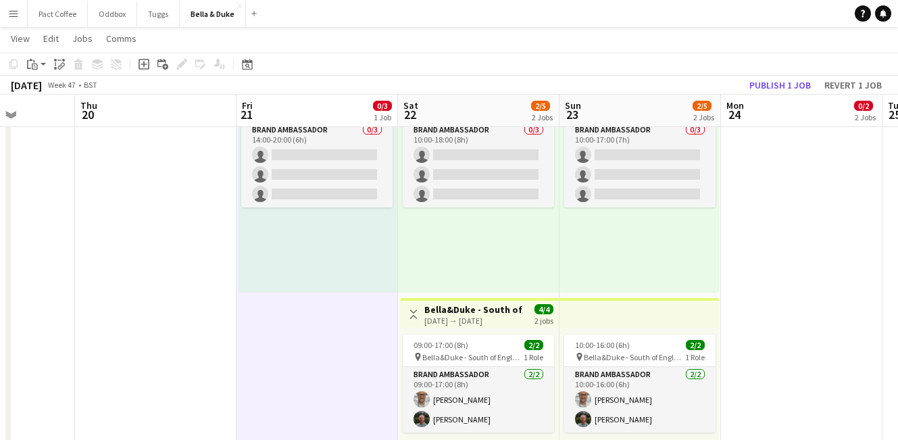
click at [192, 286] on app-date-cell at bounding box center [155, 417] width 161 height 739
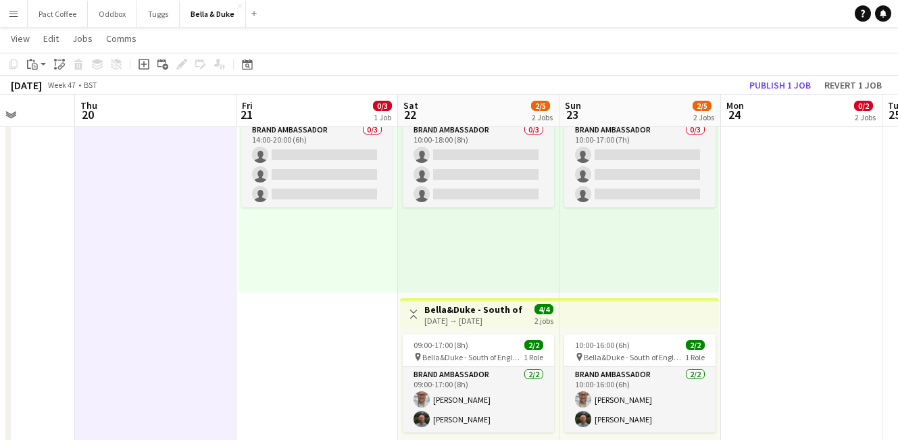
click at [338, 330] on app-date-cell "Toggle View Bella&Duke_Suffolk County Christmas Fair [DATE] → [DATE] 0/9 3 jobs…" at bounding box center [316, 417] width 161 height 739
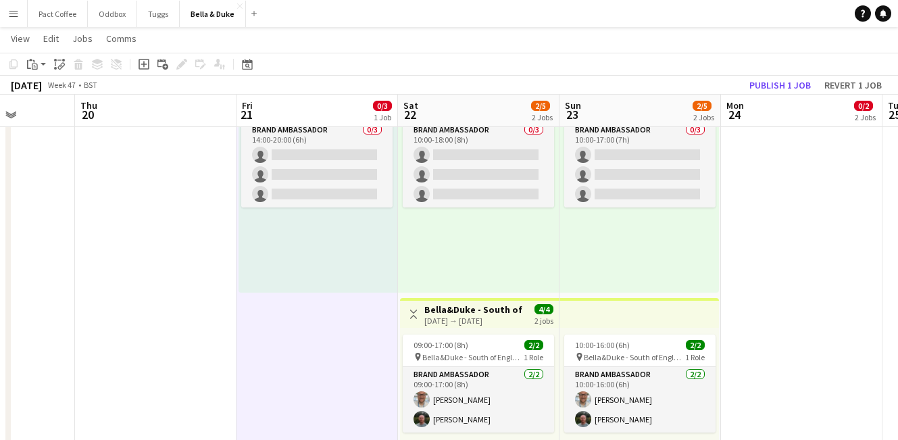
click at [195, 316] on app-date-cell at bounding box center [155, 417] width 161 height 739
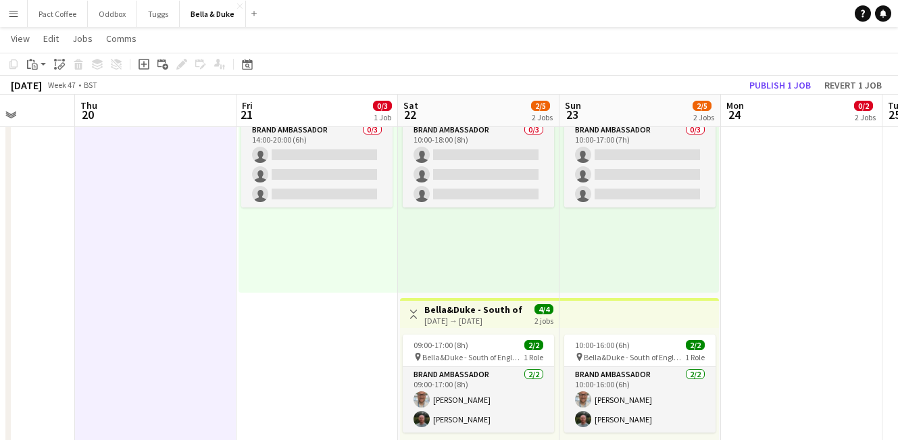
click at [335, 347] on app-date-cell "Toggle View Bella&Duke_Suffolk County Christmas Fair [DATE] → [DATE] 0/9 3 jobs…" at bounding box center [316, 417] width 161 height 739
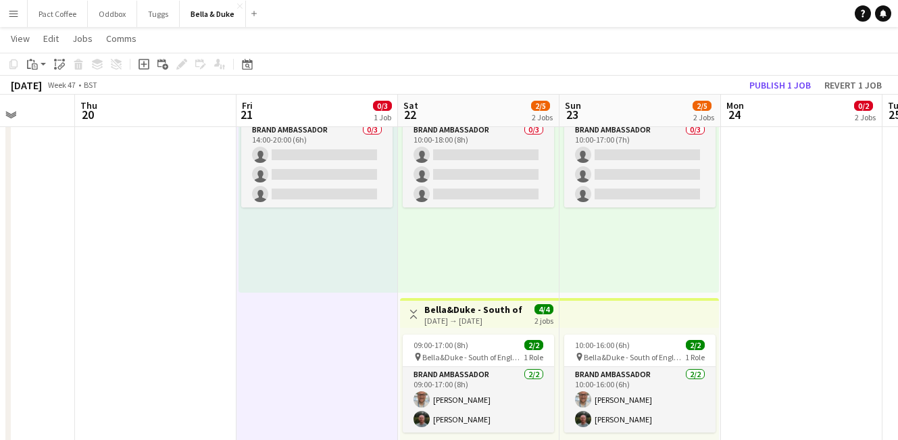
click at [491, 304] on h3 "Bella&Duke - South of England Winter Fair" at bounding box center [474, 309] width 101 height 12
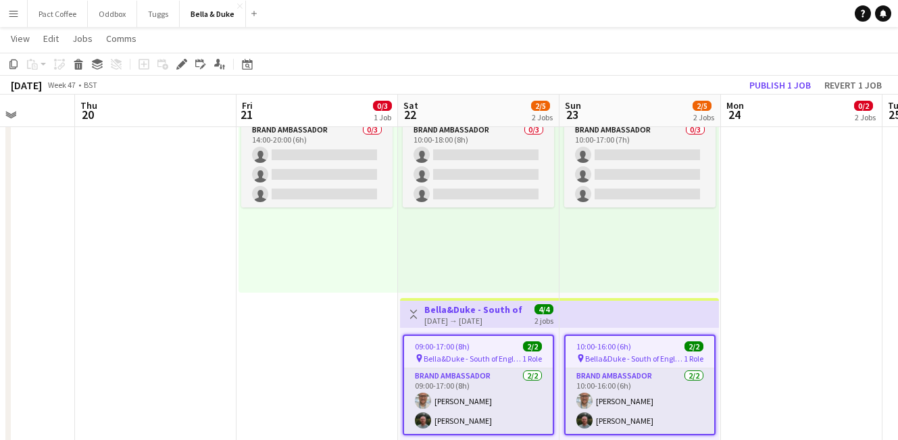
click at [355, 345] on app-date-cell "Toggle View Bella&Duke_Suffolk County Christmas Fair [DATE] → [DATE] 0/9 3 jobs…" at bounding box center [316, 417] width 161 height 739
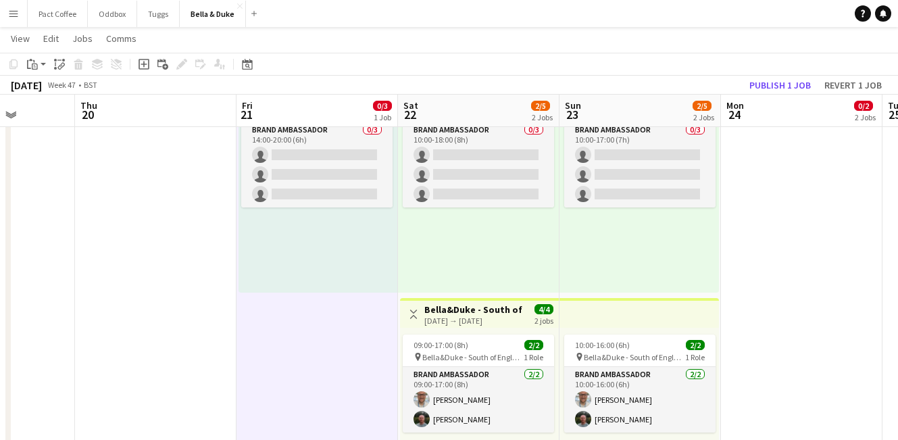
click at [437, 316] on div "[DATE] → [DATE]" at bounding box center [474, 321] width 101 height 10
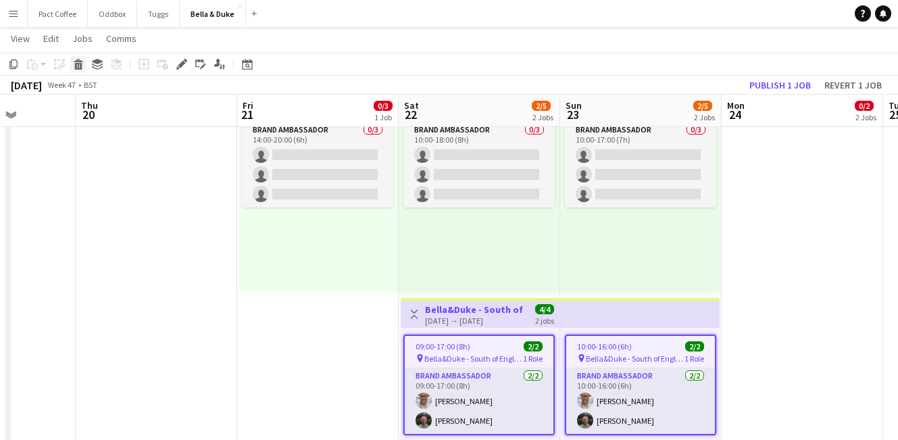
click at [80, 59] on icon "Delete" at bounding box center [78, 64] width 11 height 11
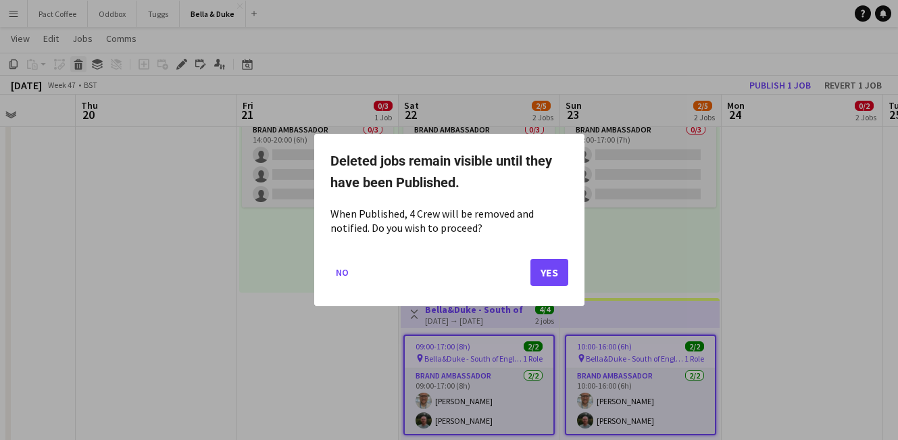
scroll to position [0, 0]
click at [556, 274] on button "Yes" at bounding box center [549, 272] width 38 height 27
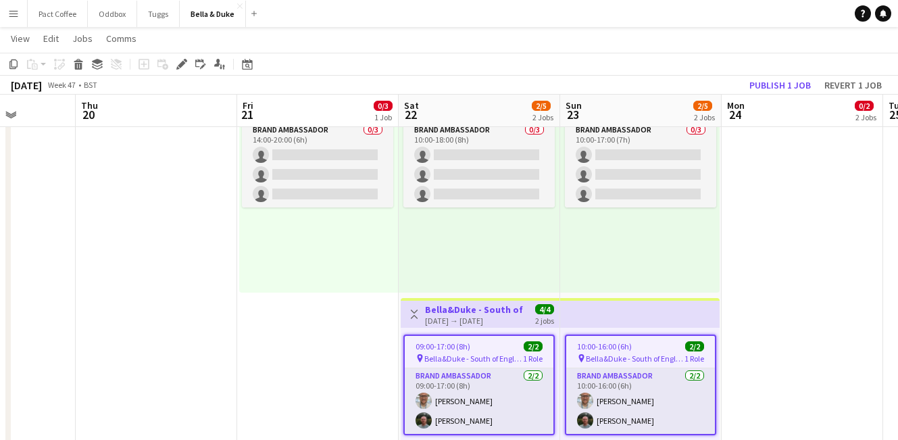
scroll to position [166, 0]
click at [556, 274] on div "10:00-18:00 (8h) 0/3 pin [GEOGRAPHIC_DATA] 1 Role Brand Ambassador 0/3 10:00-18…" at bounding box center [479, 187] width 161 height 209
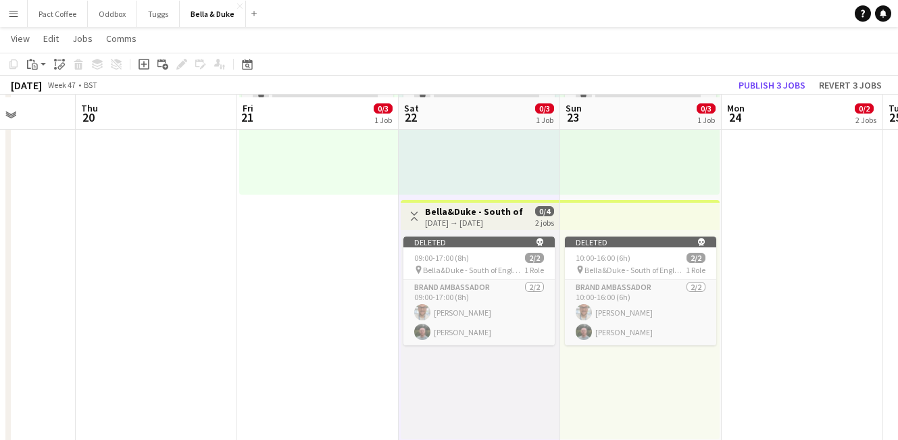
scroll to position [262, 0]
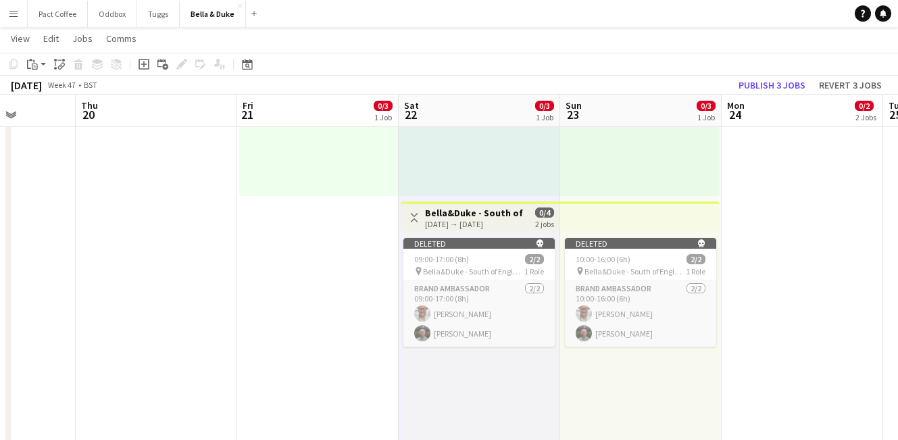
click at [657, 215] on app-top-bar at bounding box center [639, 216] width 159 height 30
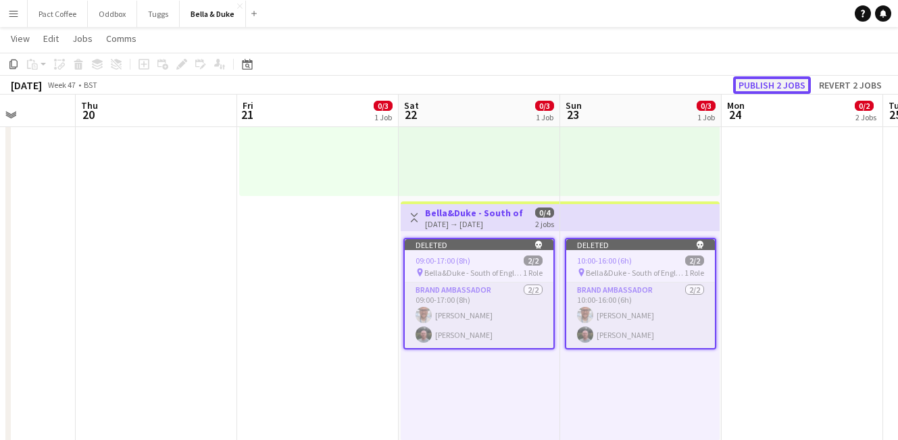
click at [784, 86] on button "Publish 2 jobs" at bounding box center [772, 85] width 78 height 18
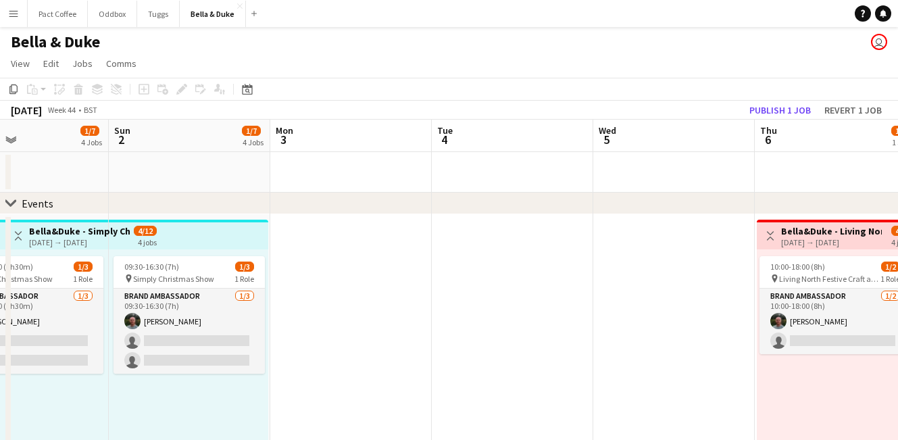
scroll to position [1, 0]
click at [16, 61] on span "View" at bounding box center [20, 63] width 19 height 12
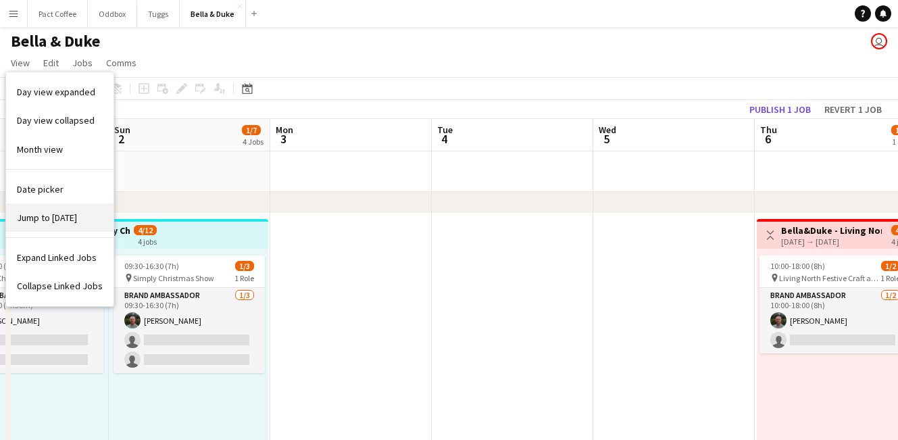
click at [63, 223] on span "Jump to [DATE]" at bounding box center [47, 217] width 60 height 12
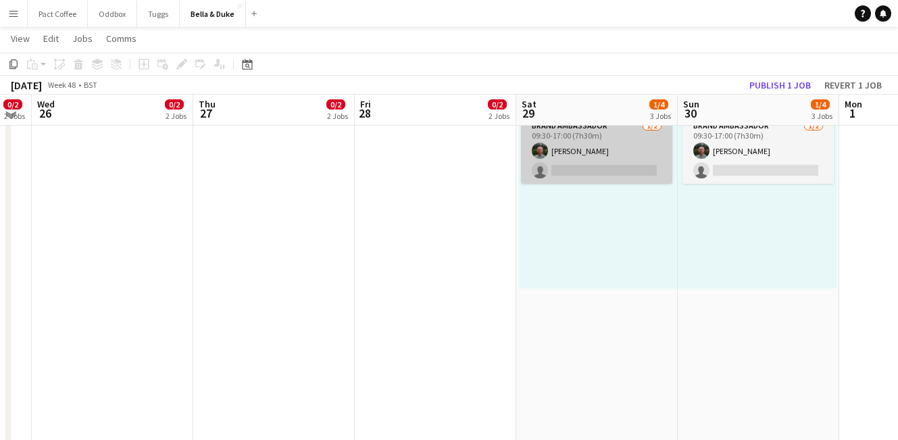
scroll to position [168, 0]
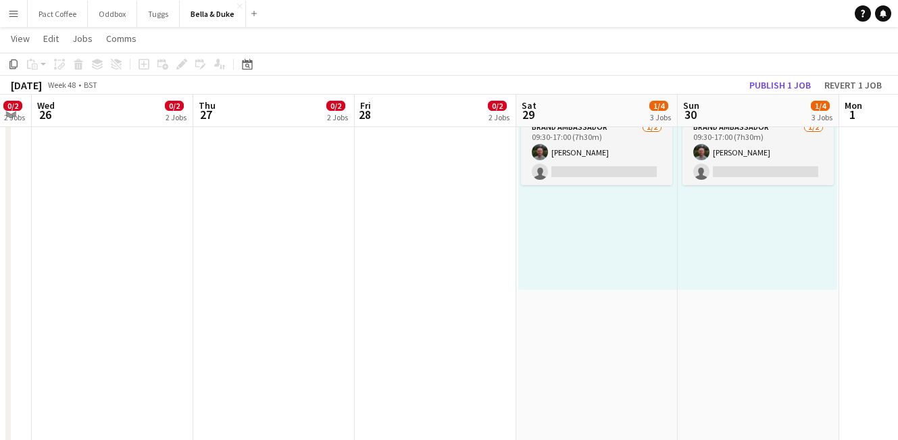
click at [128, 290] on app-date-cell at bounding box center [112, 414] width 161 height 739
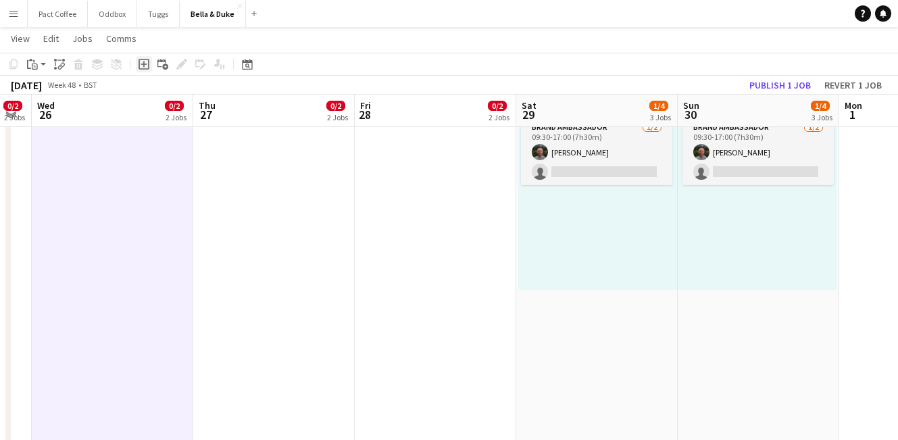
click at [141, 70] on div "Add job" at bounding box center [144, 64] width 16 height 16
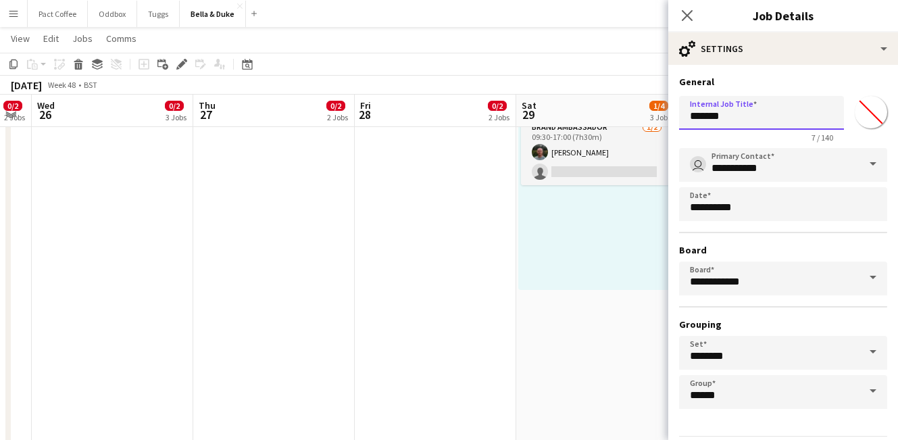
drag, startPoint x: 758, startPoint y: 122, endPoint x: 571, endPoint y: 108, distance: 187.6
type input "**********"
click at [869, 118] on input "*******" at bounding box center [871, 112] width 49 height 49
type input "*******"
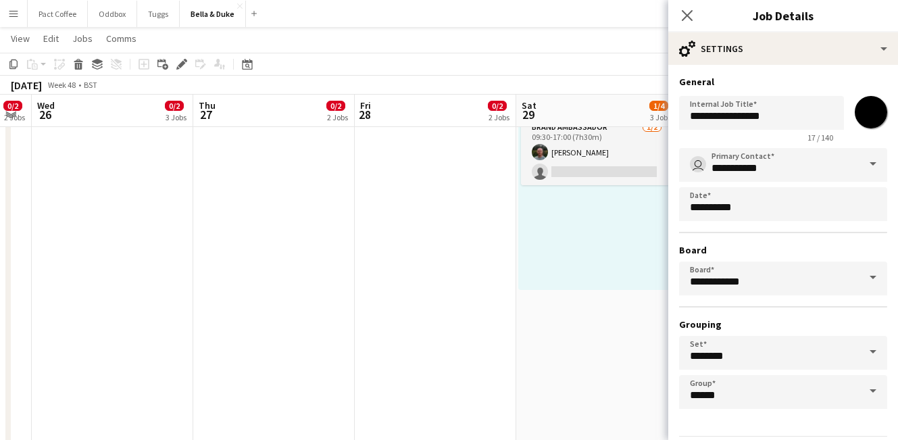
click at [475, 267] on app-date-cell at bounding box center [435, 414] width 161 height 739
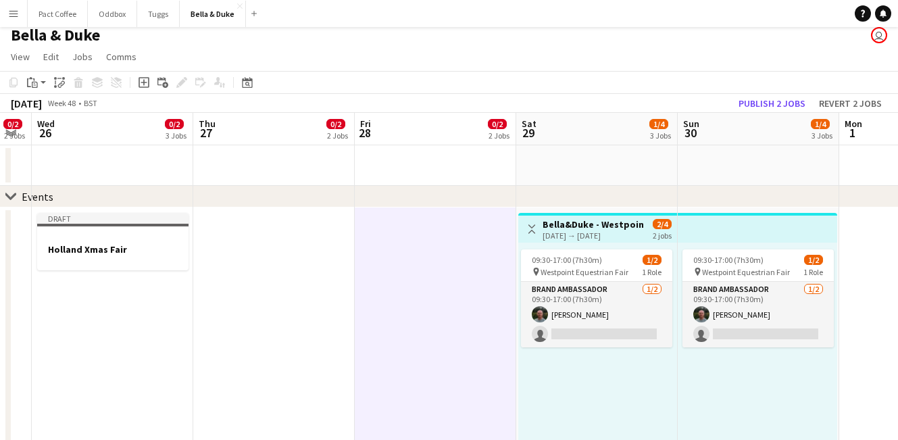
scroll to position [0, 0]
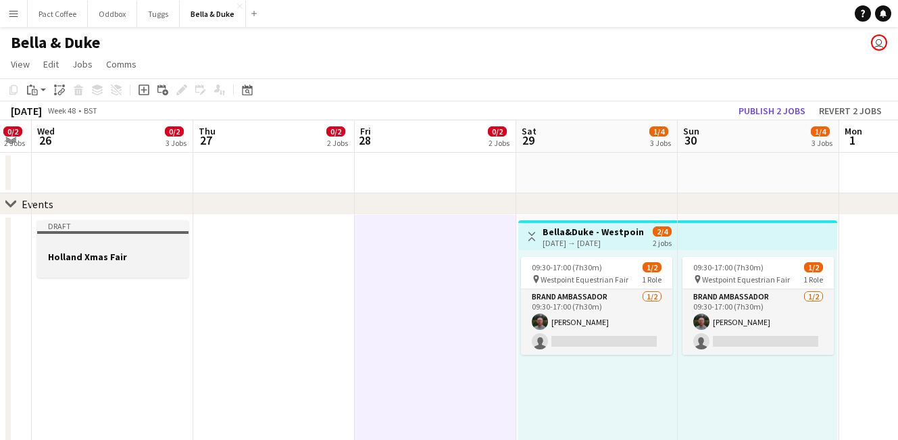
click at [90, 263] on div at bounding box center [112, 268] width 151 height 11
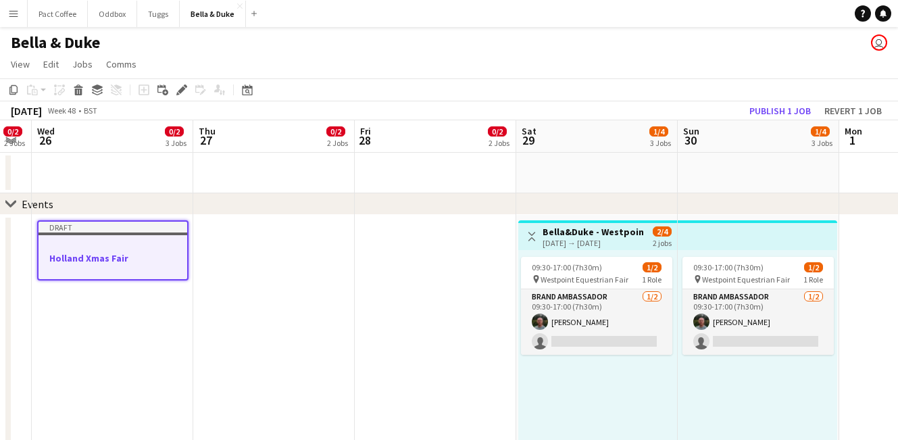
click at [87, 93] on div "Copy Paste Paste Command V Paste with crew Command Shift V Paste linked Job [GE…" at bounding box center [64, 90] width 119 height 16
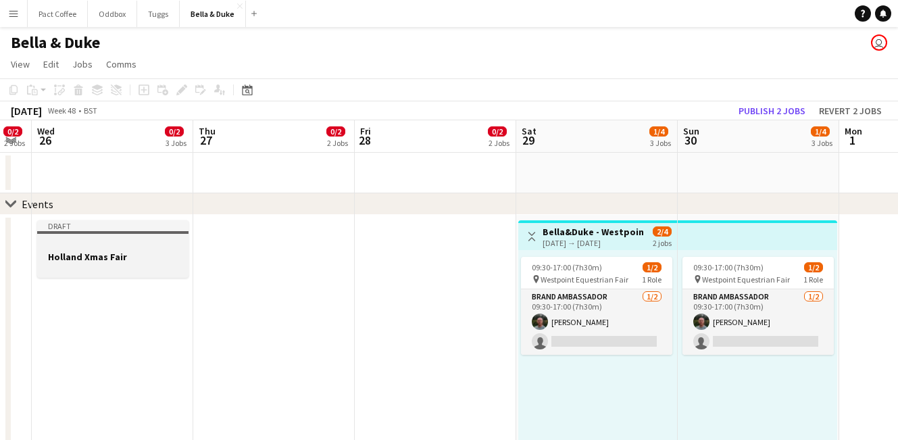
click at [89, 237] on app-job-card "Draft Holland Xmas Fair" at bounding box center [112, 248] width 151 height 57
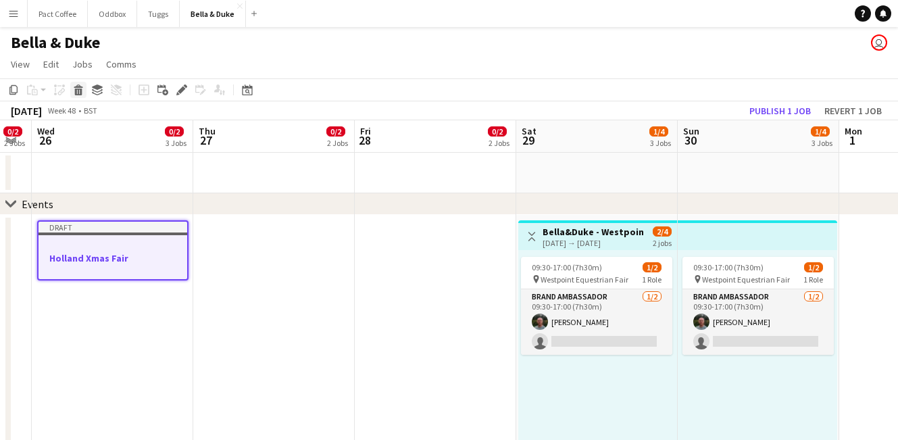
click at [84, 90] on div "Delete" at bounding box center [78, 90] width 16 height 16
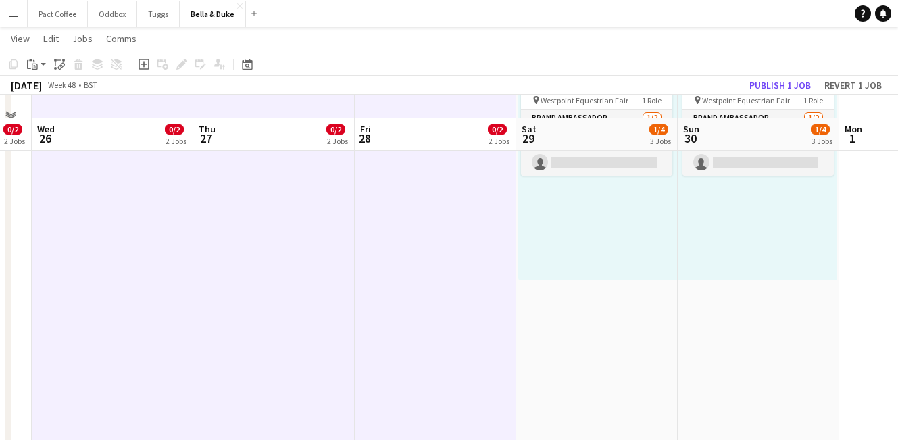
scroll to position [201, 0]
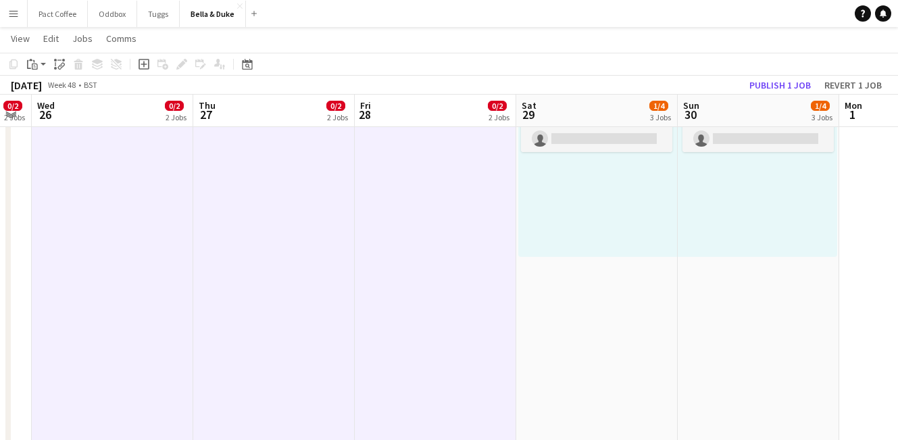
click at [567, 311] on app-date-cell "Toggle View [PERSON_NAME] - Westpoint Equestrian Fair [DATE] → [DATE] 2/4 2 job…" at bounding box center [596, 381] width 161 height 739
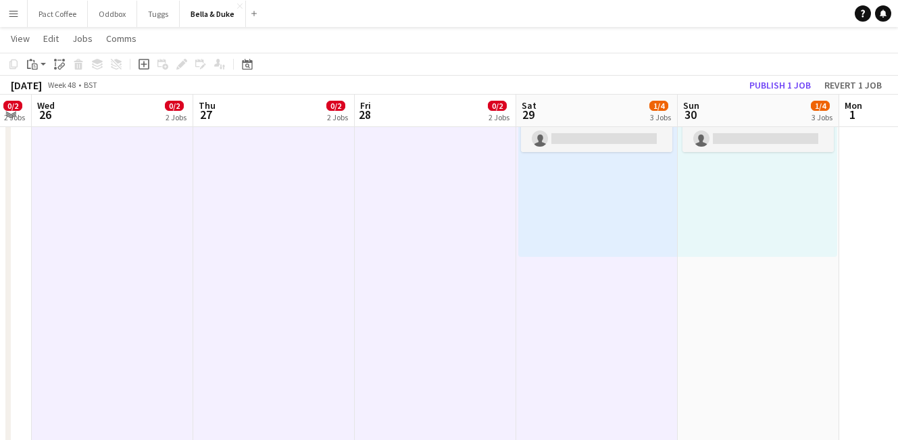
click at [716, 301] on app-date-cell "09:30-17:00 (7h30m) 1/2 pin Westpoint Equestrian Fair 1 Role Brand Ambassador […" at bounding box center [758, 381] width 161 height 739
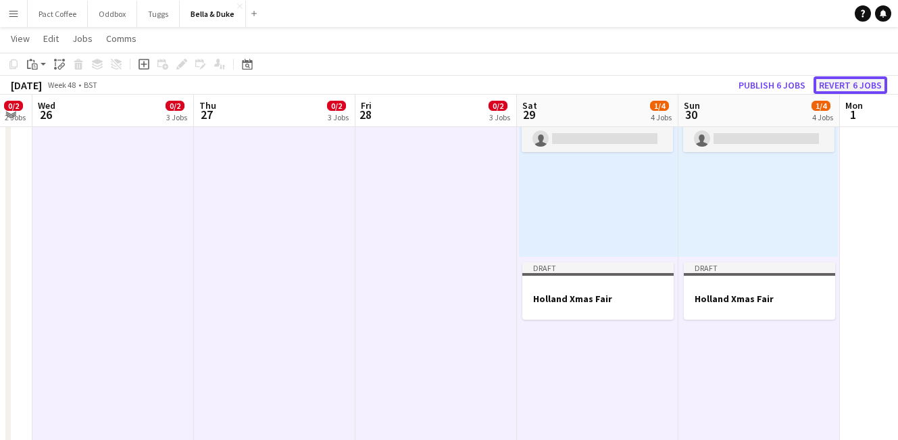
click at [857, 86] on button "Revert 6 jobs" at bounding box center [850, 85] width 74 height 18
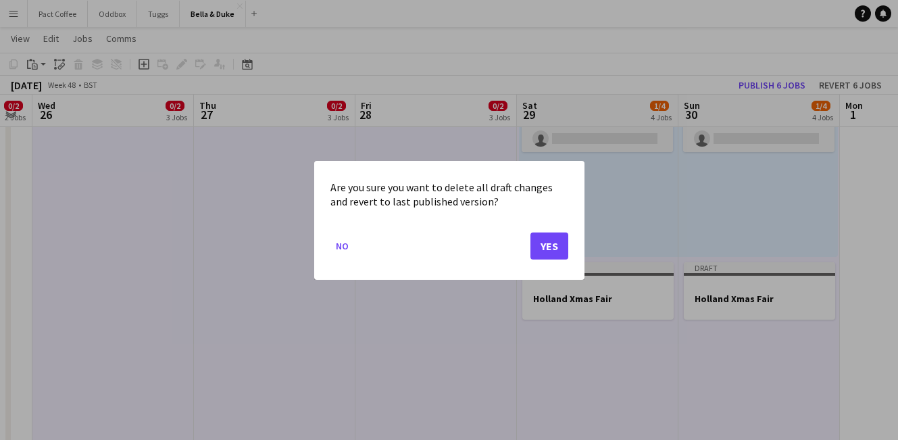
click at [581, 251] on div "Are you sure you want to delete all draft changes and revert to last published …" at bounding box center [449, 220] width 270 height 119
click at [563, 251] on button "Yes" at bounding box center [549, 245] width 38 height 27
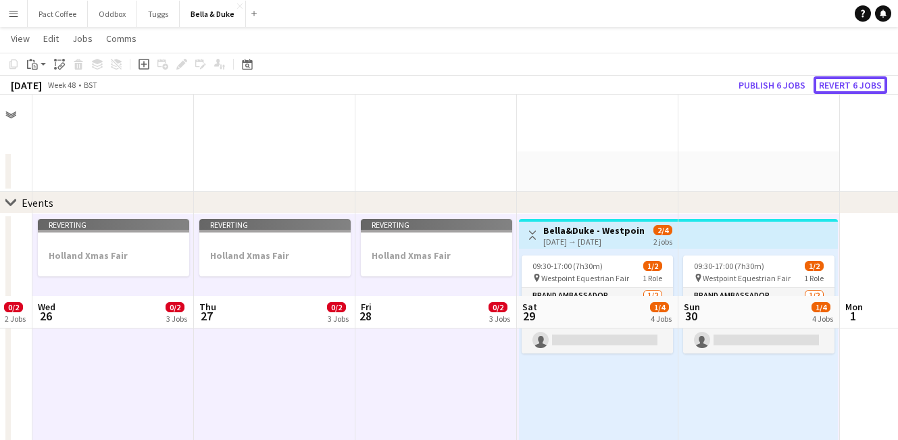
scroll to position [201, 0]
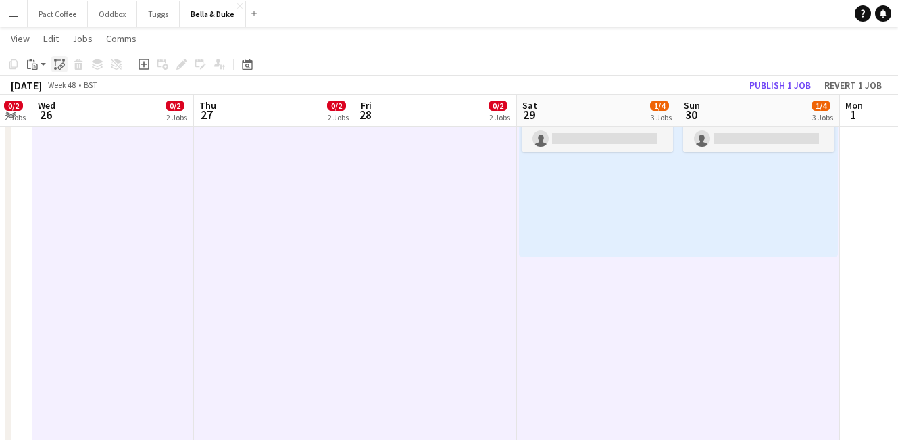
click at [54, 68] on icon at bounding box center [55, 68] width 3 height 3
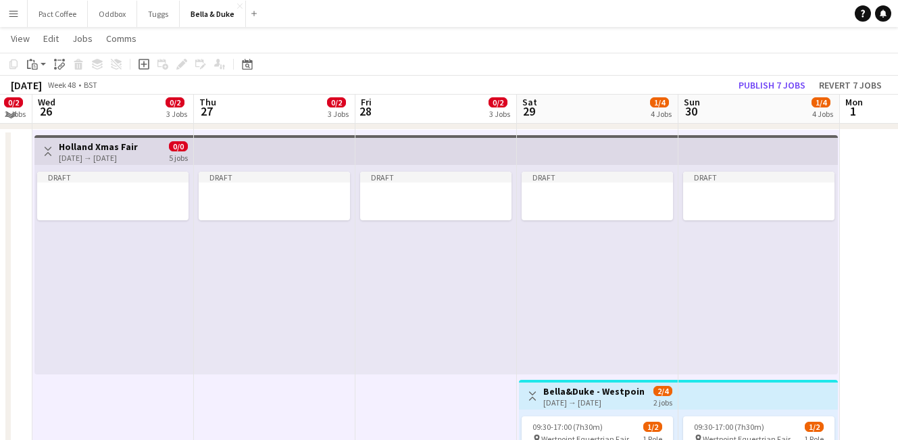
scroll to position [78, 0]
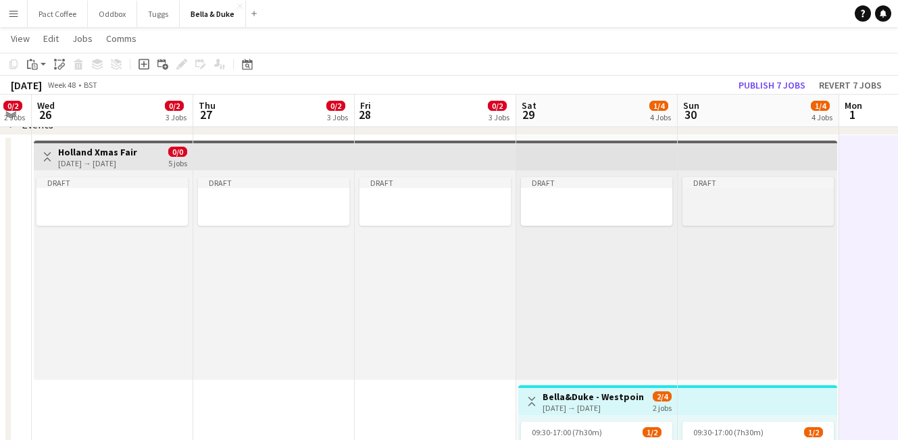
click at [749, 179] on div "Draft" at bounding box center [757, 182] width 151 height 11
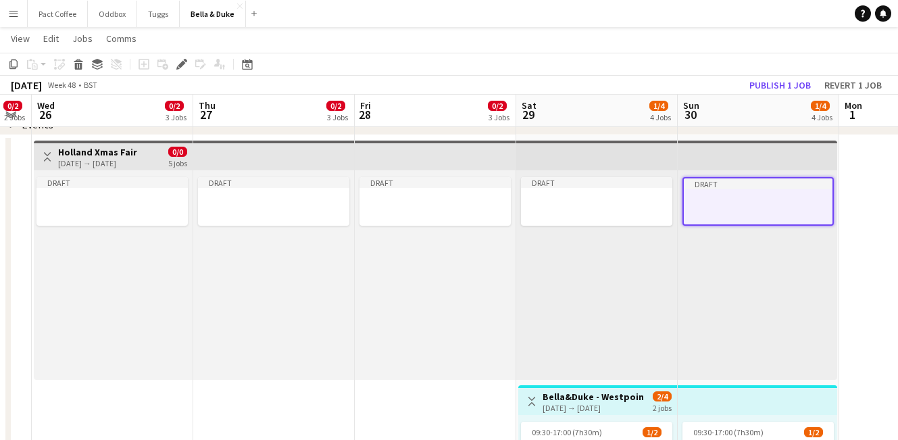
click at [119, 141] on app-top-bar "Toggle View Holland Xmas Fair [DATE] → [DATE] 0/0 5 jobs" at bounding box center [113, 156] width 159 height 30
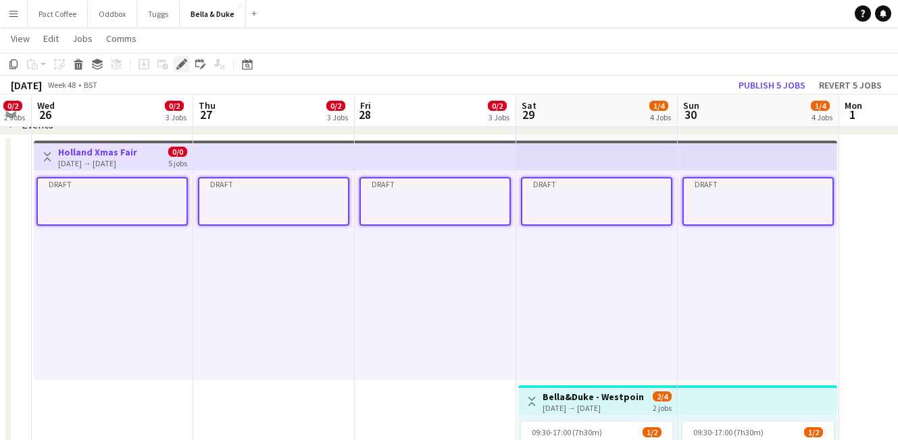
click at [183, 67] on icon "Edit" at bounding box center [181, 64] width 11 height 11
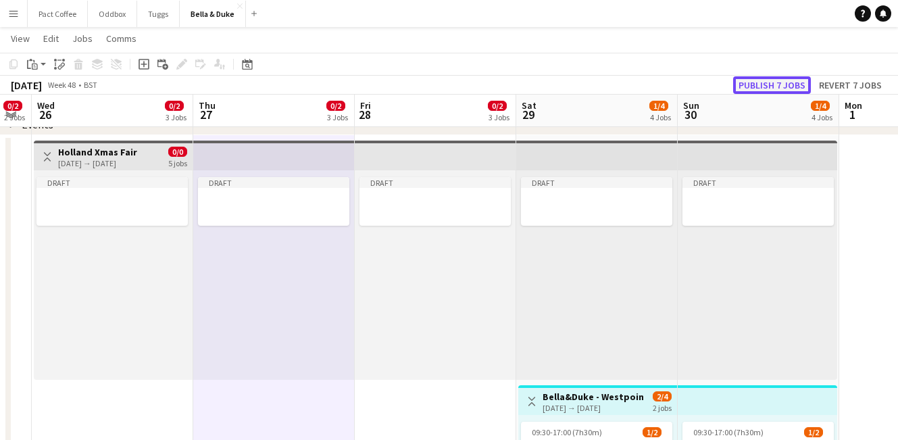
click at [782, 86] on button "Publish 7 jobs" at bounding box center [772, 85] width 78 height 18
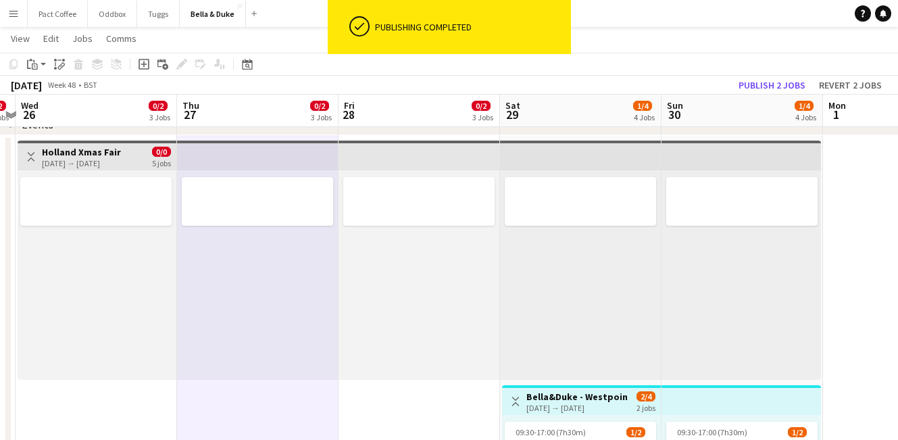
scroll to position [0, 471]
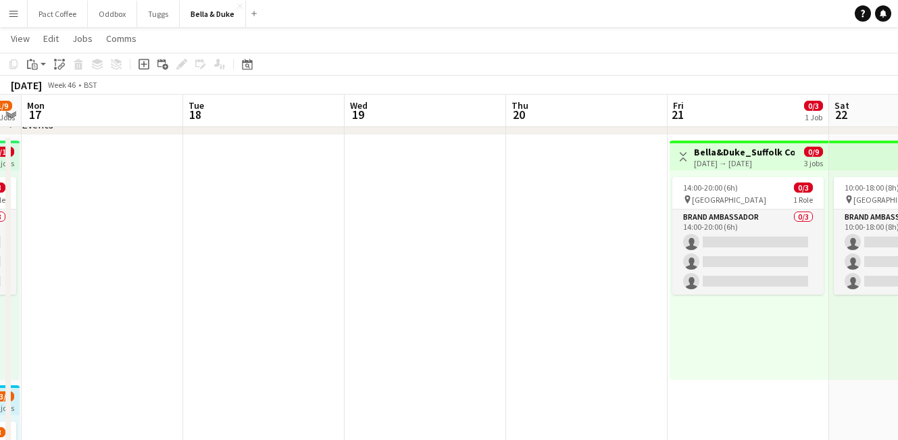
scroll to position [0, 407]
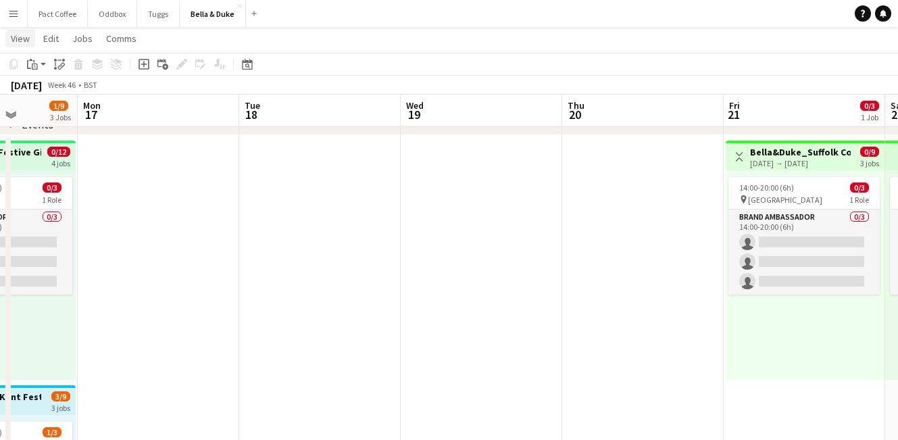
click at [14, 33] on span "View" at bounding box center [20, 38] width 19 height 12
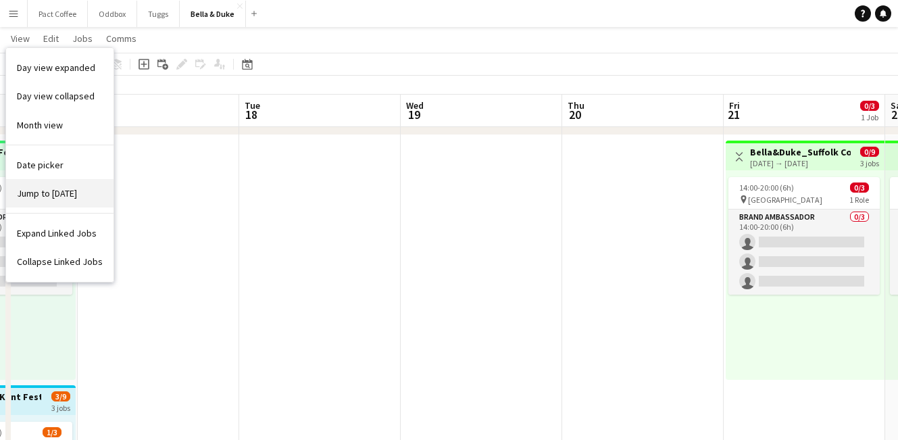
click at [47, 188] on span "Jump to [DATE]" at bounding box center [47, 193] width 60 height 12
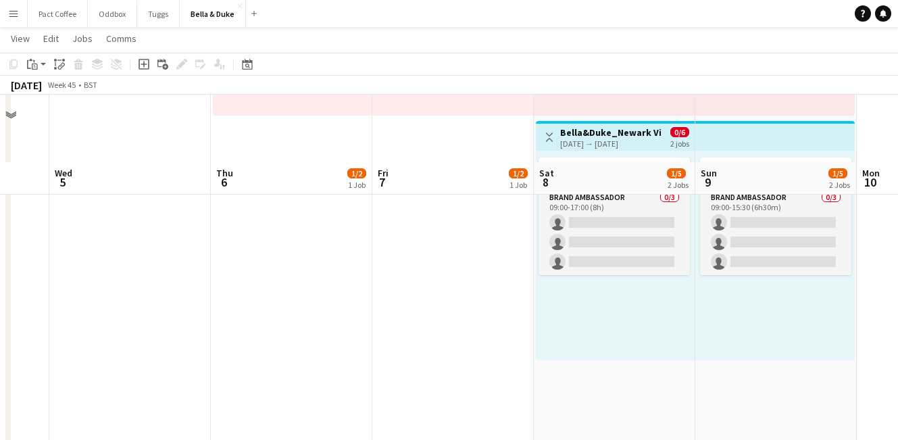
scroll to position [341, 0]
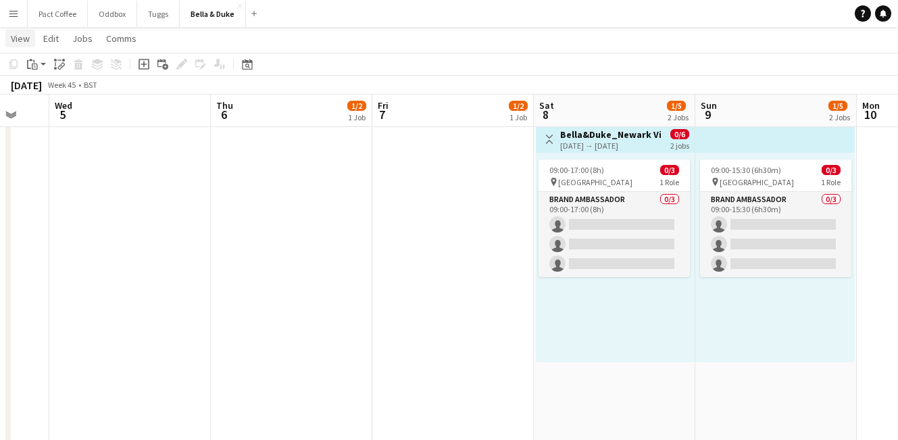
click at [20, 37] on span "View" at bounding box center [20, 38] width 19 height 12
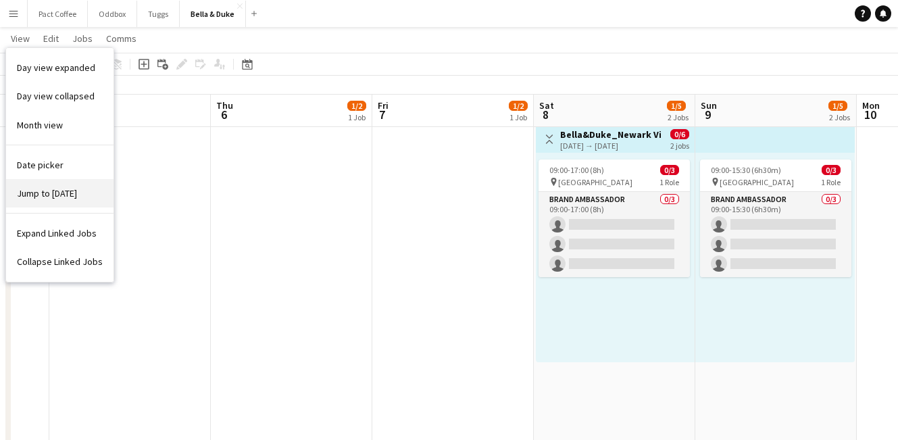
click at [46, 193] on span "Jump to [DATE]" at bounding box center [47, 193] width 60 height 12
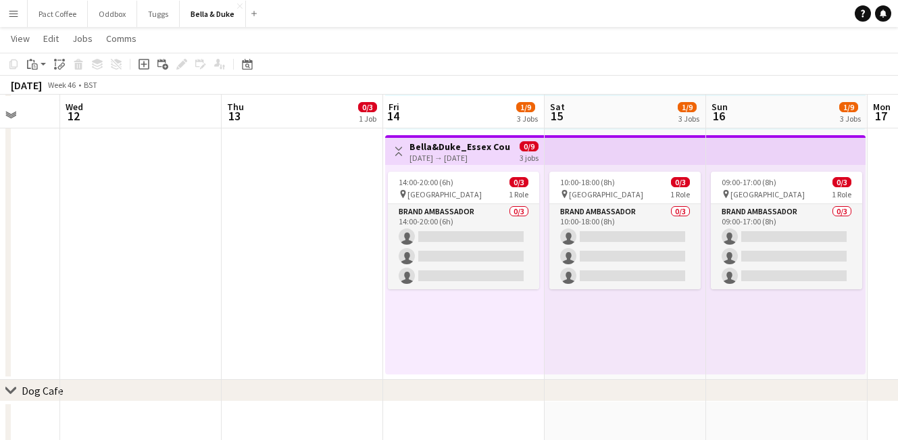
scroll to position [576, 0]
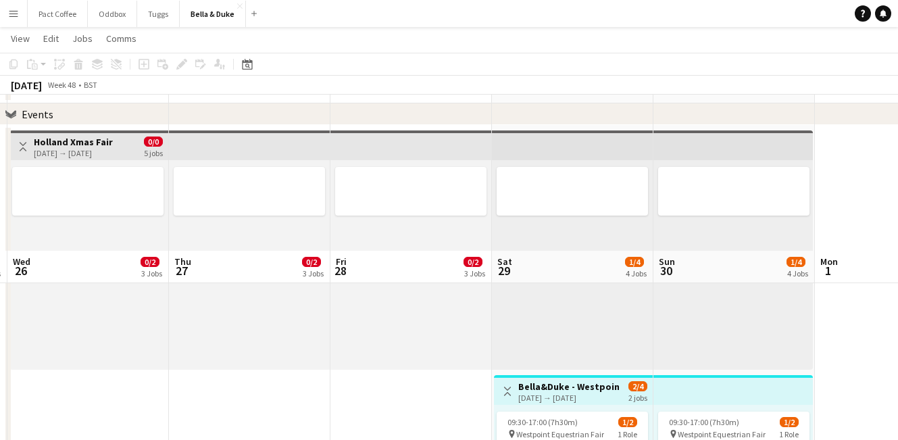
scroll to position [0, 0]
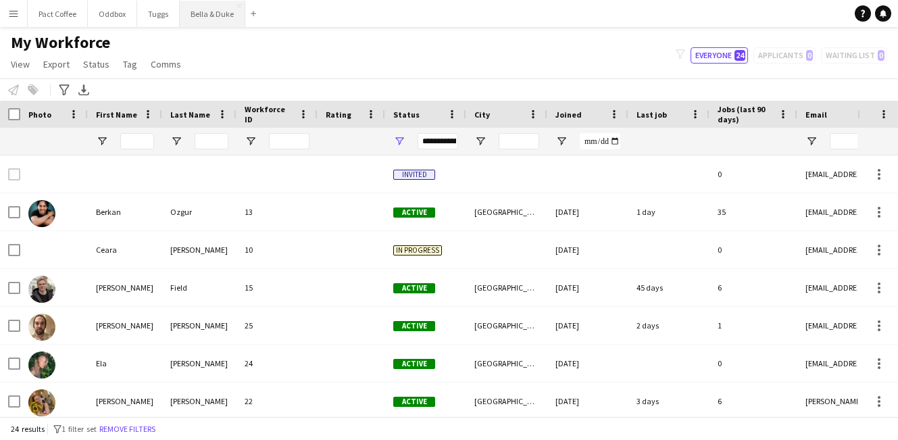
click at [202, 20] on button "Bella & Duke Close" at bounding box center [213, 14] width 66 height 26
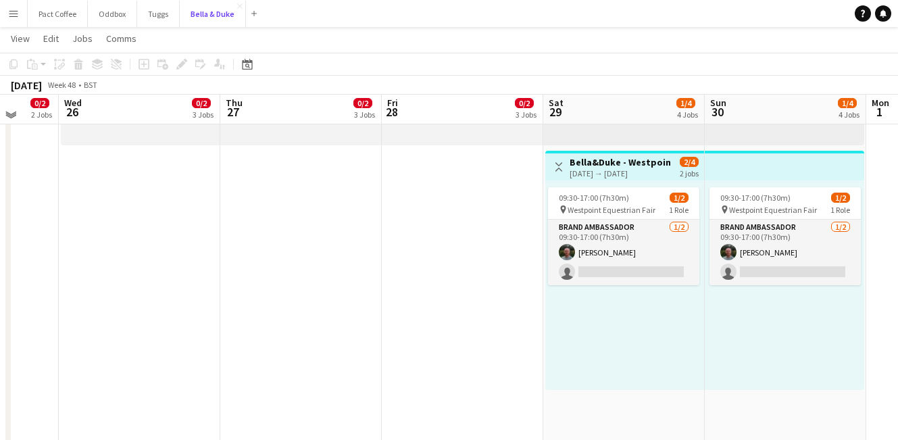
scroll to position [309, 0]
